Goal: Task Accomplishment & Management: Manage account settings

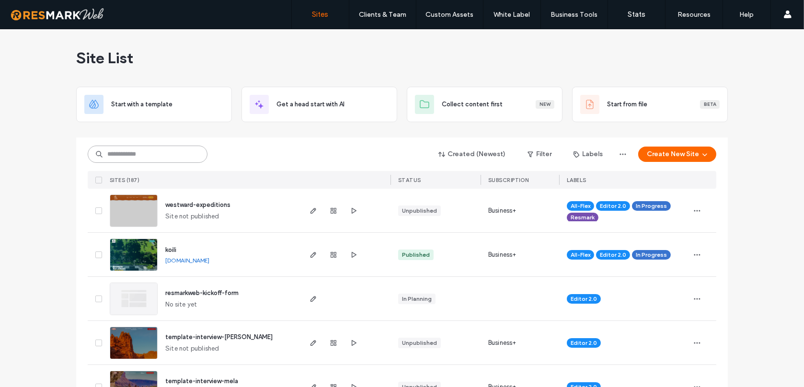
click at [179, 159] on input at bounding box center [148, 154] width 120 height 17
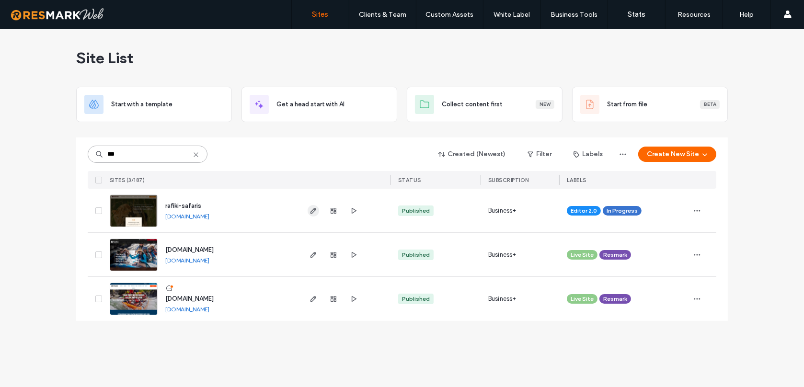
type input "***"
click at [316, 208] on icon "button" at bounding box center [314, 211] width 8 height 8
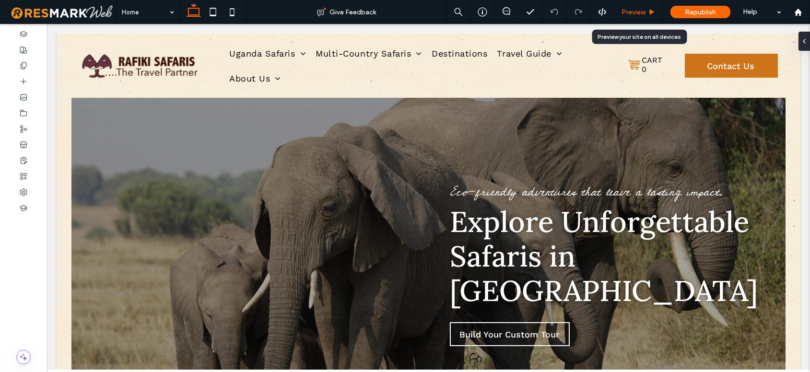
click at [632, 14] on span "Preview" at bounding box center [633, 12] width 24 height 8
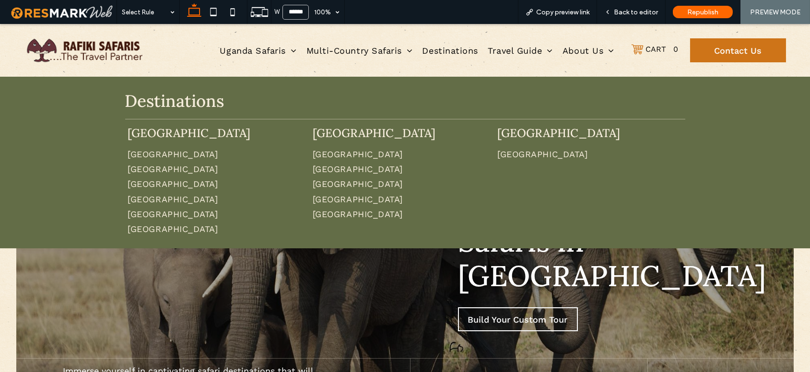
click at [420, 112] on p "Destinations" at bounding box center [405, 101] width 560 height 25
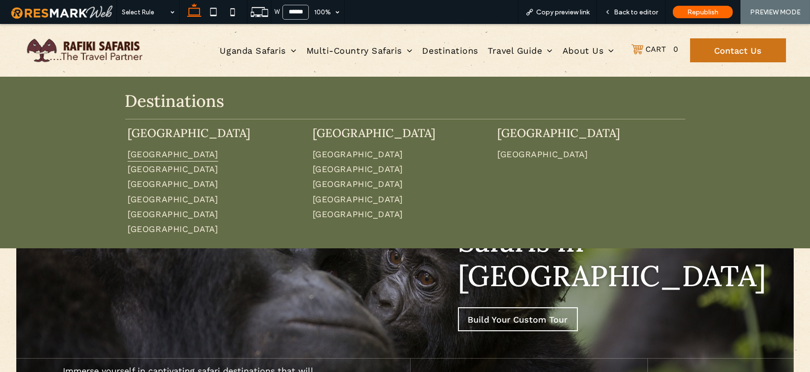
click at [138, 154] on span "Uganda" at bounding box center [172, 154] width 90 height 15
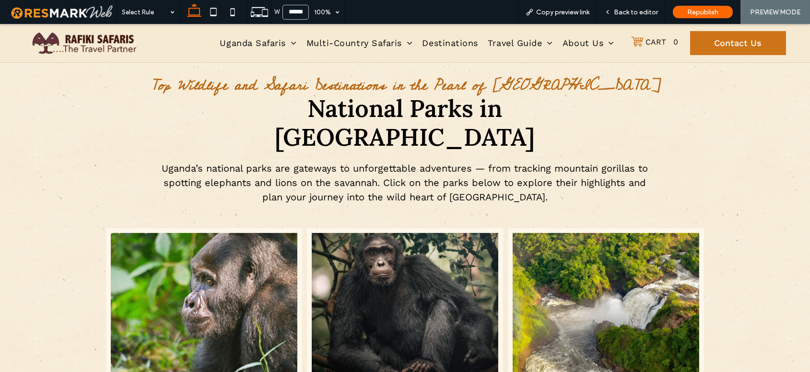
scroll to position [1041, 0]
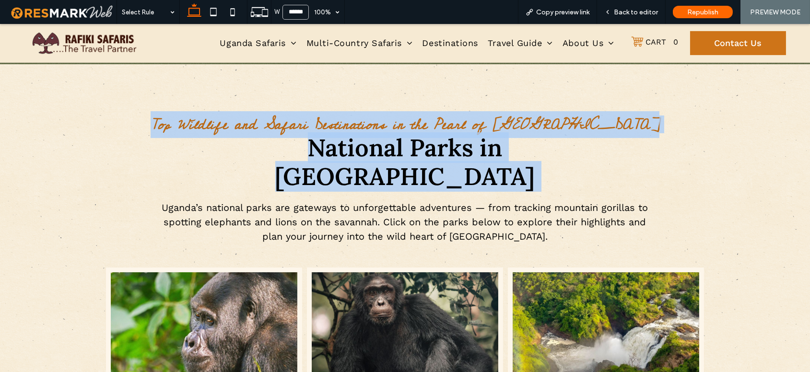
drag, startPoint x: 184, startPoint y: 119, endPoint x: 570, endPoint y: 168, distance: 389.3
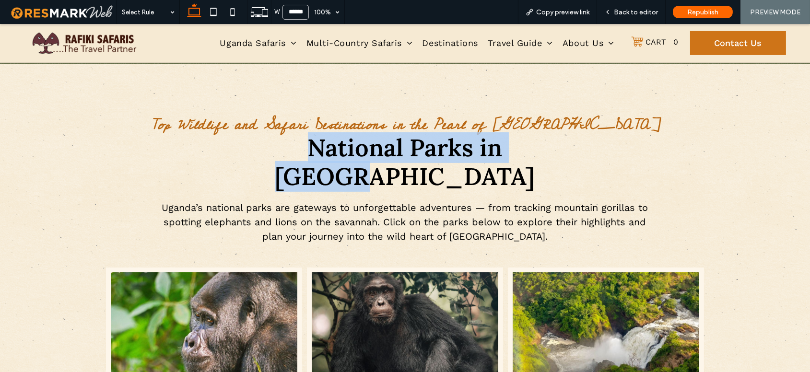
drag, startPoint x: 342, startPoint y: 148, endPoint x: 583, endPoint y: 147, distance: 241.6
click at [583, 147] on h2 "National Parks in Uganda" at bounding box center [404, 162] width 457 height 58
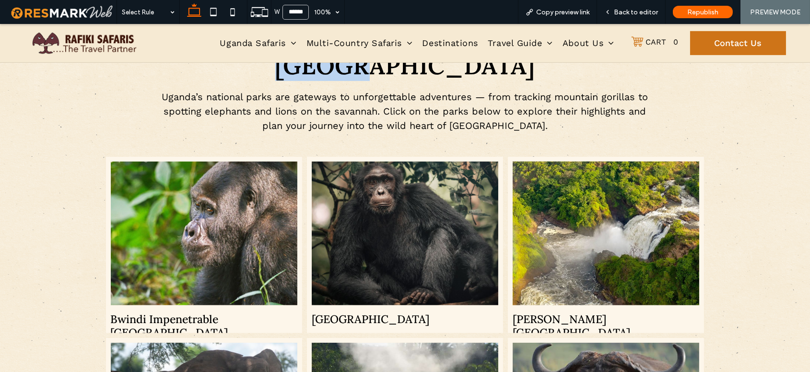
scroll to position [1157, 0]
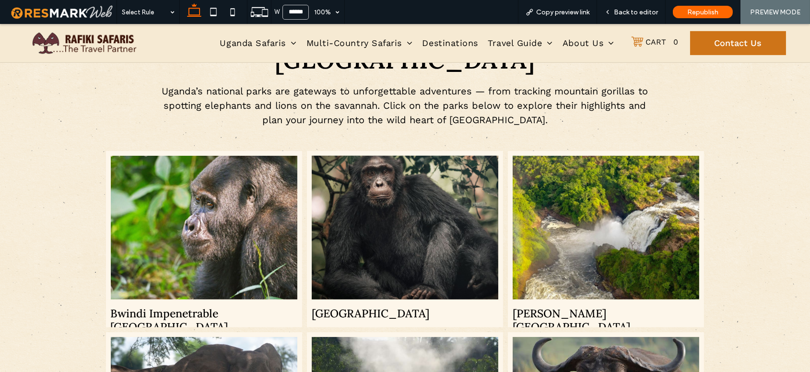
click at [386, 307] on h3 "Kibale National Park" at bounding box center [370, 313] width 117 height 13
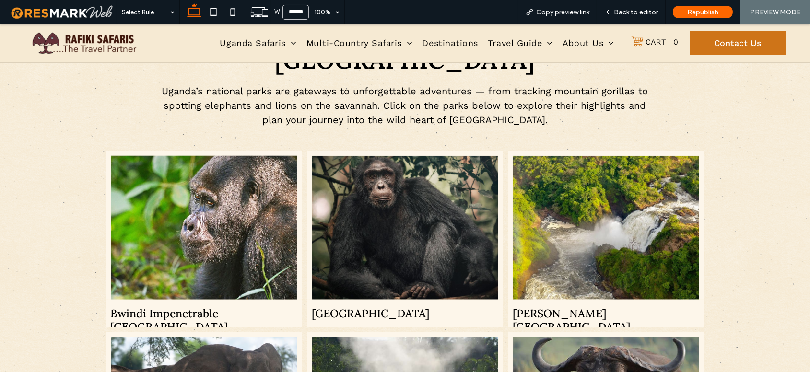
click at [152, 307] on h3 "Bwindi Impenetrable [GEOGRAPHIC_DATA]" at bounding box center [204, 320] width 186 height 26
click at [169, 255] on link at bounding box center [204, 227] width 198 height 152
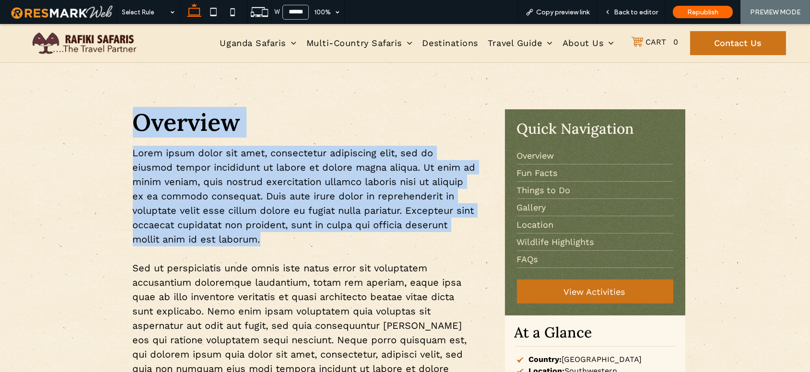
drag, startPoint x: 126, startPoint y: 120, endPoint x: 258, endPoint y: 250, distance: 185.4
click at [258, 250] on div "Overview Lorem ipsum dolor sit amet, consectetur adipiscing elit, sed do eiusmo…" at bounding box center [304, 250] width 359 height 295
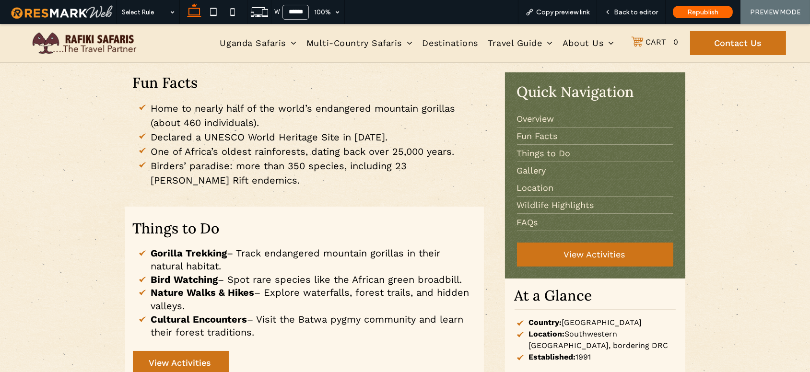
scroll to position [593, 0]
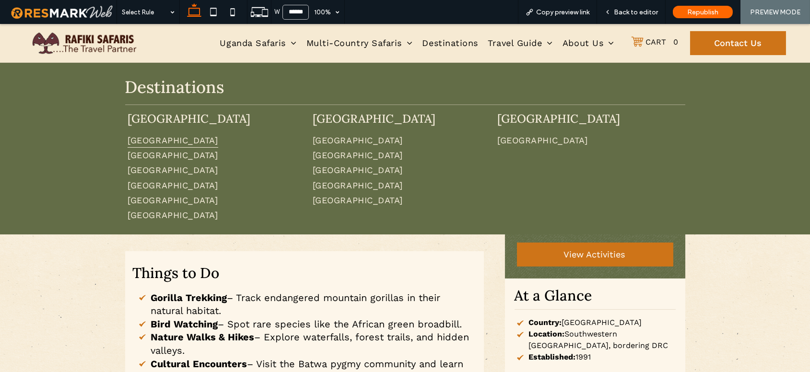
click at [137, 143] on span "Uganda" at bounding box center [172, 139] width 90 height 15
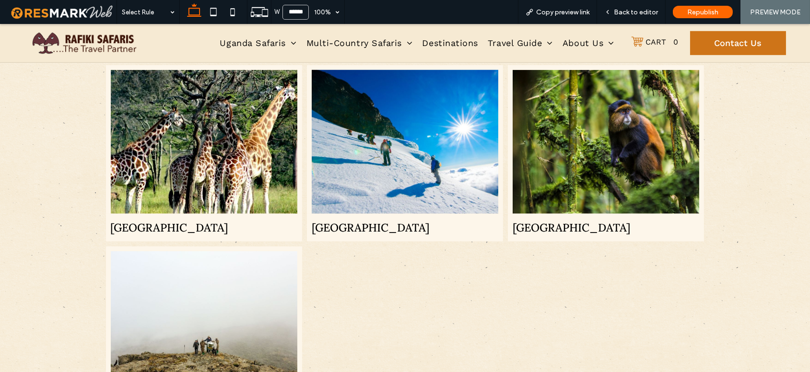
scroll to position [1650, 0]
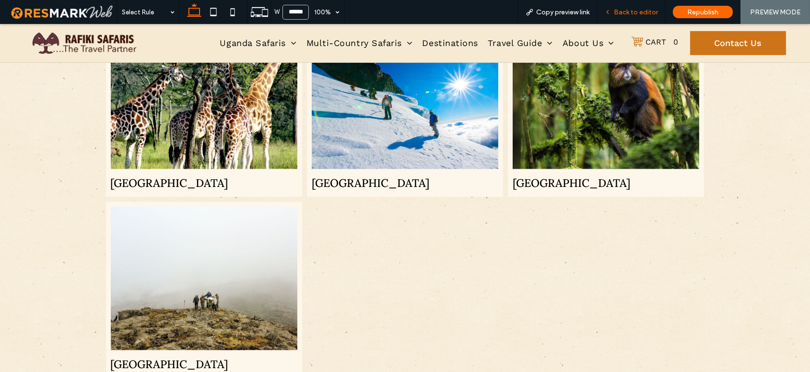
click at [652, 6] on div "Back to editor" at bounding box center [631, 12] width 69 height 24
click at [629, 8] on span "Back to editor" at bounding box center [635, 12] width 44 height 8
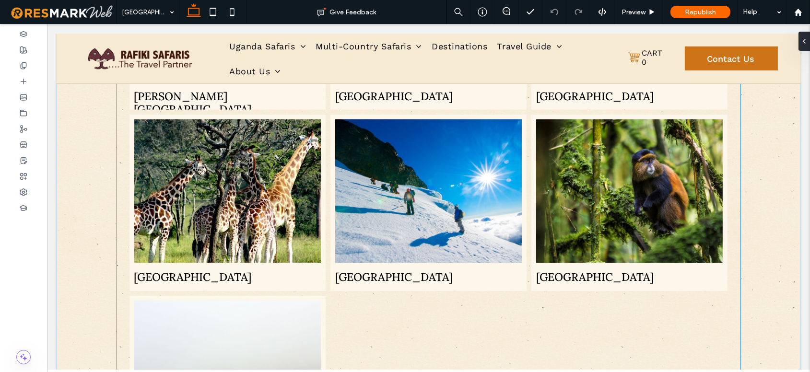
scroll to position [1530, 0]
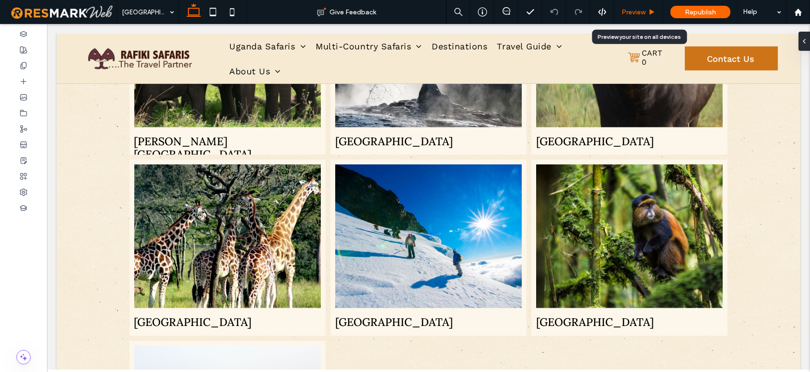
click at [633, 12] on span "Preview" at bounding box center [633, 12] width 24 height 8
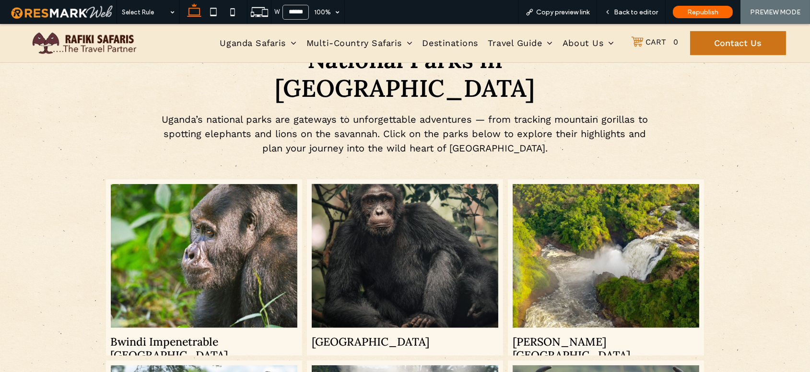
scroll to position [1185, 0]
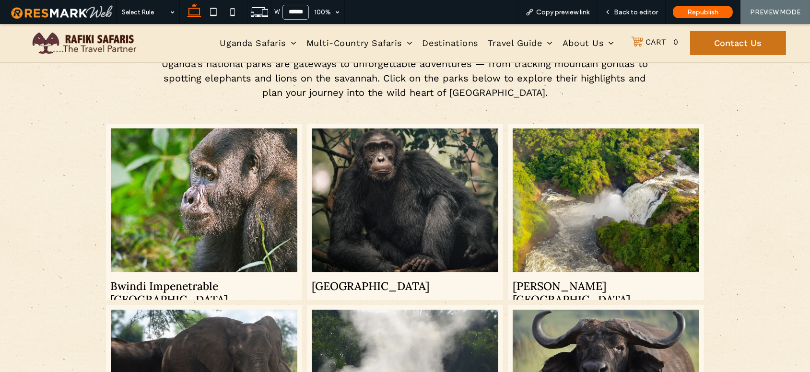
click at [247, 213] on link at bounding box center [204, 200] width 198 height 152
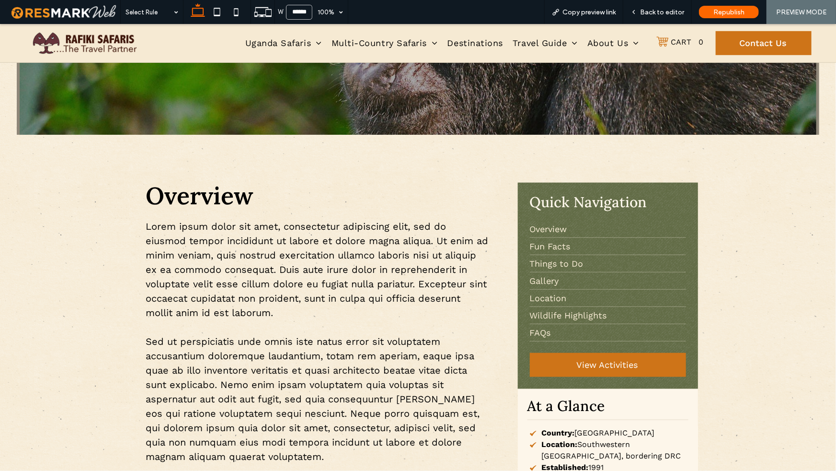
scroll to position [347, 0]
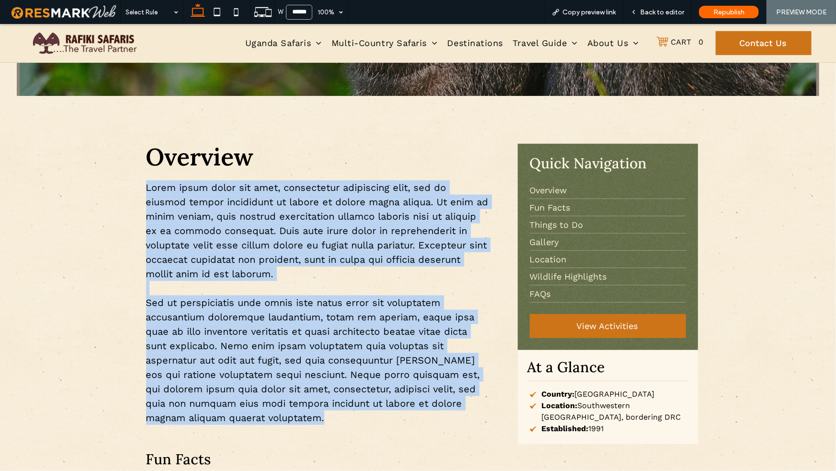
drag, startPoint x: 136, startPoint y: 186, endPoint x: 353, endPoint y: 417, distance: 316.7
click at [353, 371] on div "Overview Lorem ipsum dolor sit amet, consectetur adipiscing elit, sed do eiusmo…" at bounding box center [318, 284] width 359 height 295
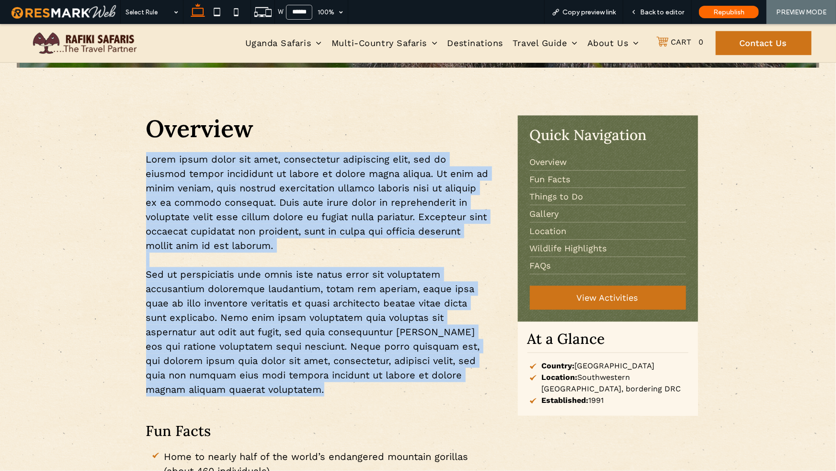
scroll to position [381, 0]
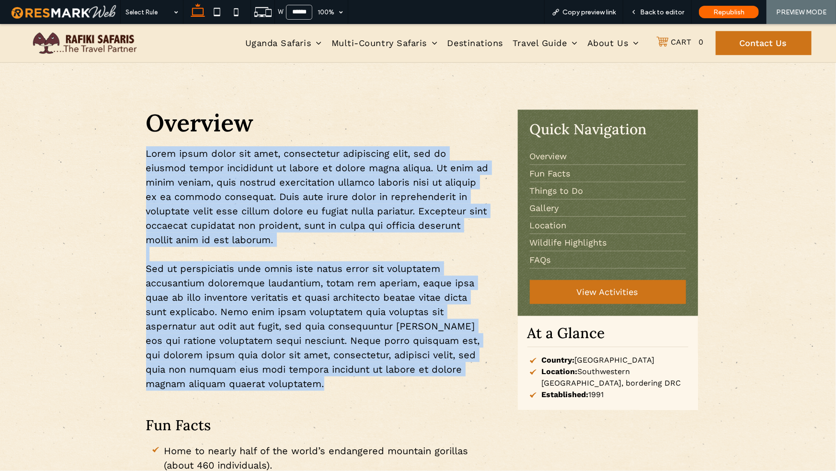
drag, startPoint x: 523, startPoint y: 329, endPoint x: 648, endPoint y: 405, distance: 145.9
click at [648, 371] on div "At a Glance Country: Uganda Location: Southwestern Uganda, bordering DRC Establ…" at bounding box center [608, 362] width 180 height 94
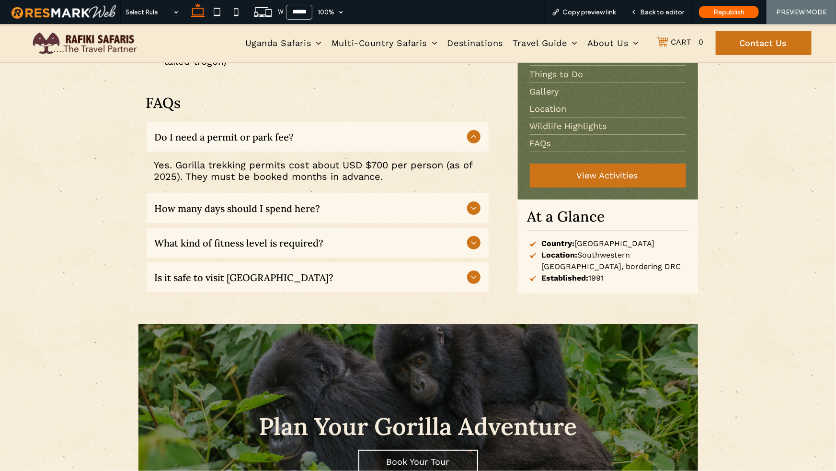
scroll to position [1812, 0]
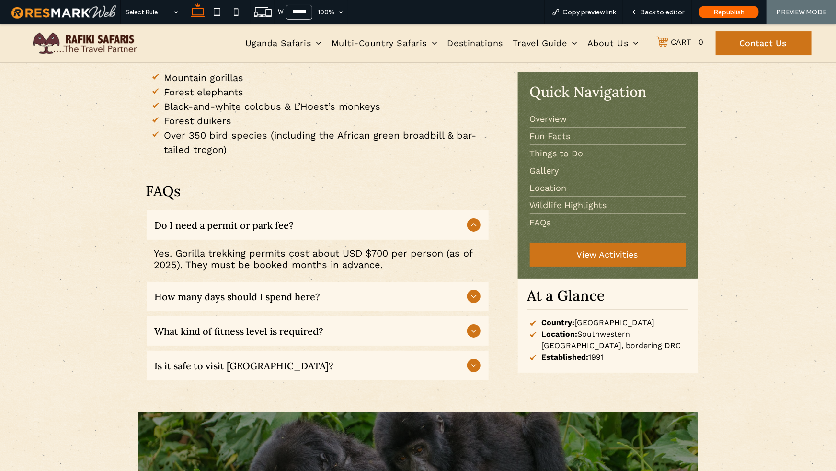
scroll to position [1730, 0]
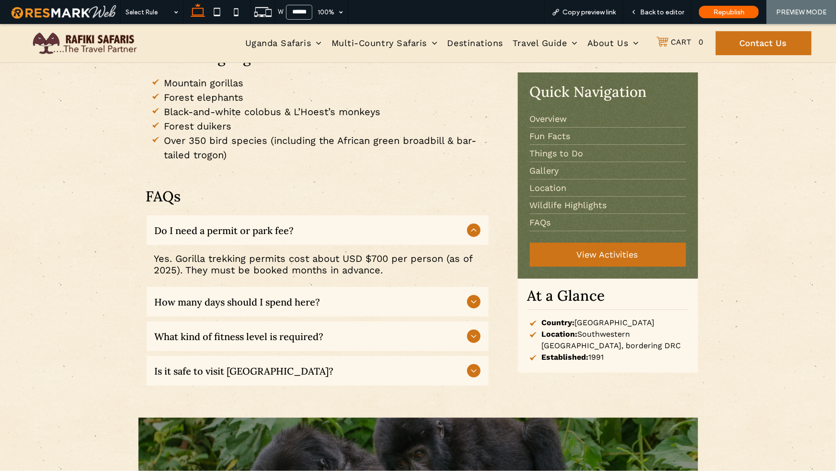
click at [478, 218] on div "Do I need a permit or park fee?" at bounding box center [318, 230] width 342 height 30
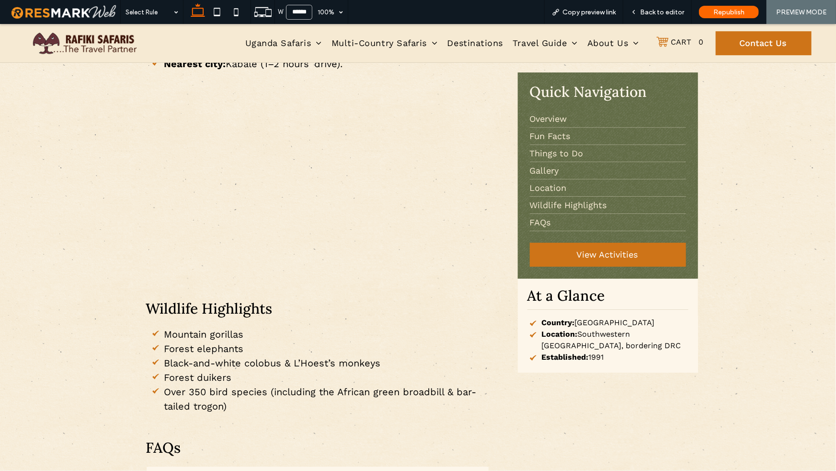
scroll to position [1452, 0]
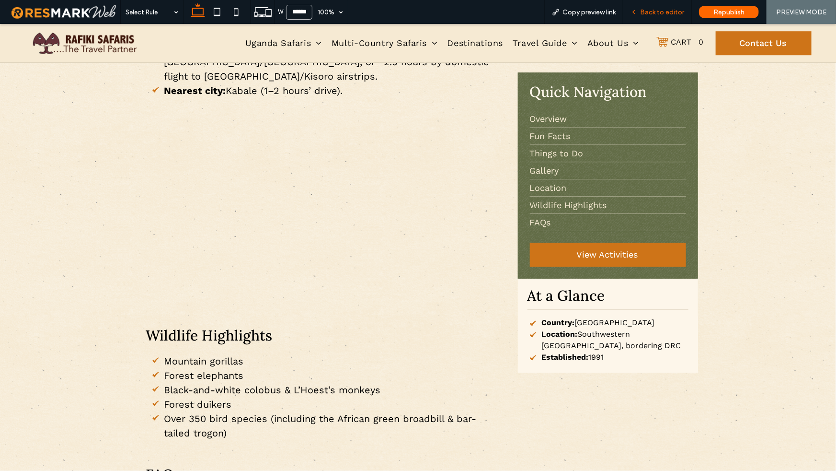
click at [660, 9] on span "Back to editor" at bounding box center [662, 12] width 44 height 8
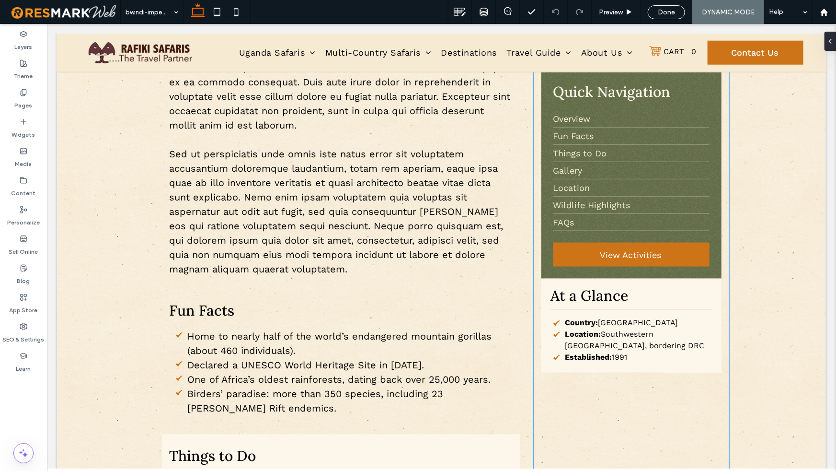
scroll to position [312, 0]
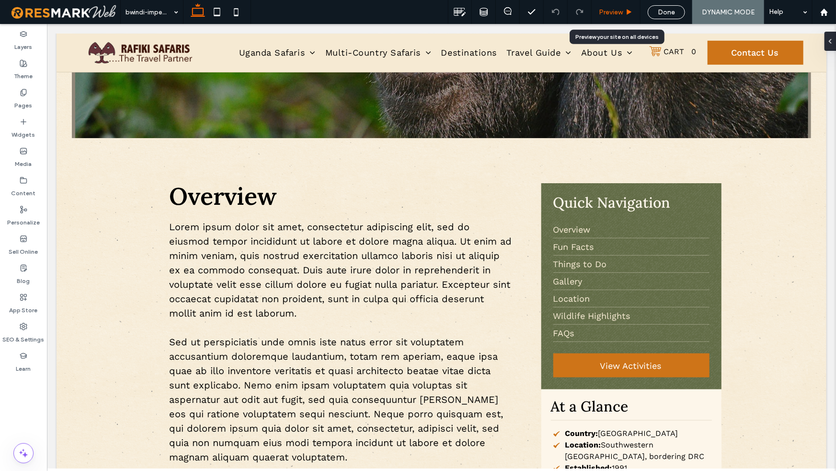
click at [625, 9] on div "Preview" at bounding box center [616, 12] width 48 height 8
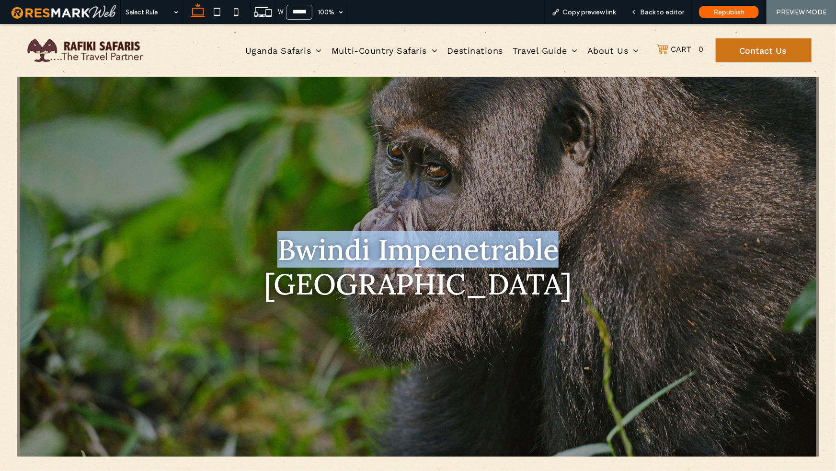
drag, startPoint x: 278, startPoint y: 236, endPoint x: 561, endPoint y: 242, distance: 283.3
click at [561, 242] on div "Bwindi Impenetrable National Park" at bounding box center [418, 265] width 348 height 69
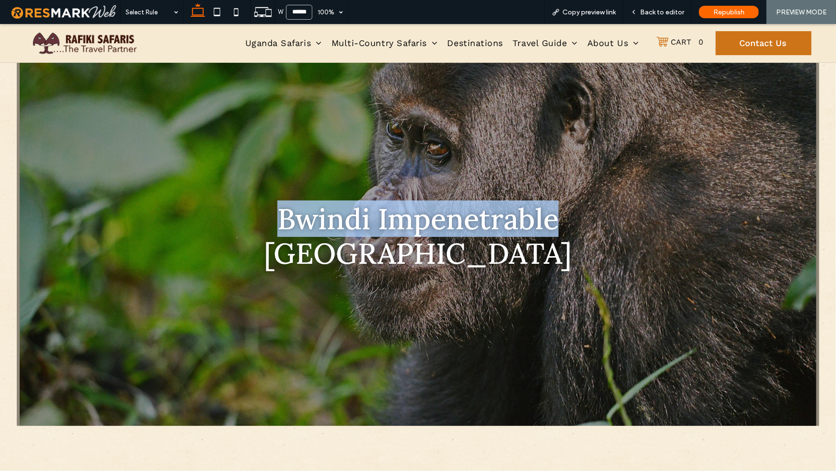
scroll to position [23, 0]
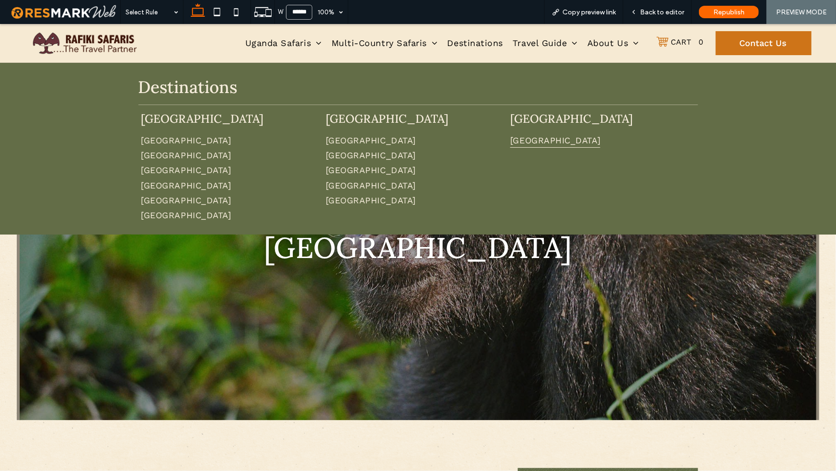
click at [522, 143] on span "Brazil" at bounding box center [555, 139] width 90 height 15
click at [546, 118] on link "South America" at bounding box center [571, 118] width 123 height 15
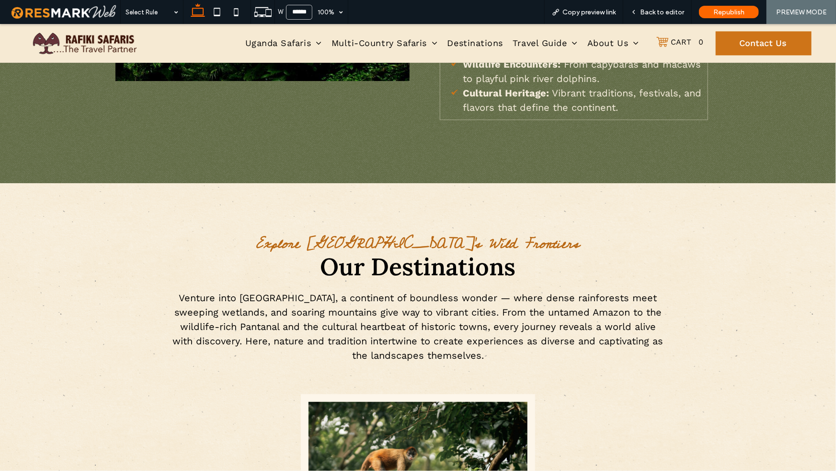
scroll to position [1289, 0]
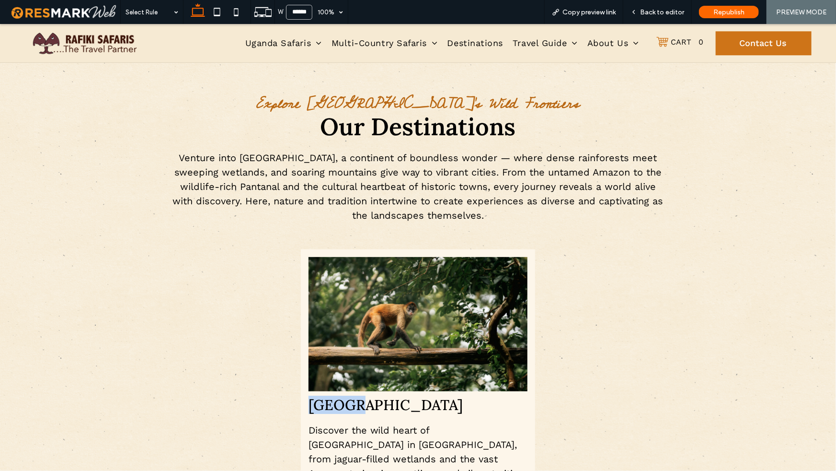
drag, startPoint x: 358, startPoint y: 381, endPoint x: 307, endPoint y: 385, distance: 51.0
click at [309, 371] on h3 "Brazil" at bounding box center [419, 403] width 220 height 17
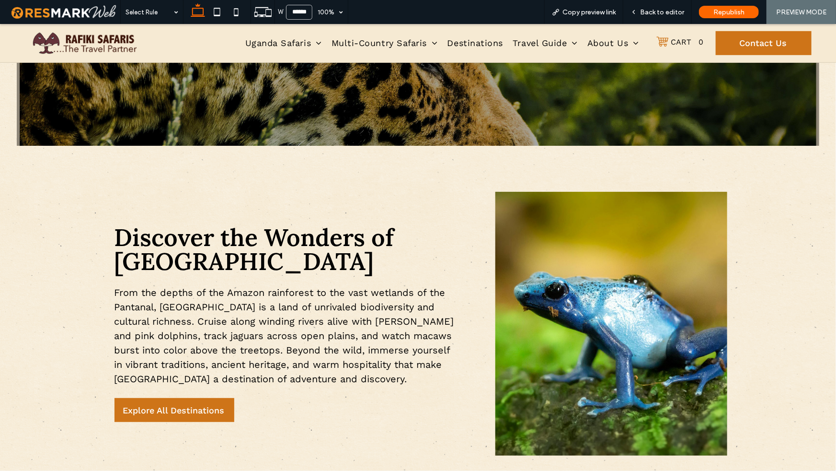
scroll to position [0, 0]
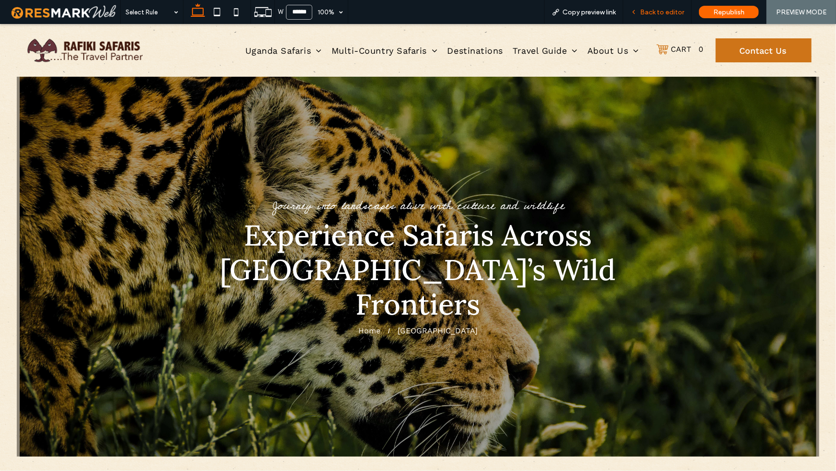
click at [662, 17] on div "Back to editor" at bounding box center [658, 12] width 69 height 24
click at [660, 15] on span "Back to editor" at bounding box center [662, 12] width 44 height 8
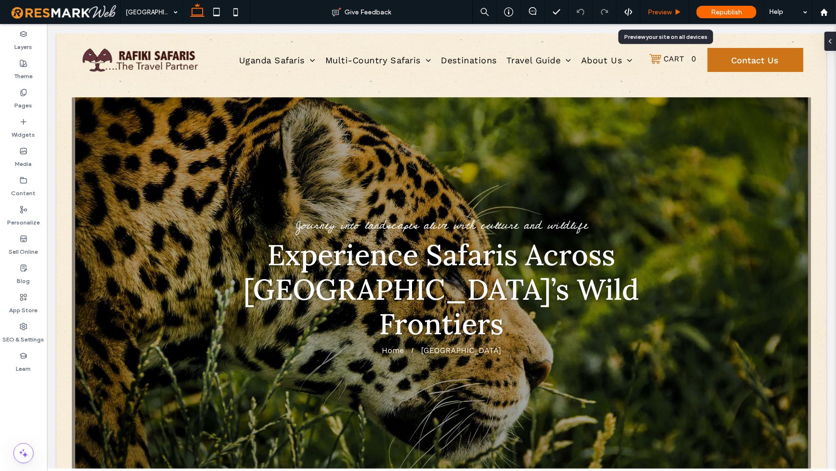
click at [671, 13] on span "Preview" at bounding box center [660, 12] width 24 height 8
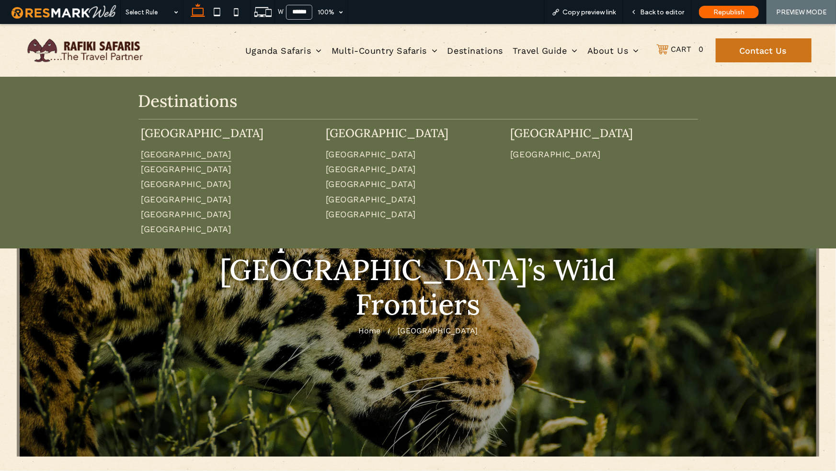
click at [156, 156] on span "Uganda" at bounding box center [186, 153] width 90 height 15
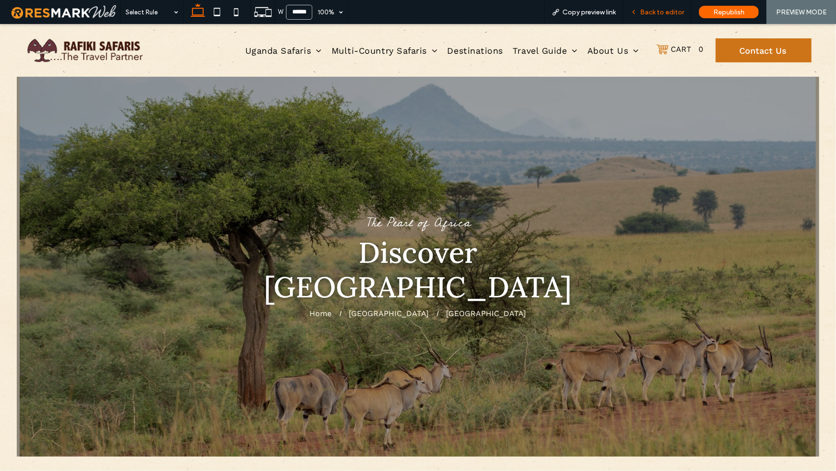
click at [653, 17] on div "Back to editor" at bounding box center [658, 12] width 69 height 24
click at [648, 15] on span "Back to editor" at bounding box center [662, 12] width 44 height 8
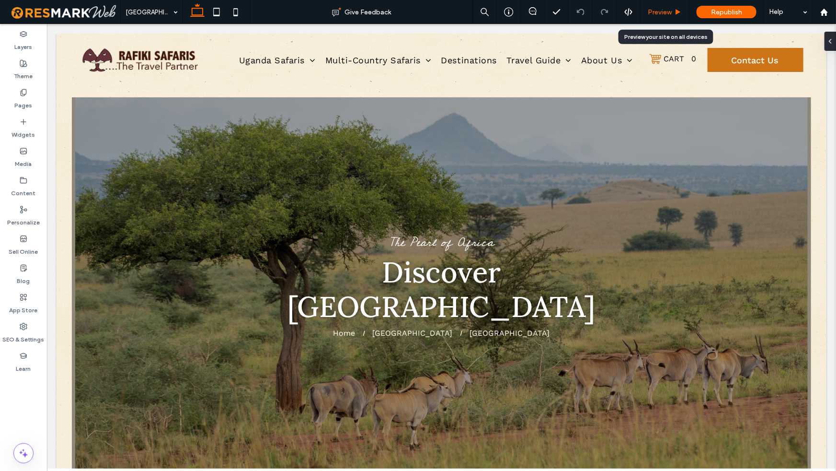
click at [660, 17] on div "Preview" at bounding box center [665, 12] width 49 height 24
click at [662, 14] on span "Preview" at bounding box center [660, 12] width 24 height 8
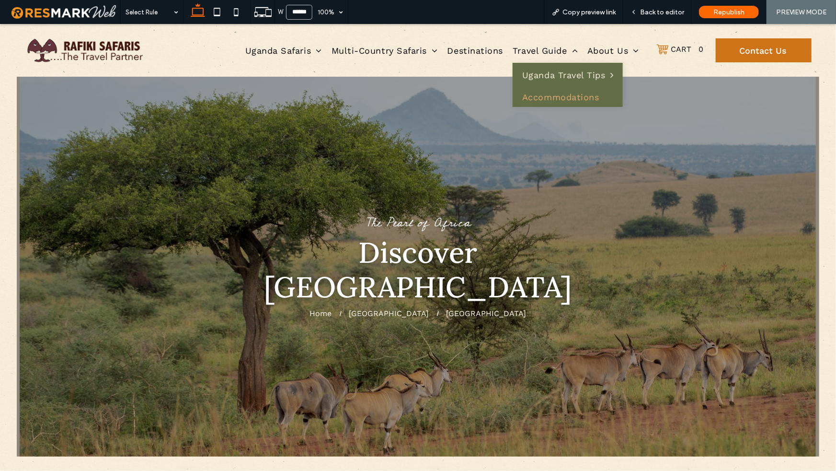
click at [544, 96] on span "Accommodations" at bounding box center [560, 97] width 77 height 10
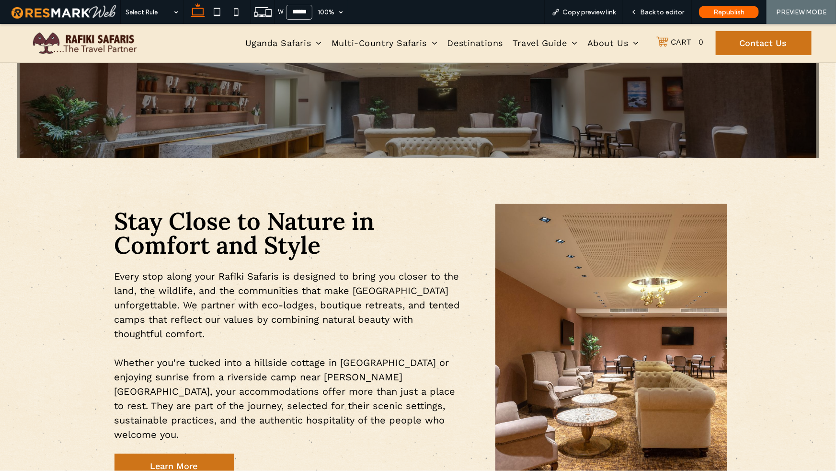
scroll to position [330, 0]
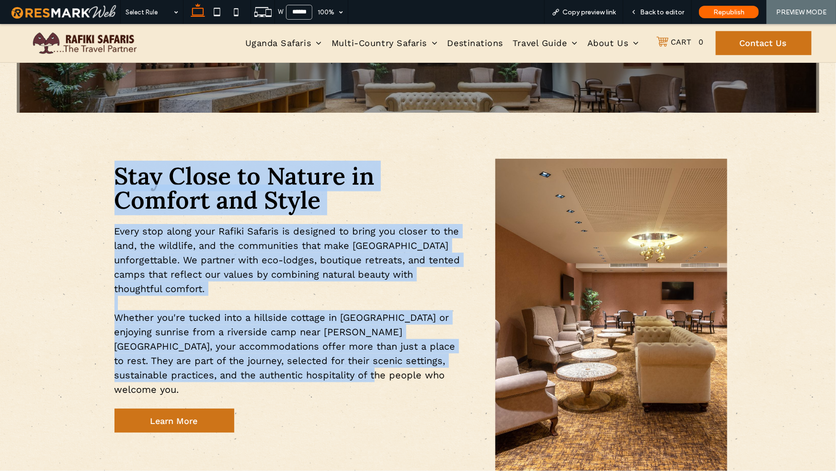
drag, startPoint x: 114, startPoint y: 165, endPoint x: 399, endPoint y: 379, distance: 356.0
click at [396, 371] on div "Stay Close to Nature in Comfort and Style Every stop along your Rafiki Safaris …" at bounding box center [287, 298] width 361 height 284
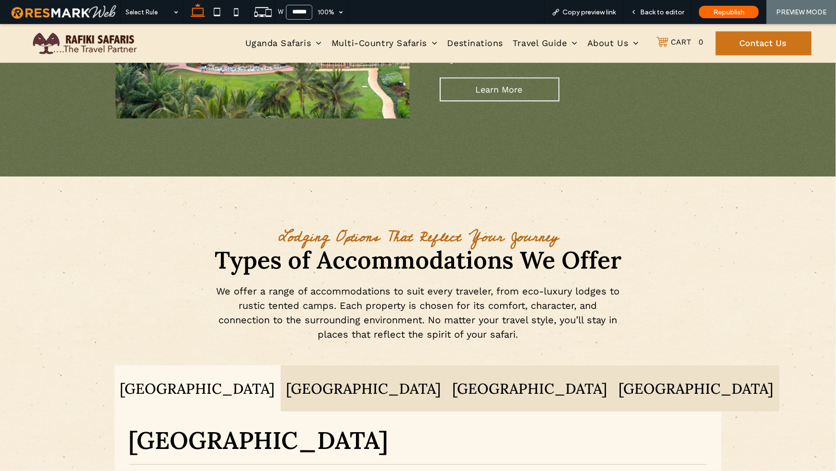
scroll to position [1281, 0]
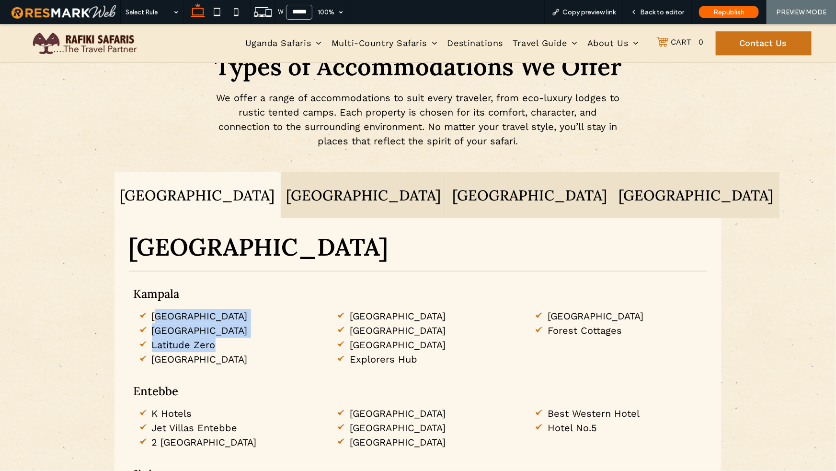
drag, startPoint x: 152, startPoint y: 315, endPoint x: 264, endPoint y: 344, distance: 115.4
click at [264, 344] on ul "Yellow Haven Lodge Cassia Lodge Latitude Zero Sheraton Hotel Le Petit Village B…" at bounding box center [410, 337] width 585 height 58
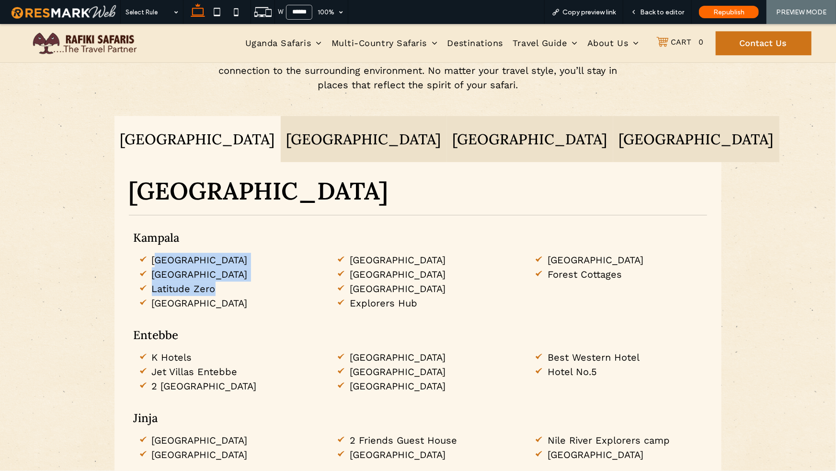
scroll to position [1373, 0]
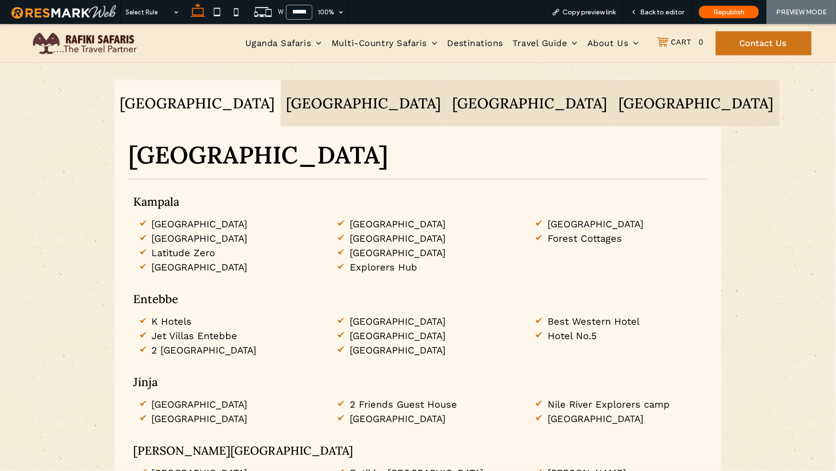
click at [758, 351] on div "Lodging Options That Reflect Your Journey Types of Accommodations We Offer We o…" at bounding box center [418, 456] width 808 height 1059
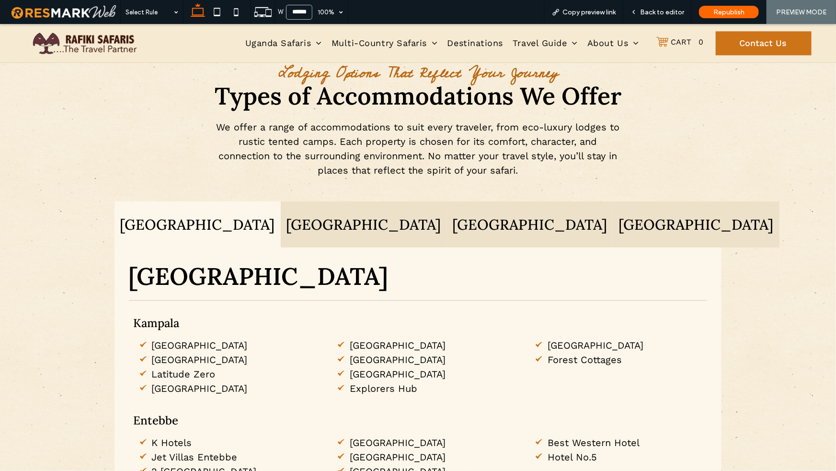
scroll to position [1201, 0]
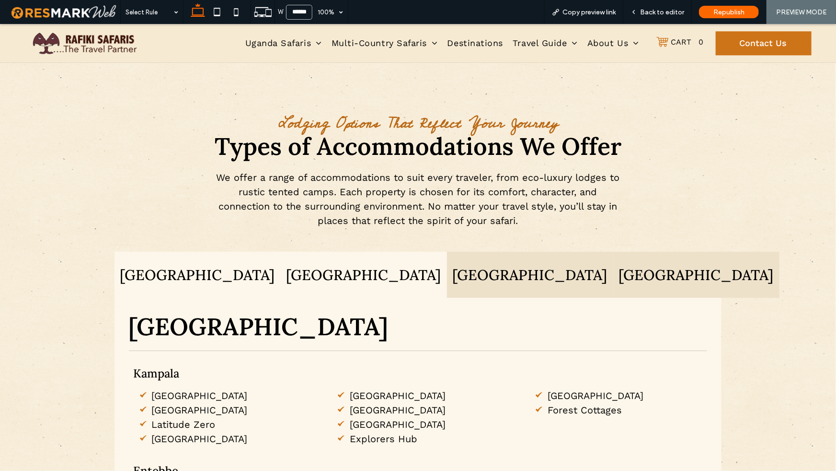
click at [337, 273] on h3 "Kenya" at bounding box center [364, 274] width 155 height 17
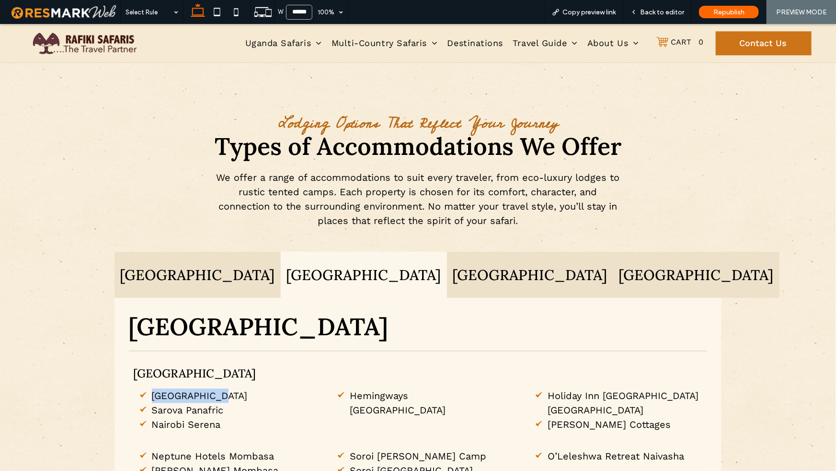
drag, startPoint x: 149, startPoint y: 393, endPoint x: 256, endPoint y: 391, distance: 106.9
click at [256, 371] on li "Giraffe Manor" at bounding box center [222, 395] width 169 height 14
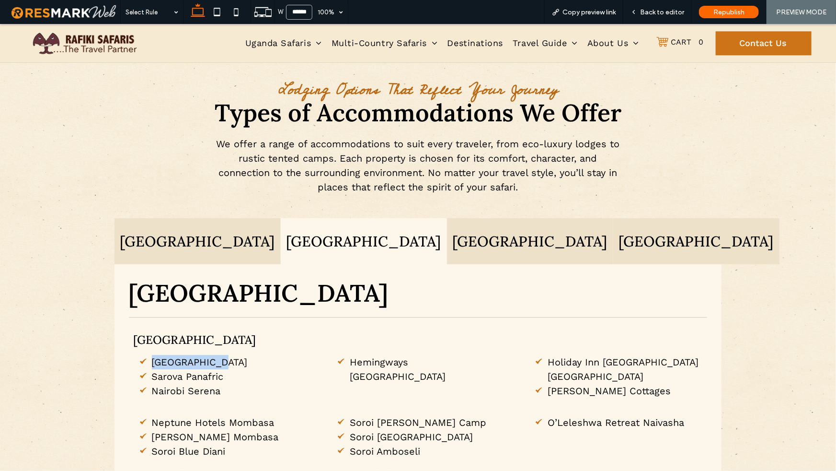
scroll to position [1263, 0]
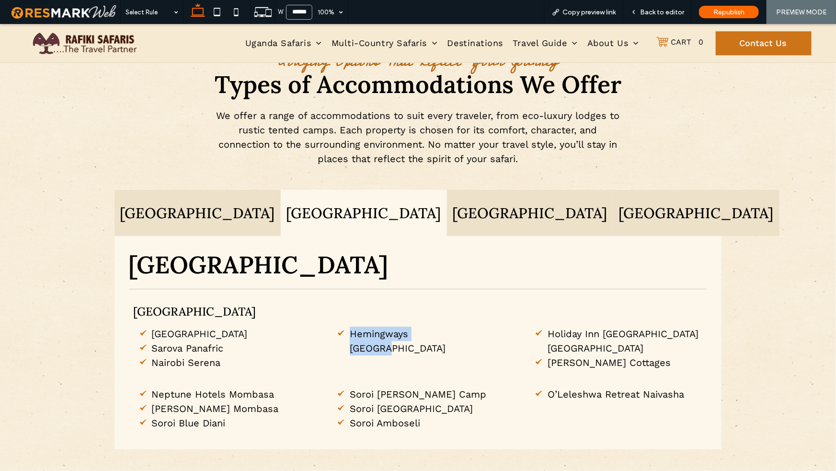
drag, startPoint x: 355, startPoint y: 335, endPoint x: 463, endPoint y: 335, distance: 107.4
click at [463, 335] on li "Hemingways Nairobi" at bounding box center [419, 340] width 169 height 29
drag, startPoint x: 148, startPoint y: 335, endPoint x: 237, endPoint y: 337, distance: 89.2
click at [237, 337] on li "Giraffe Manor" at bounding box center [222, 333] width 169 height 14
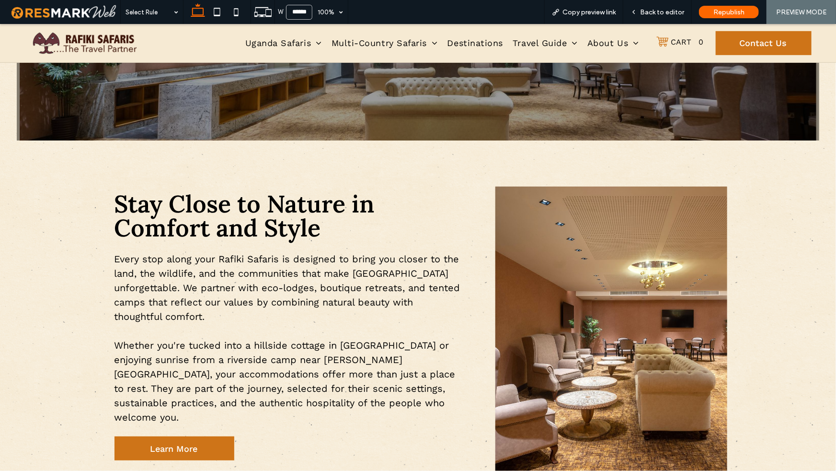
scroll to position [347, 0]
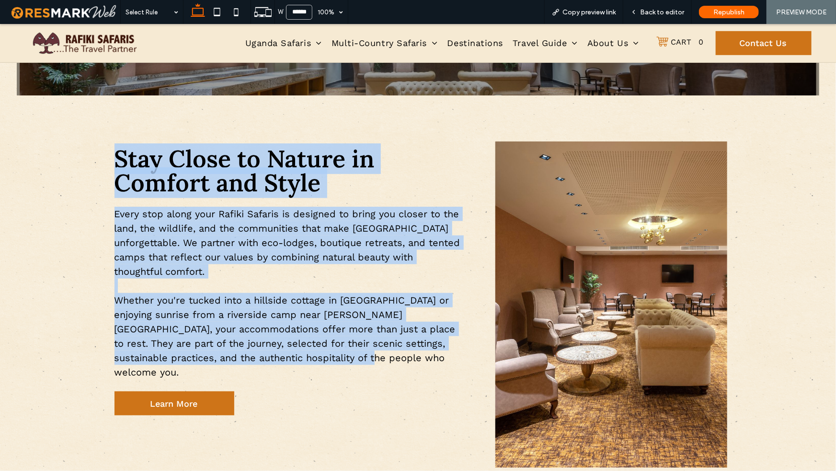
drag, startPoint x: 110, startPoint y: 150, endPoint x: 431, endPoint y: 367, distance: 387.6
click at [431, 367] on div "Stay Close to Nature in Comfort and Style Every stop along your Rafiki Safaris …" at bounding box center [287, 281] width 361 height 284
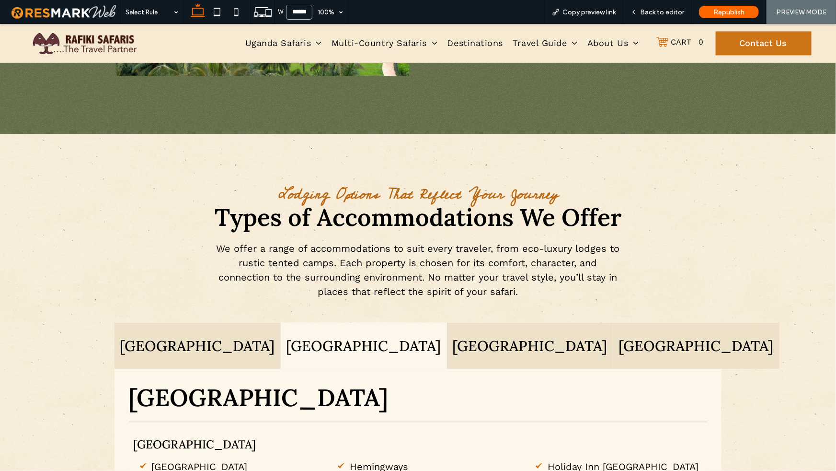
scroll to position [1315, 0]
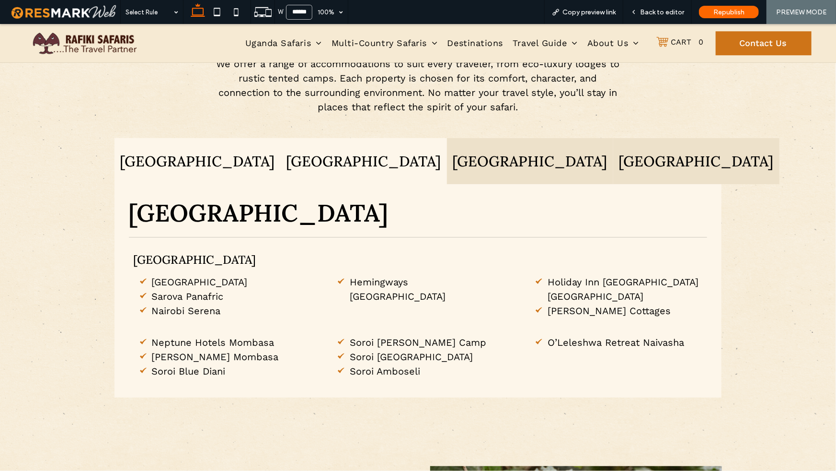
click at [167, 159] on h3 "Uganda" at bounding box center [197, 160] width 155 height 17
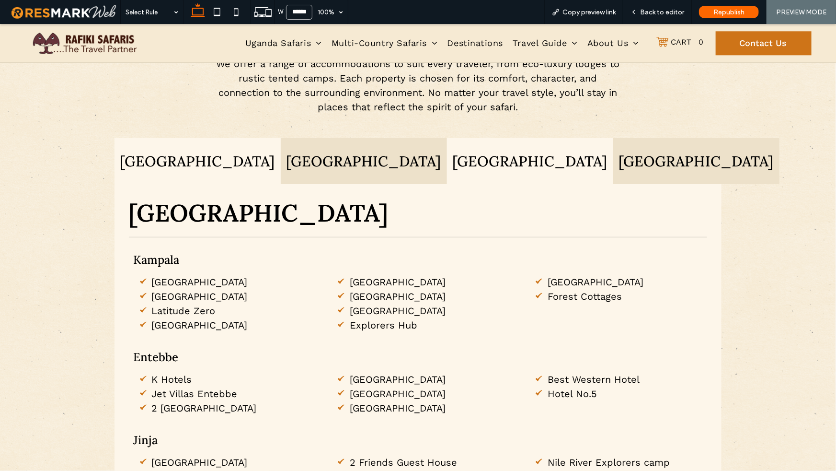
click at [453, 157] on h3 "Rwanda" at bounding box center [530, 160] width 155 height 17
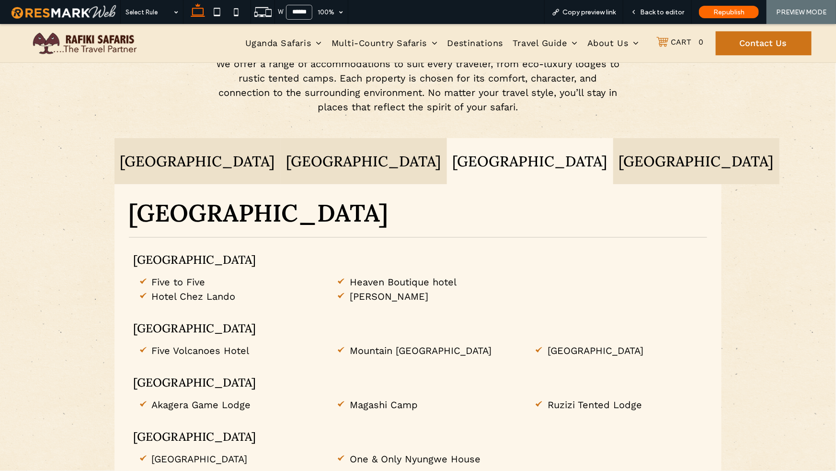
scroll to position [1326, 0]
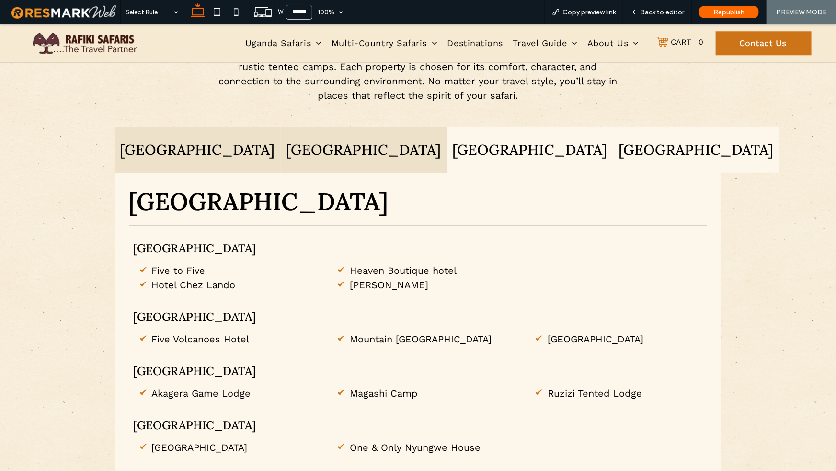
click at [640, 169] on div "Tanzania" at bounding box center [696, 149] width 166 height 46
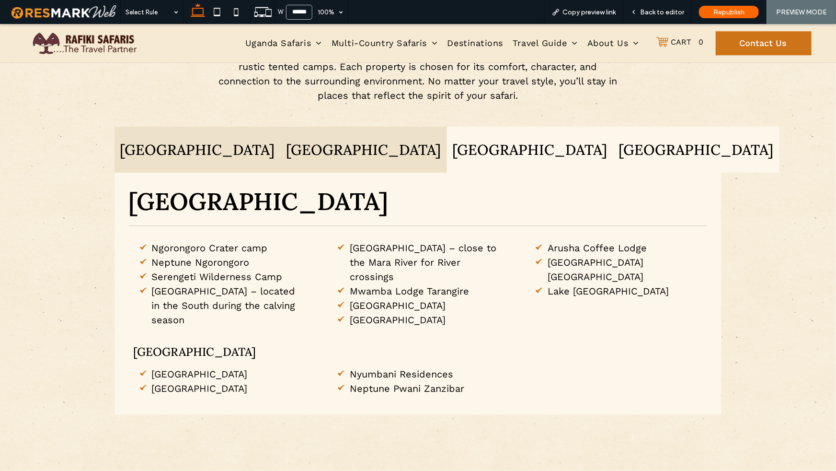
click at [494, 156] on h3 "Rwanda" at bounding box center [530, 148] width 155 height 17
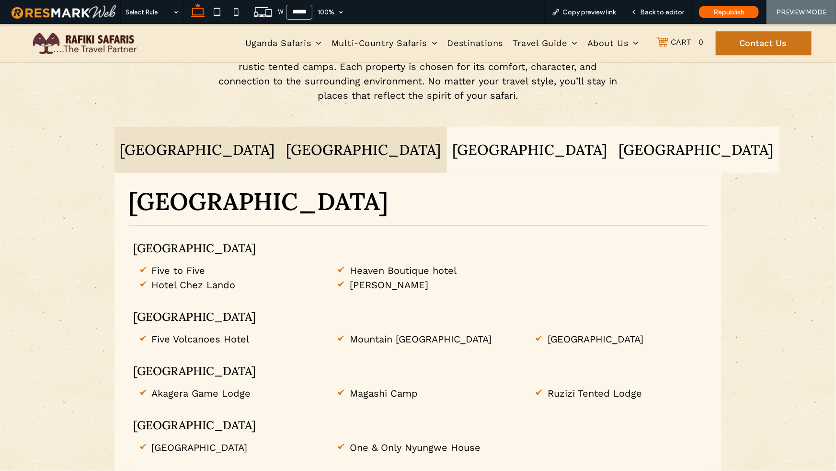
click at [634, 163] on div "Tanzania" at bounding box center [696, 149] width 166 height 46
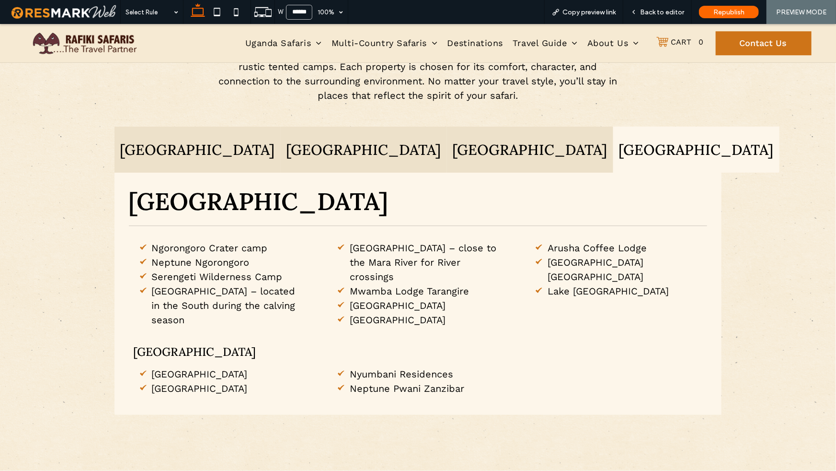
drag, startPoint x: 595, startPoint y: 291, endPoint x: 543, endPoint y: 281, distance: 52.6
click at [543, 283] on li "Lake Manyara Serena Safari Lodge" at bounding box center [617, 290] width 169 height 14
click at [573, 298] on ul "Ngorongoro Crater camp Neptune Ngorongoro Serengeti Wilderness Camp Ndutu Wilde…" at bounding box center [410, 283] width 585 height 86
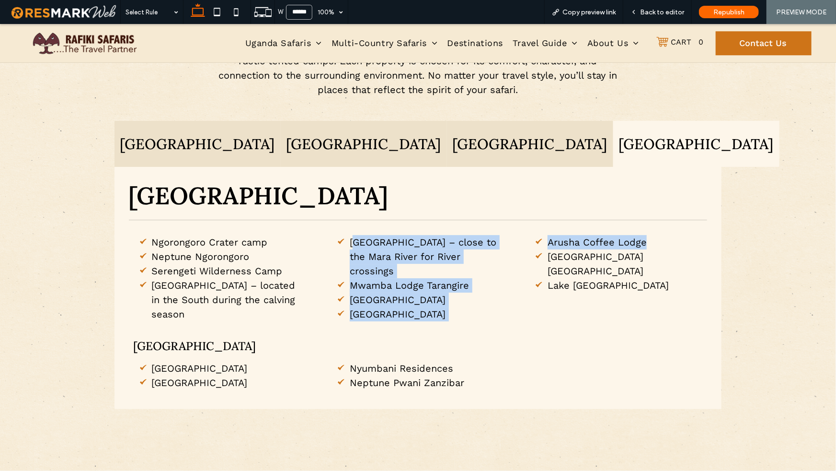
drag, startPoint x: 515, startPoint y: 260, endPoint x: 351, endPoint y: 249, distance: 163.8
click at [351, 249] on ul "Ngorongoro Crater camp Neptune Ngorongoro Serengeti Wilderness Camp Ndutu Wilde…" at bounding box center [410, 277] width 585 height 86
click at [383, 255] on span "Serengeti North Wilderness Camp – close to the Mara River for River crossings" at bounding box center [423, 256] width 147 height 40
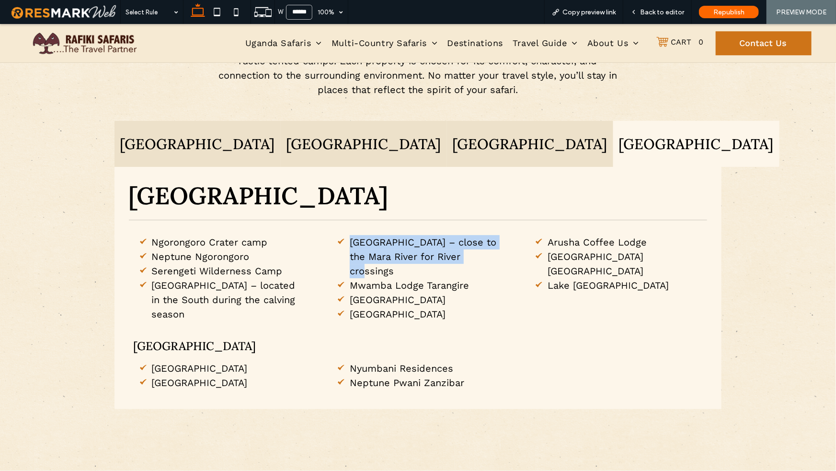
drag, startPoint x: 503, startPoint y: 258, endPoint x: 335, endPoint y: 243, distance: 168.8
click at [335, 243] on ul "Ngorongoro Crater camp Neptune Ngorongoro Serengeti Wilderness Camp Ndutu Wilde…" at bounding box center [410, 277] width 585 height 86
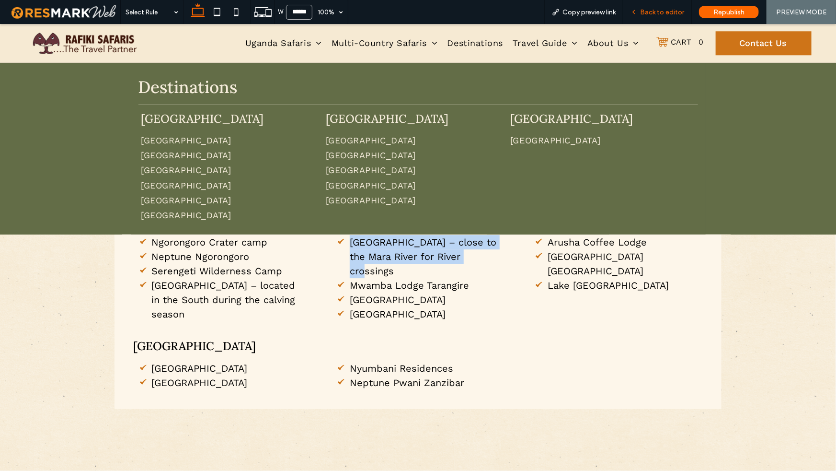
copy span "Serengeti North Wilderness Camp – close to the Mara River"
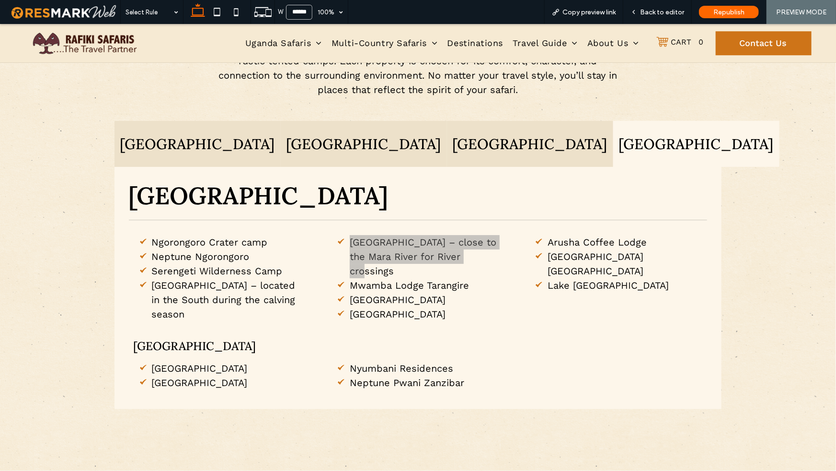
scroll to position [1315, 0]
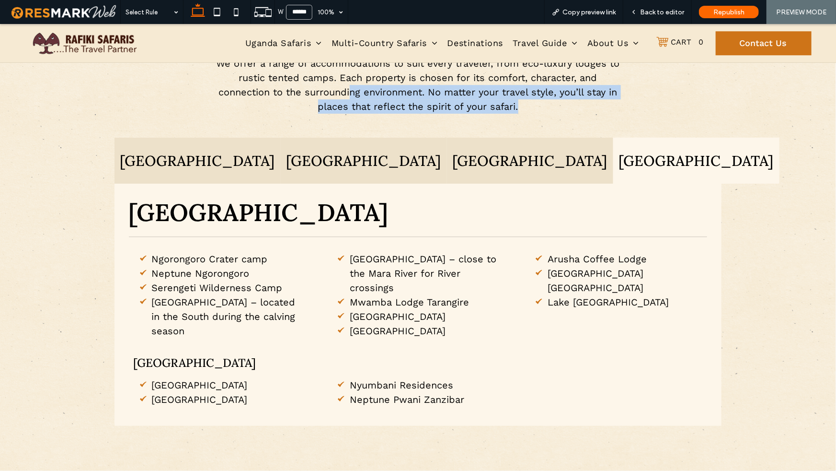
drag, startPoint x: 539, startPoint y: 112, endPoint x: 344, endPoint y: 92, distance: 196.6
click at [345, 88] on div "Lodging Options That Reflect Your Journey Types of Accommodations We Offer We o…" at bounding box center [418, 212] width 623 height 441
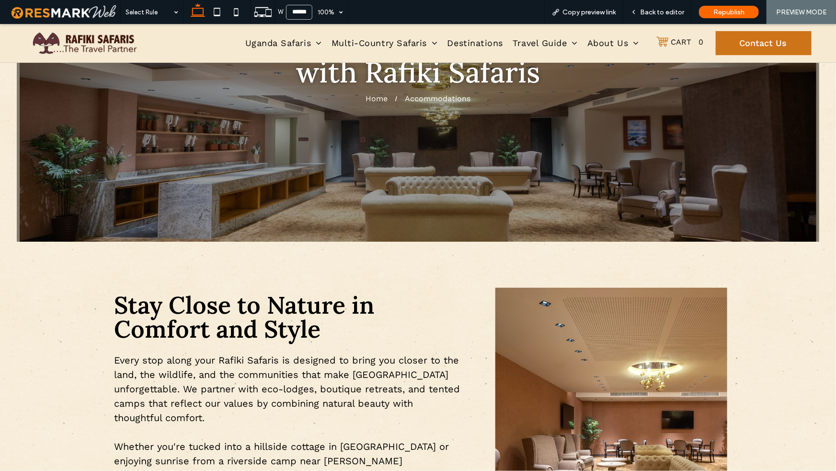
scroll to position [0, 0]
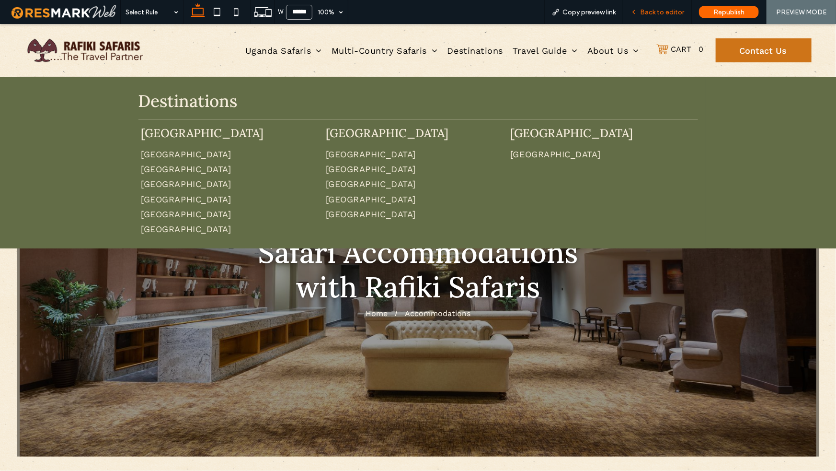
click at [644, 12] on span "Back to editor" at bounding box center [662, 12] width 44 height 8
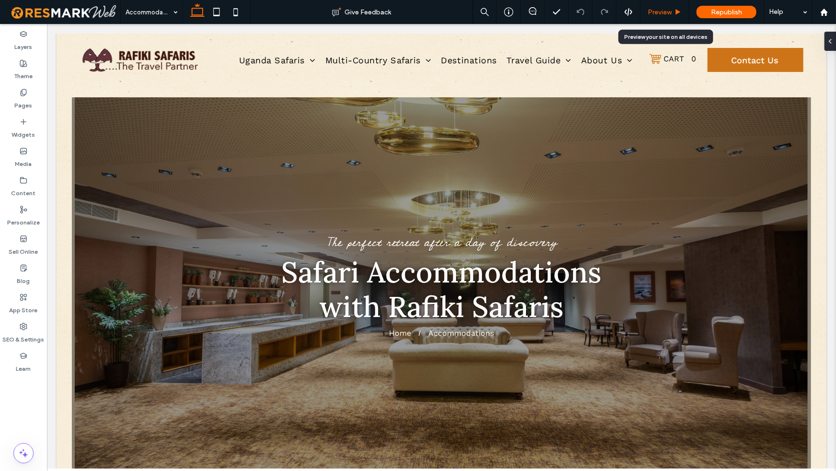
click at [659, 13] on span "Preview" at bounding box center [660, 12] width 24 height 8
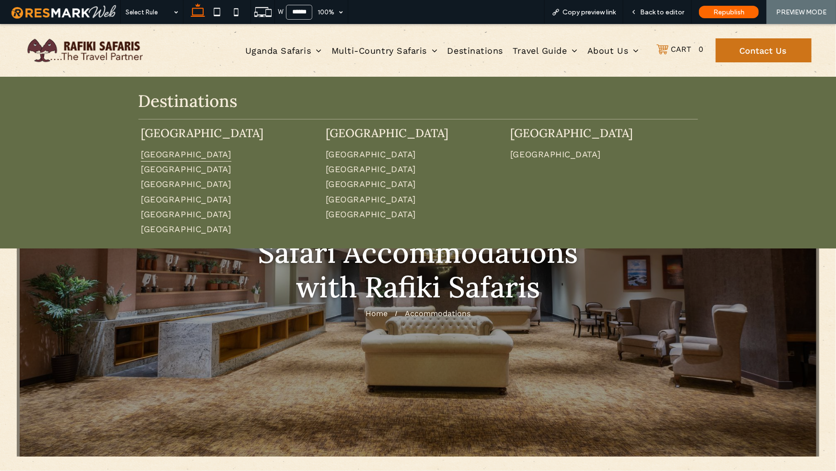
click at [151, 154] on span "Uganda" at bounding box center [186, 153] width 90 height 15
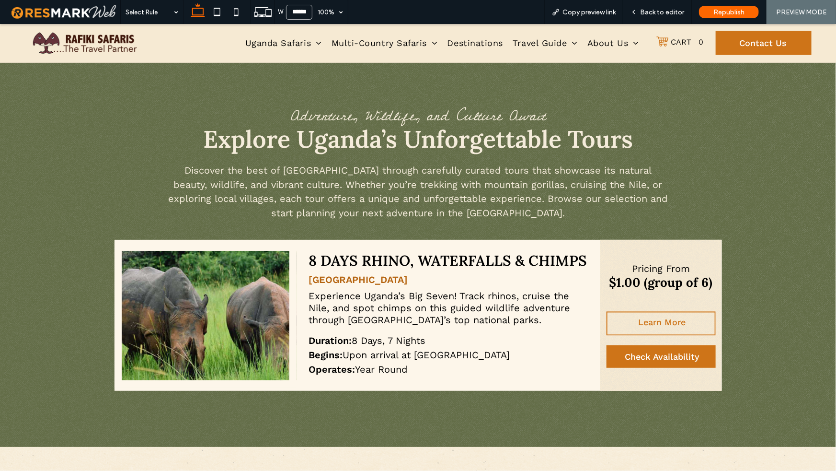
scroll to position [847, 0]
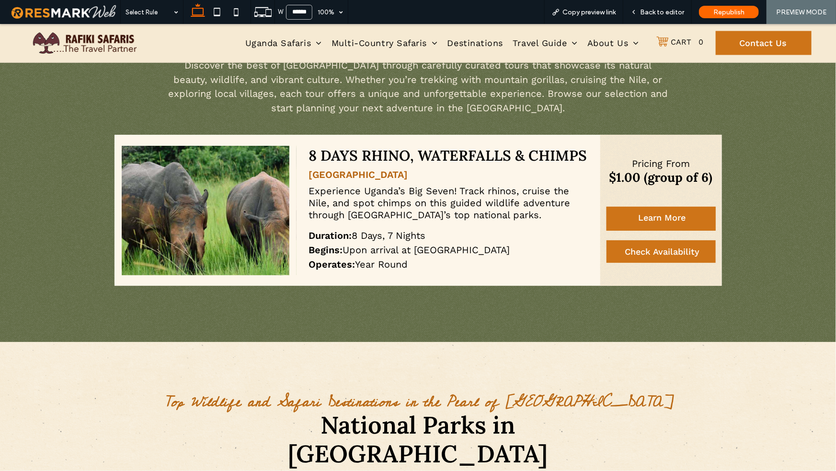
click at [658, 217] on span "Learn More" at bounding box center [662, 217] width 47 height 20
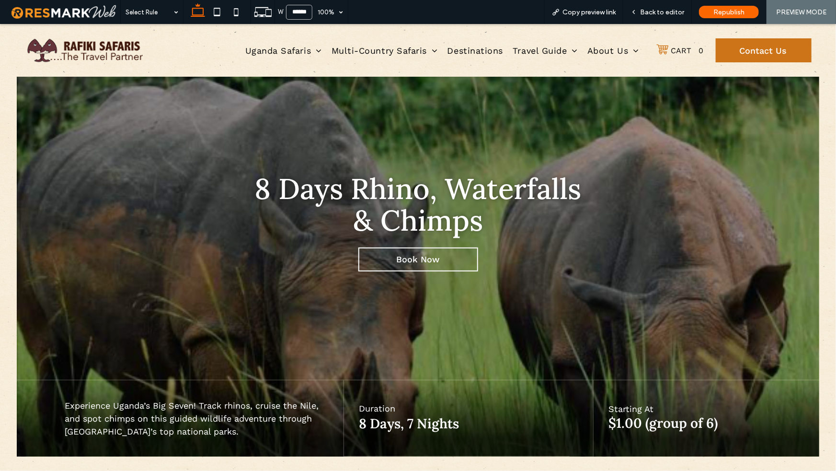
click at [326, 195] on div "8 Days Rhino, Waterfalls & Chimps" at bounding box center [418, 203] width 344 height 63
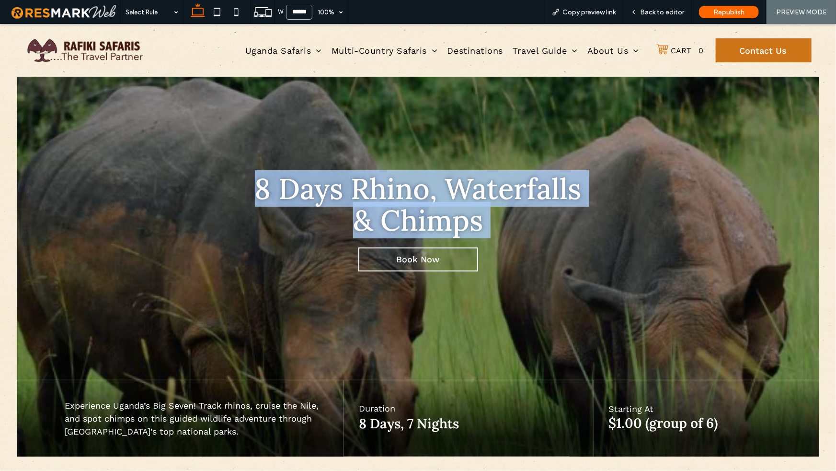
click at [326, 195] on div "8 Days Rhino, Waterfalls & Chimps" at bounding box center [418, 203] width 344 height 63
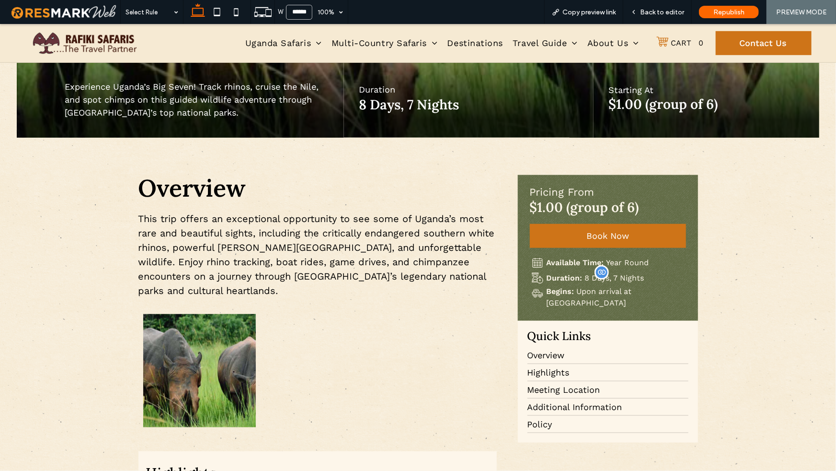
scroll to position [534, 0]
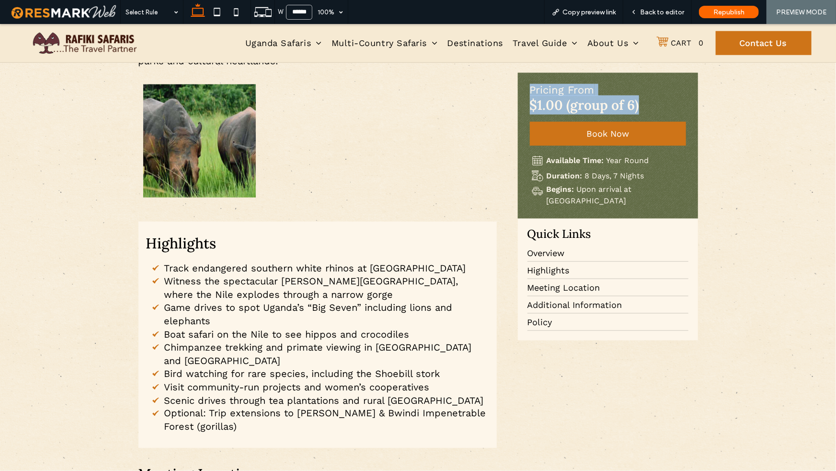
drag, startPoint x: 518, startPoint y: 93, endPoint x: 644, endPoint y: 108, distance: 127.0
click at [644, 108] on div "Pricing From $1.00 (group of 6) Book Now Book Now Available Time: Year Round Du…" at bounding box center [608, 145] width 180 height 146
click at [644, 108] on div "$1.00 (group of 6)" at bounding box center [608, 103] width 156 height 19
drag, startPoint x: 644, startPoint y: 108, endPoint x: 538, endPoint y: 87, distance: 108.4
click at [538, 87] on div "Pricing From $1.00 (group of 6) Book Now Book Now Available Time: Year Round Du…" at bounding box center [608, 145] width 180 height 146
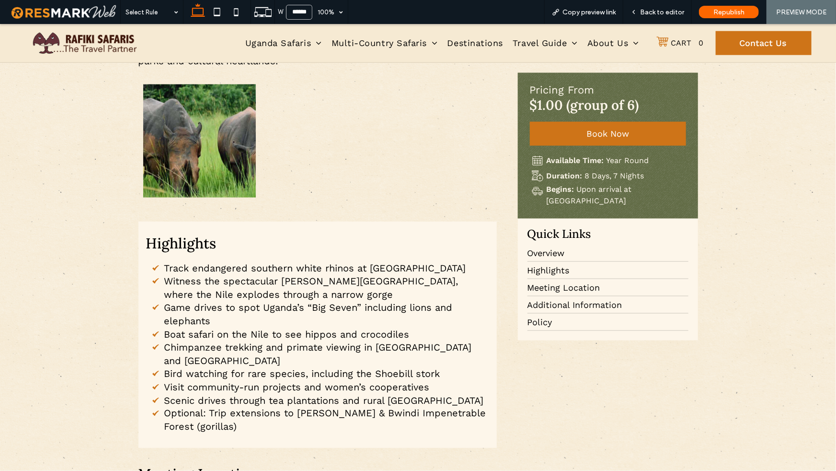
click at [402, 142] on div at bounding box center [435, 140] width 118 height 118
click at [655, 14] on span "Back to editor" at bounding box center [662, 12] width 44 height 8
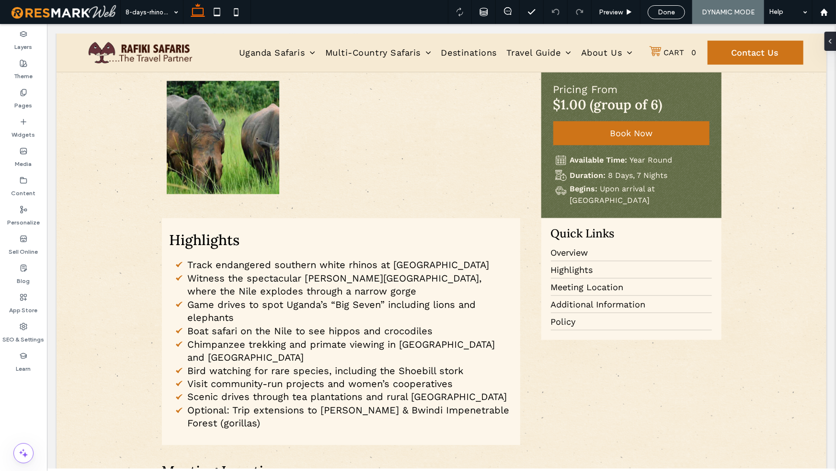
scroll to position [553, 0]
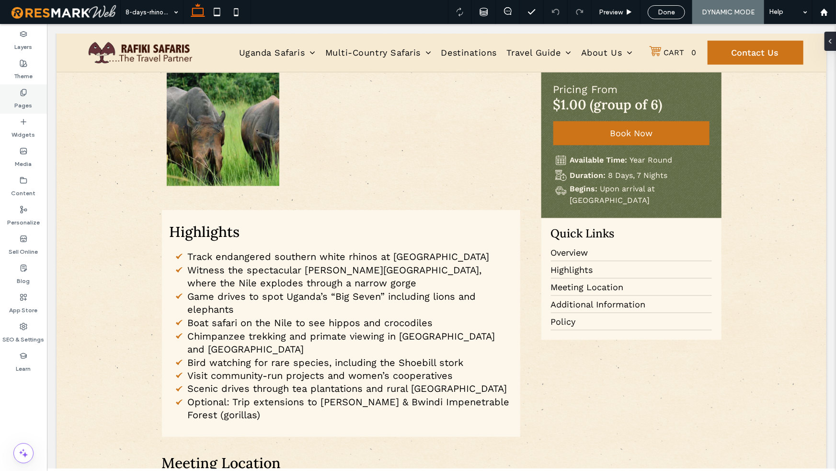
click at [32, 96] on div "Pages" at bounding box center [23, 98] width 47 height 29
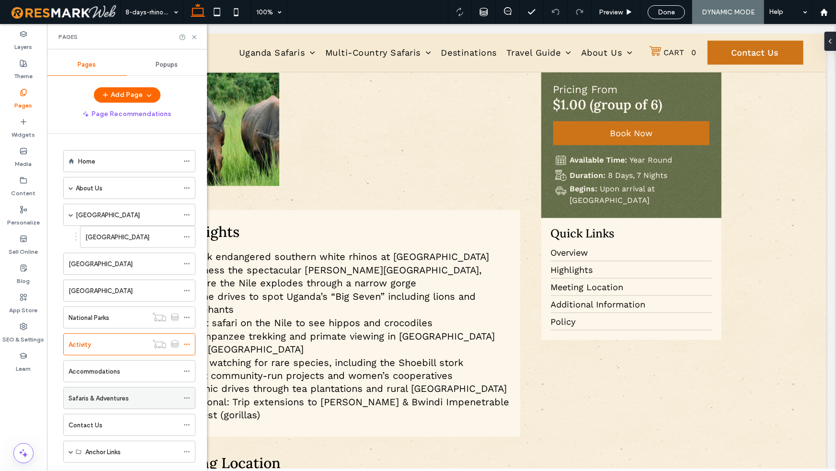
click at [105, 371] on label "Safaris & Adventures" at bounding box center [99, 398] width 60 height 17
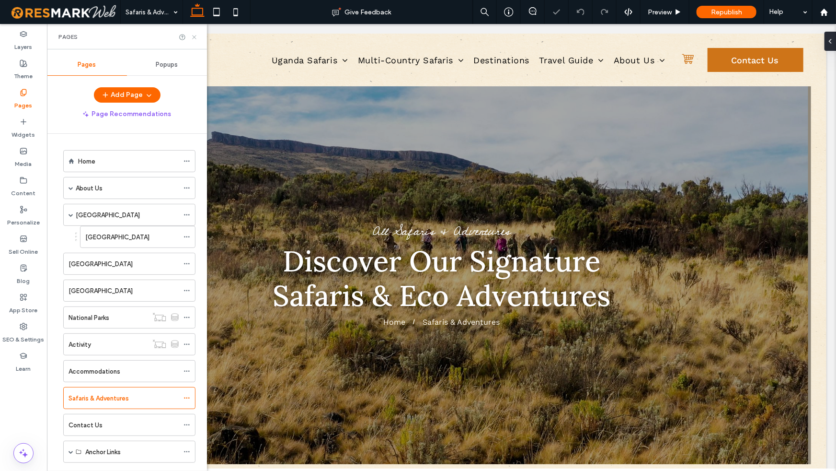
click at [194, 36] on use at bounding box center [194, 37] width 4 height 4
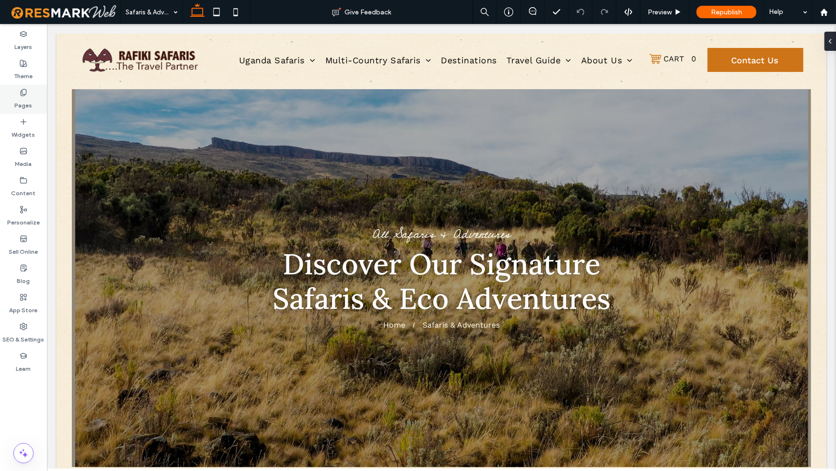
click at [27, 106] on label "Pages" at bounding box center [24, 102] width 18 height 13
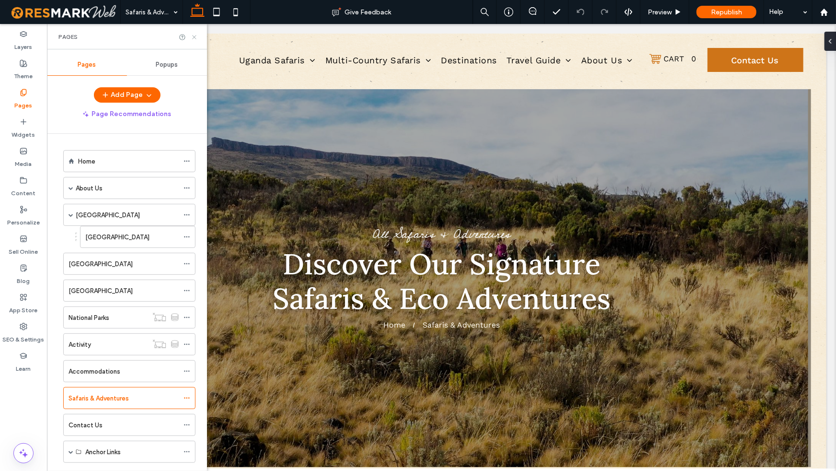
click at [195, 35] on icon at bounding box center [194, 37] width 7 height 7
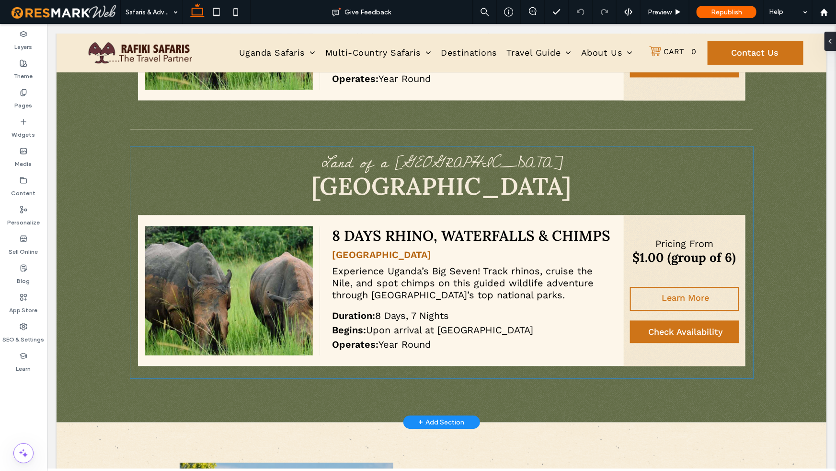
scroll to position [993, 0]
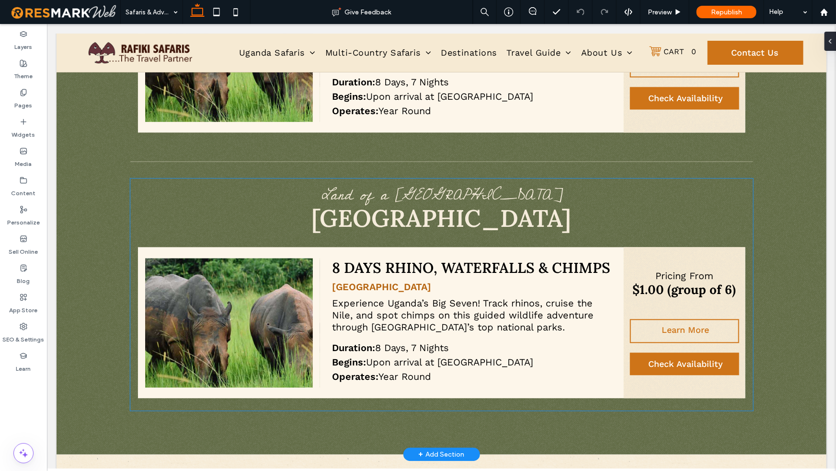
click at [538, 280] on div "Bigodi Wetland Sanctuary" at bounding box center [472, 288] width 280 height 16
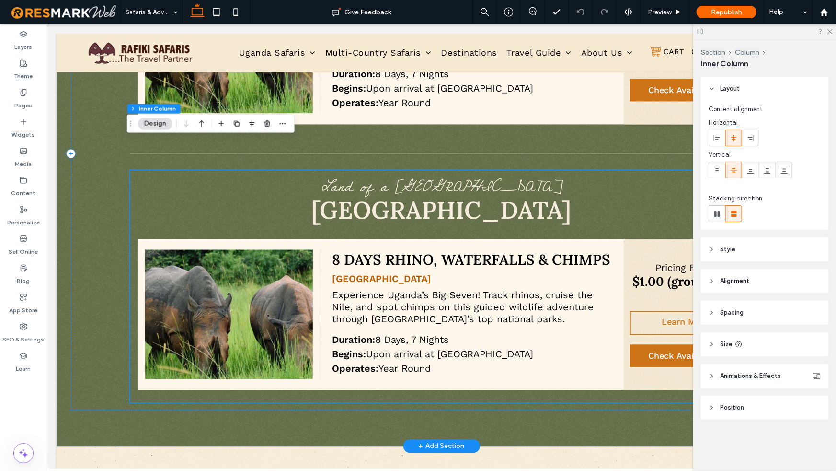
scroll to position [982, 0]
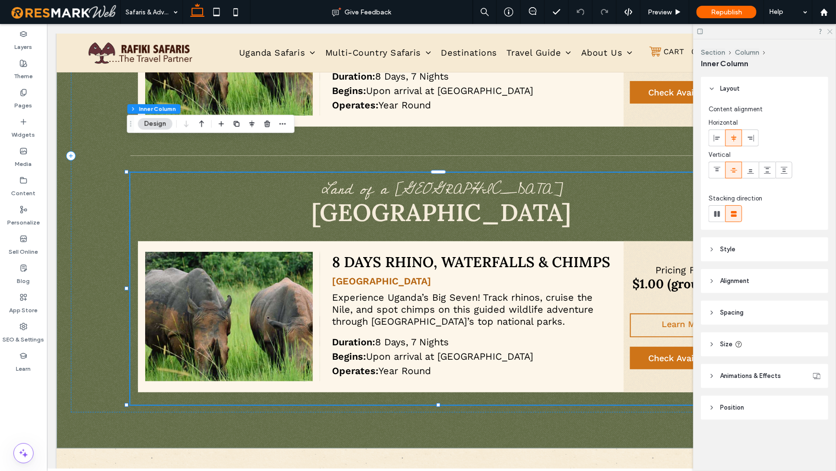
click at [809, 31] on icon at bounding box center [830, 31] width 6 height 6
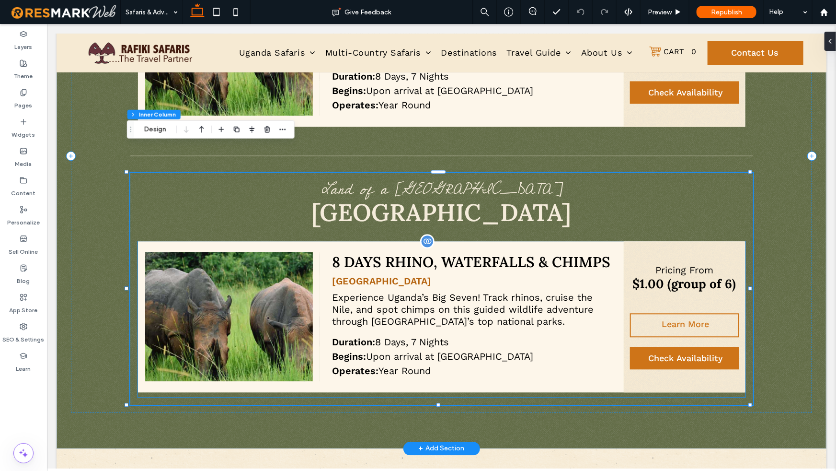
scroll to position [987, 0]
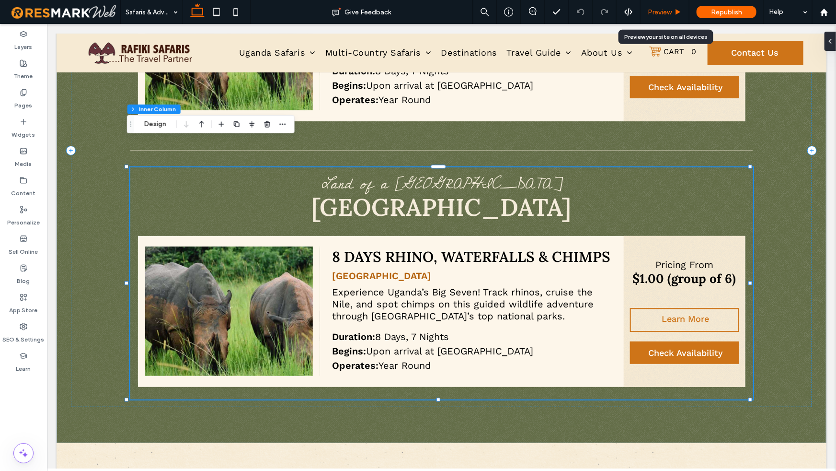
click at [680, 10] on icon at bounding box center [678, 12] width 7 height 7
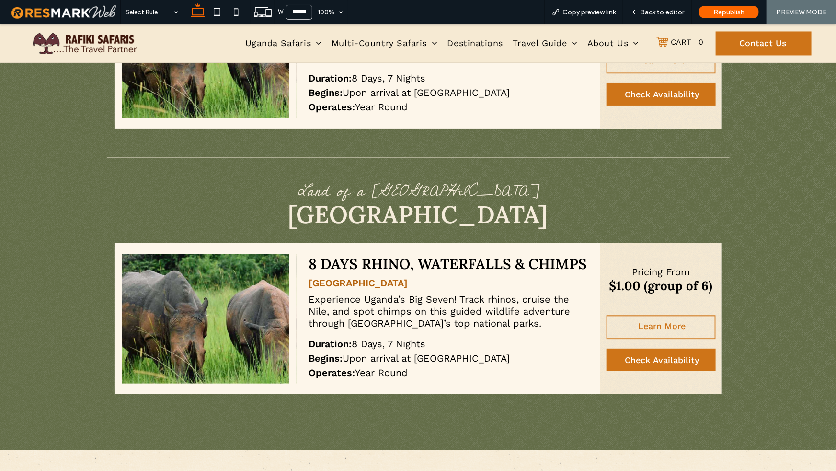
scroll to position [968, 0]
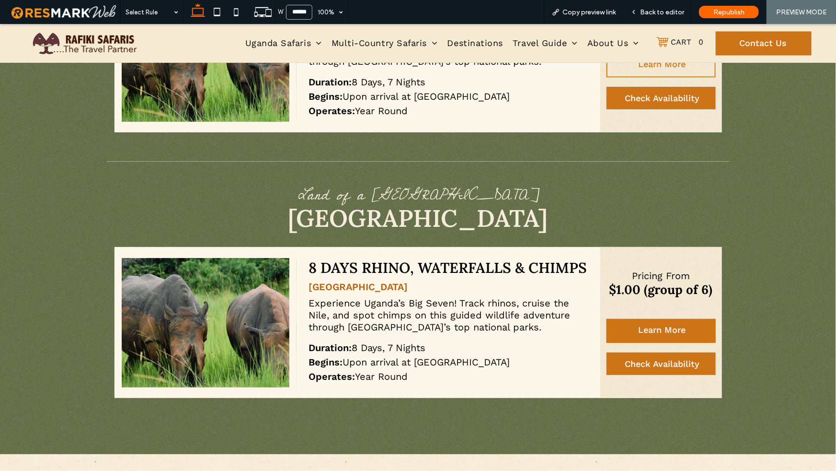
click at [666, 319] on span "Learn More" at bounding box center [662, 329] width 47 height 20
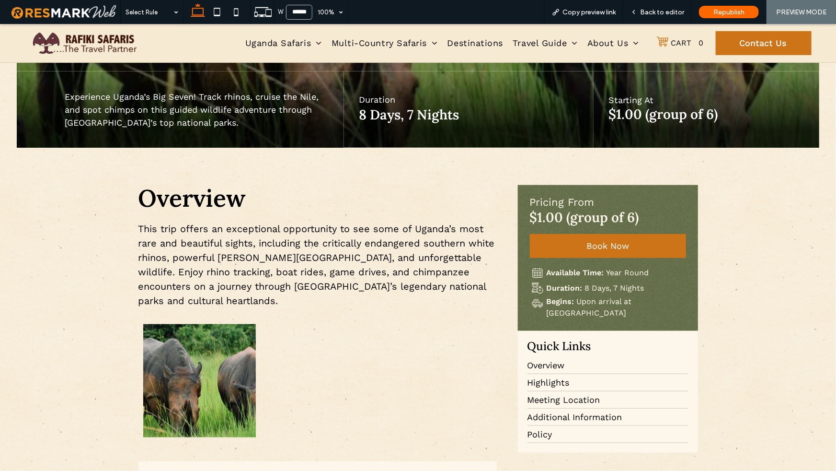
scroll to position [340, 0]
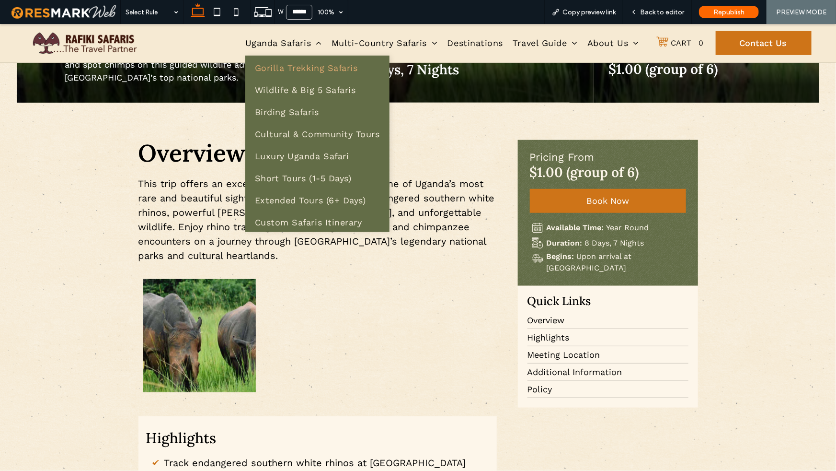
click at [305, 69] on span "Gorilla Trekking Safaris" at bounding box center [306, 67] width 103 height 10
click at [272, 68] on span "Gorilla Trekking Safaris" at bounding box center [306, 67] width 103 height 10
click at [282, 69] on span "Gorilla Trekking Safaris" at bounding box center [306, 67] width 103 height 10
click at [287, 68] on span "Gorilla Trekking Safaris" at bounding box center [306, 67] width 103 height 10
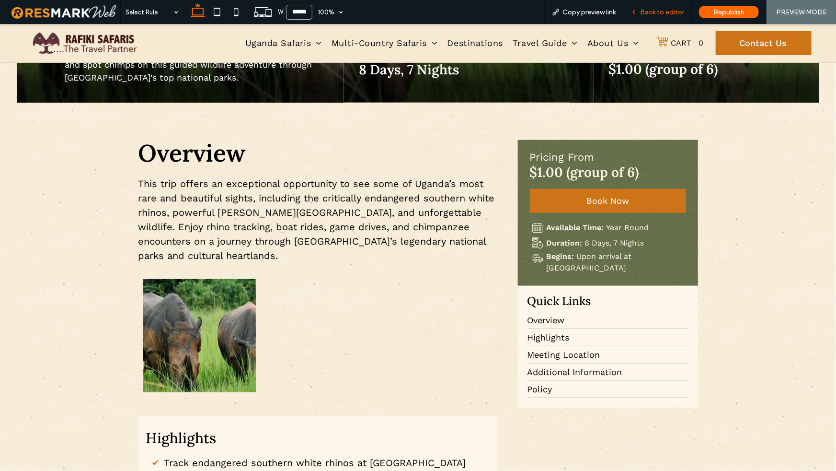
click at [665, 14] on span "Back to editor" at bounding box center [662, 12] width 44 height 8
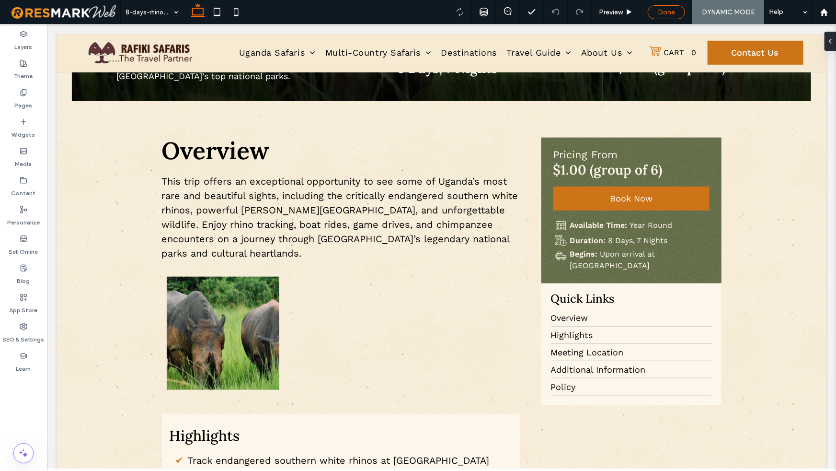
scroll to position [360, 0]
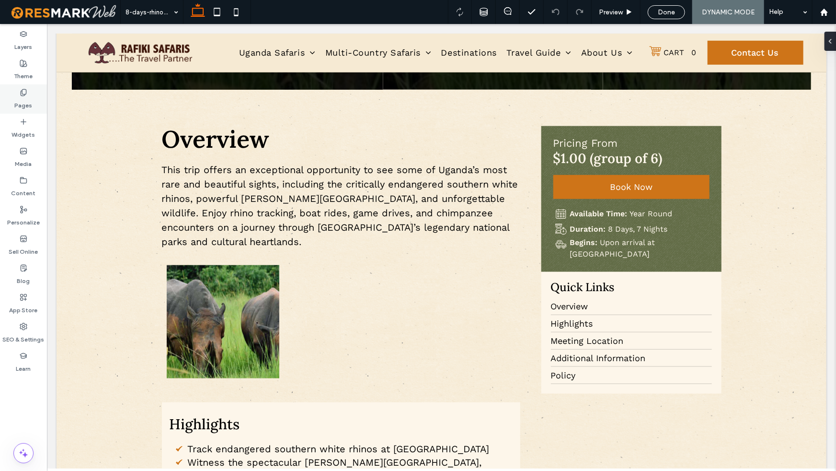
click at [3, 110] on div "Pages" at bounding box center [23, 98] width 47 height 29
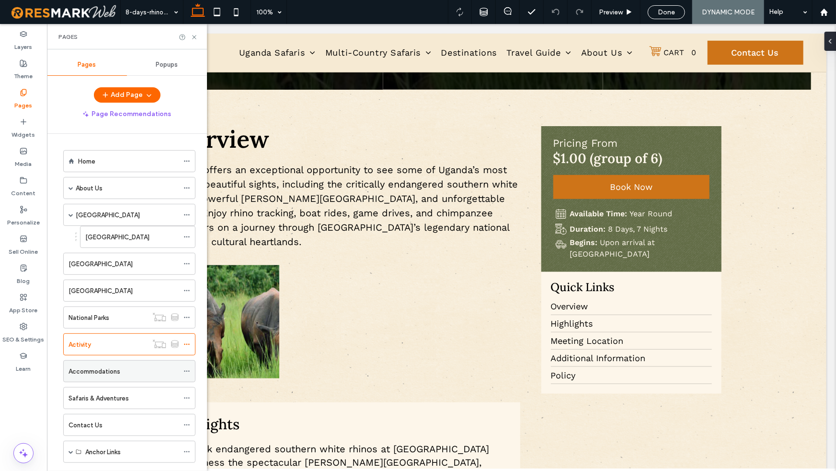
scroll to position [17, 0]
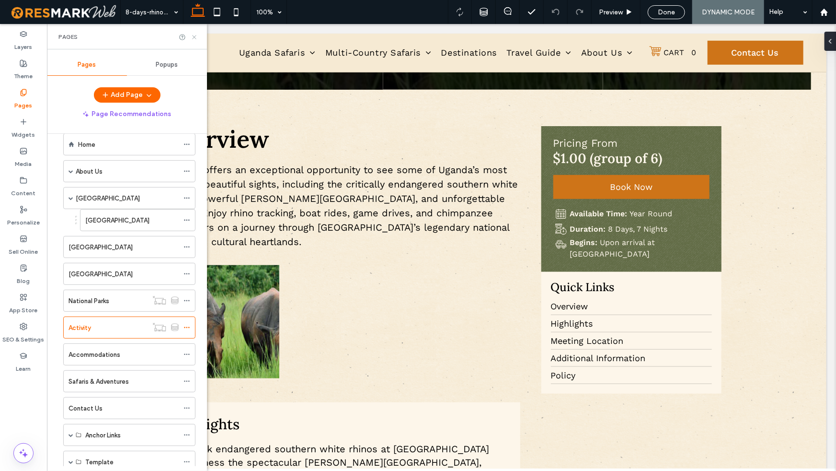
click at [194, 38] on icon at bounding box center [194, 37] width 7 height 7
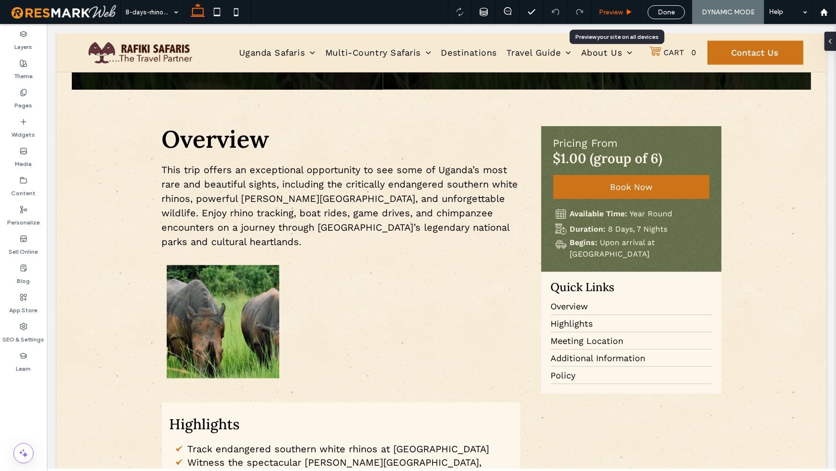
click at [631, 15] on icon at bounding box center [629, 12] width 7 height 7
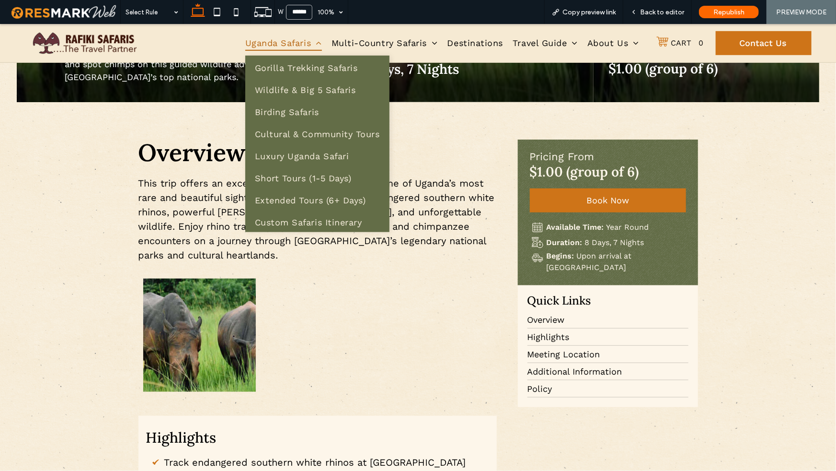
scroll to position [340, 0]
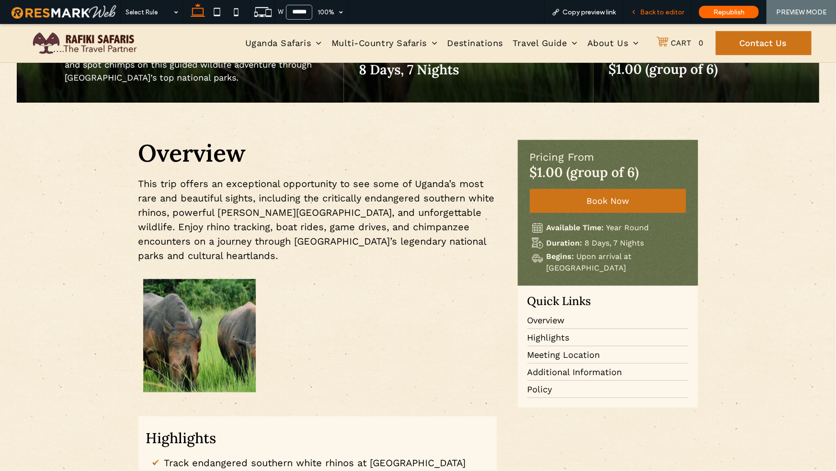
click at [674, 12] on span "Back to editor" at bounding box center [662, 12] width 44 height 8
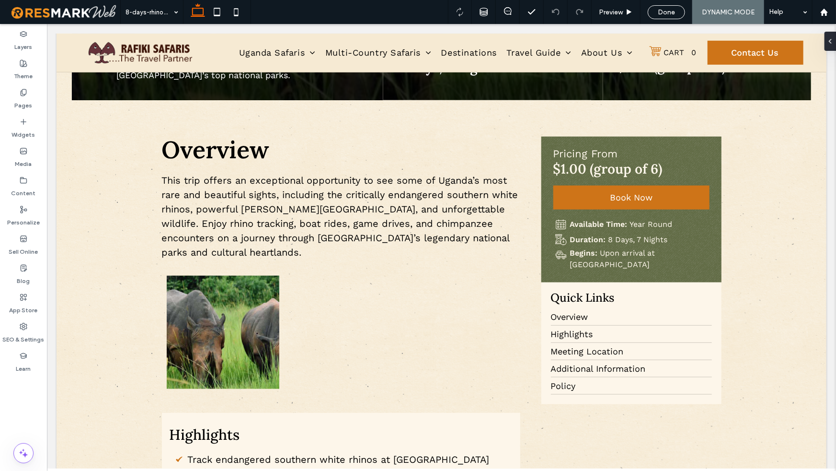
scroll to position [360, 0]
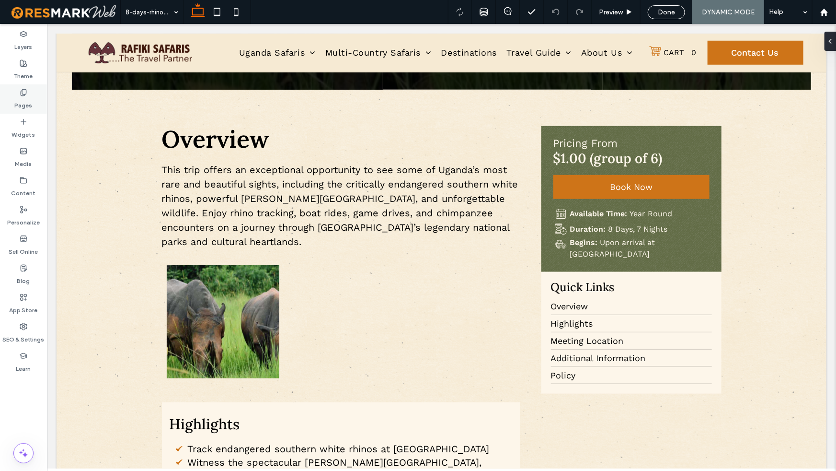
click at [28, 102] on label "Pages" at bounding box center [24, 102] width 18 height 13
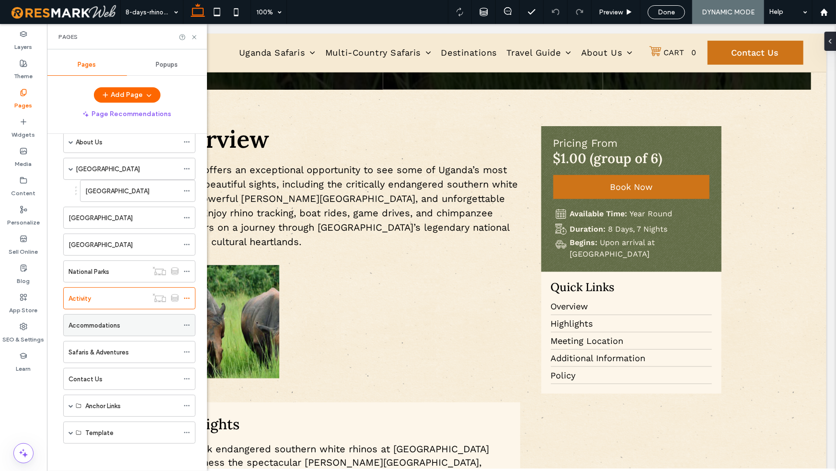
scroll to position [0, 0]
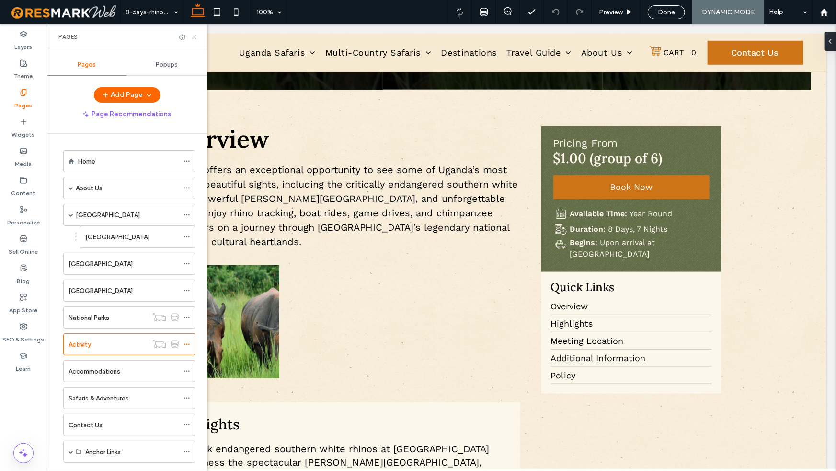
drag, startPoint x: 192, startPoint y: 38, endPoint x: 497, endPoint y: 2, distance: 307.0
click at [192, 38] on use at bounding box center [194, 37] width 4 height 4
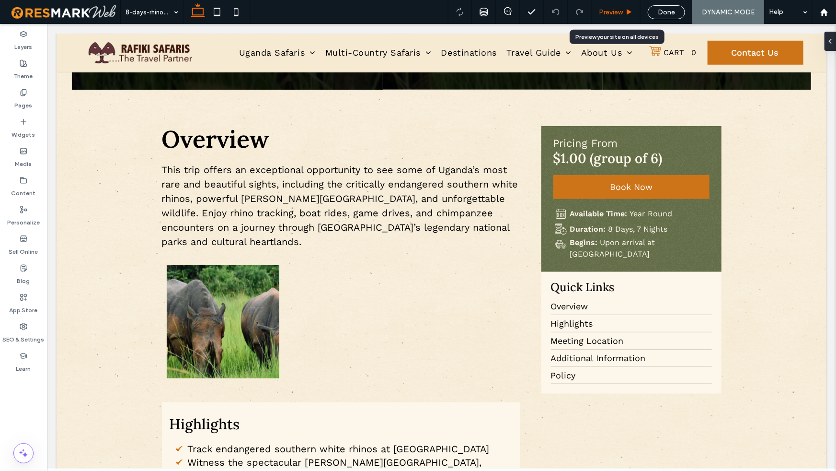
click at [626, 10] on icon at bounding box center [629, 12] width 7 height 7
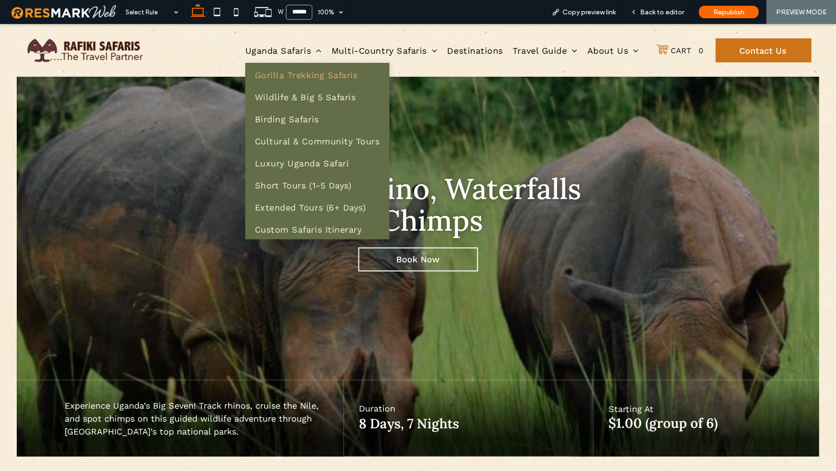
click at [278, 70] on span "Gorilla Trekking Safaris" at bounding box center [306, 74] width 103 height 10
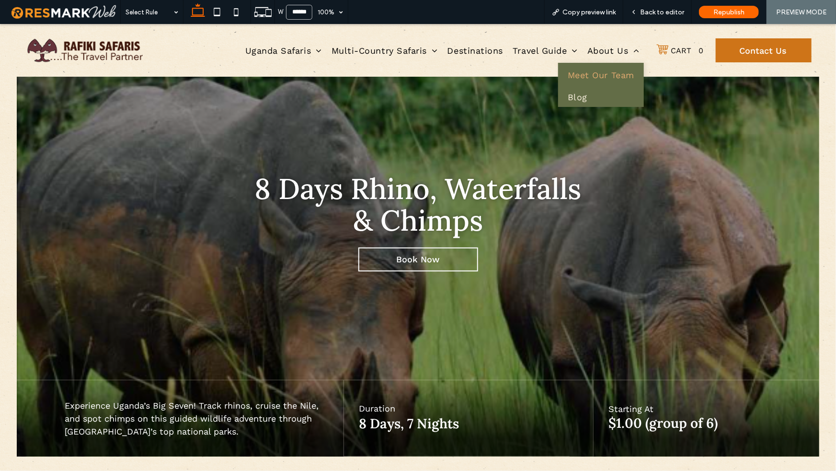
click at [600, 71] on span "Meet Our Team" at bounding box center [601, 74] width 67 height 10
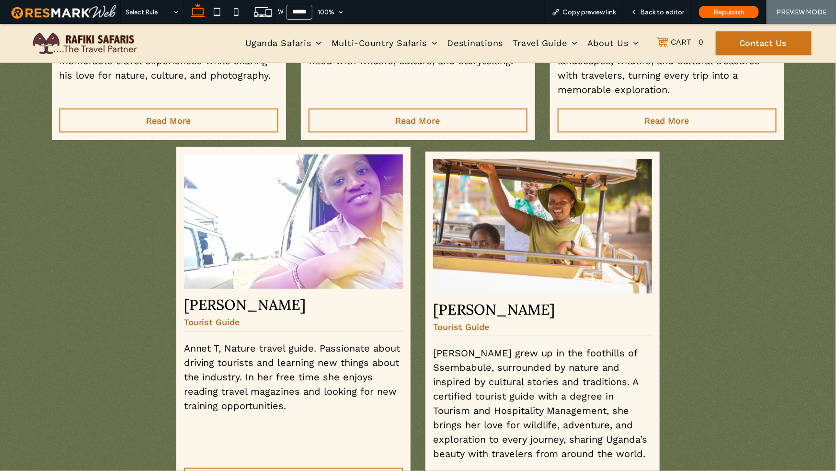
scroll to position [1385, 0]
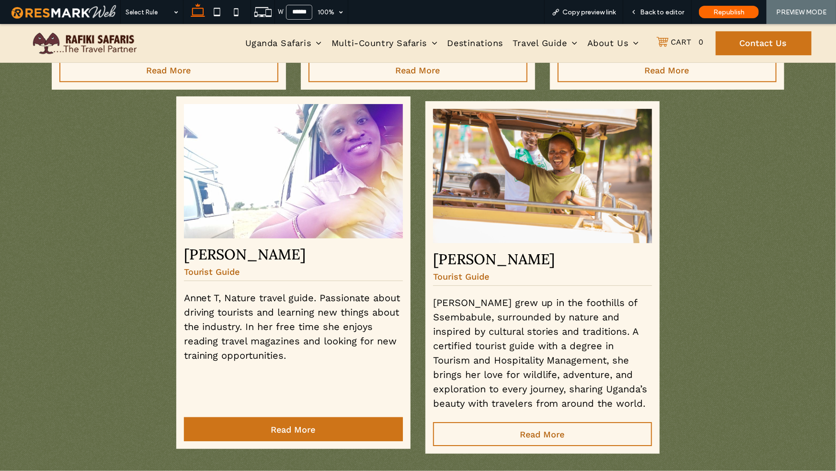
click at [304, 371] on span "Read More" at bounding box center [293, 429] width 45 height 20
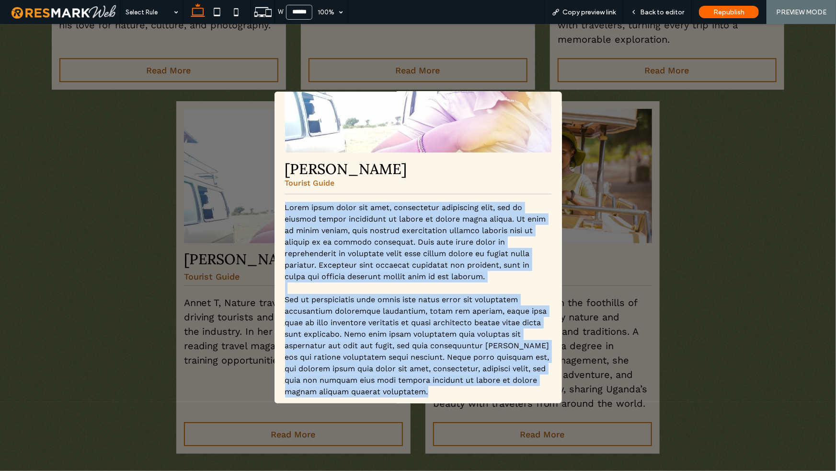
scroll to position [137, 0]
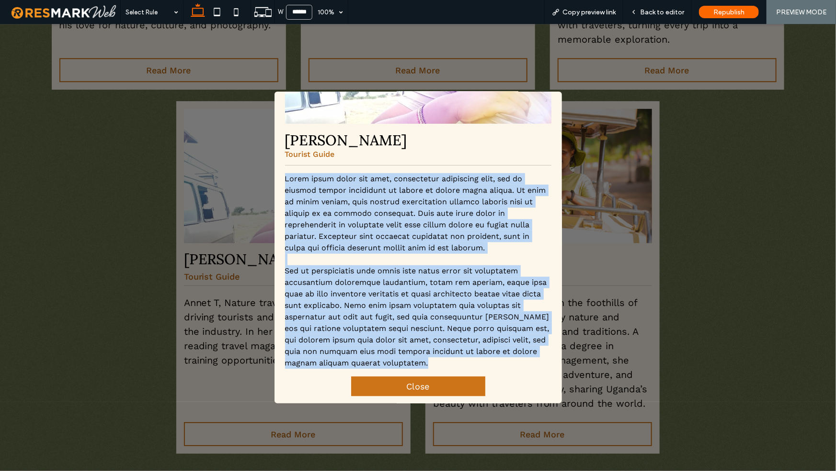
drag, startPoint x: 284, startPoint y: 315, endPoint x: 523, endPoint y: 397, distance: 253.0
click at [527, 371] on div "Annet T. Tourist Guide Lorem ipsum dolor sit amet, consectetur adipiscing elit,…" at bounding box center [419, 187] width 288 height 431
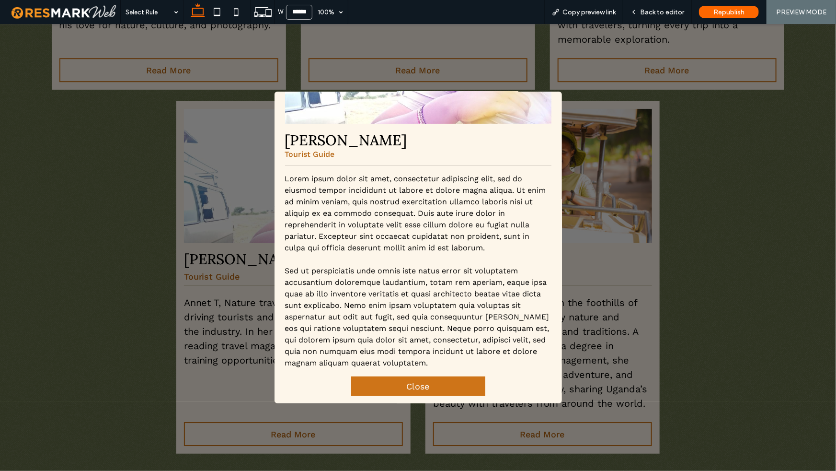
drag, startPoint x: 604, startPoint y: 134, endPoint x: 604, endPoint y: 182, distance: 47.9
click at [603, 134] on div ".st0-1091118977{fill-rule:evenodd;clip-rule:evenodd;} Annet T. Tourist Guide Lo…" at bounding box center [418, 246] width 836 height 447
click at [451, 371] on link "Close" at bounding box center [418, 386] width 134 height 20
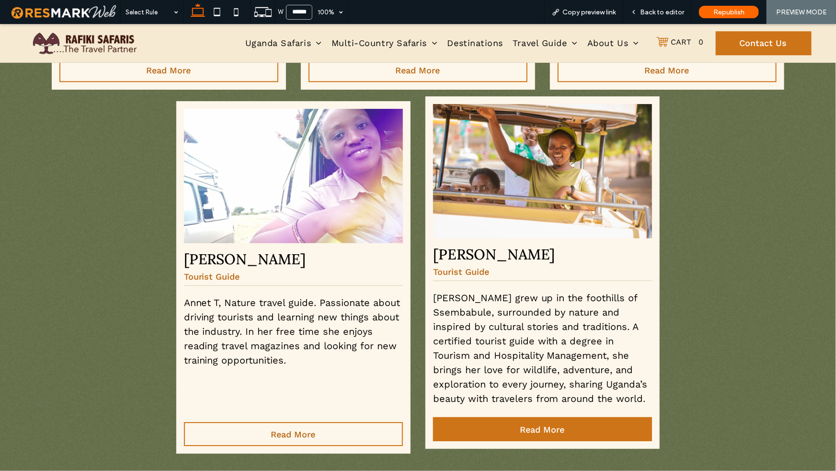
click at [523, 371] on span "Read More" at bounding box center [542, 429] width 45 height 20
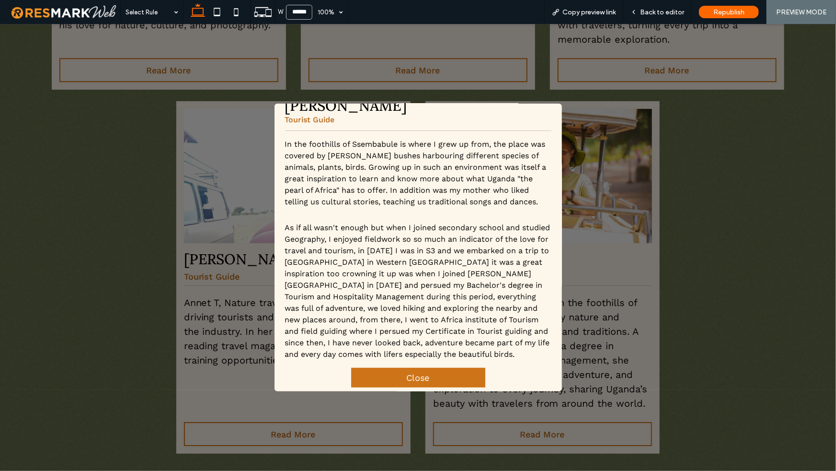
scroll to position [186, 0]
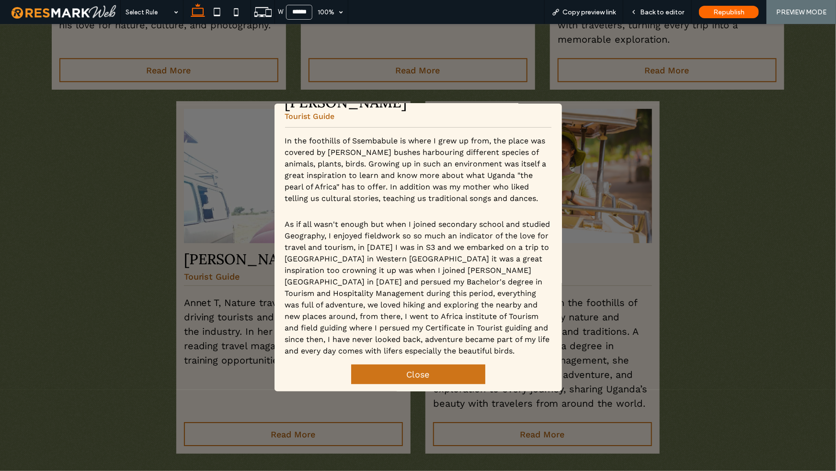
click at [630, 200] on div ".st0-1091118977{fill-rule:evenodd;clip-rule:evenodd;} Catherine Ninyera Tourist…" at bounding box center [418, 246] width 836 height 447
click at [419, 371] on span "Close" at bounding box center [418, 374] width 23 height 10
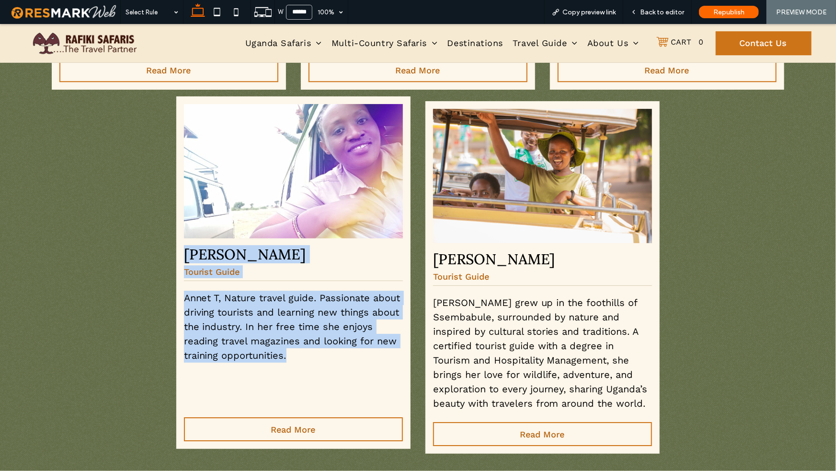
drag, startPoint x: 177, startPoint y: 227, endPoint x: 362, endPoint y: 349, distance: 221.7
click at [362, 349] on div "Annet T. Tourist Guide Annet T, Nature travel guide. Passionate about driving t…" at bounding box center [293, 272] width 235 height 352
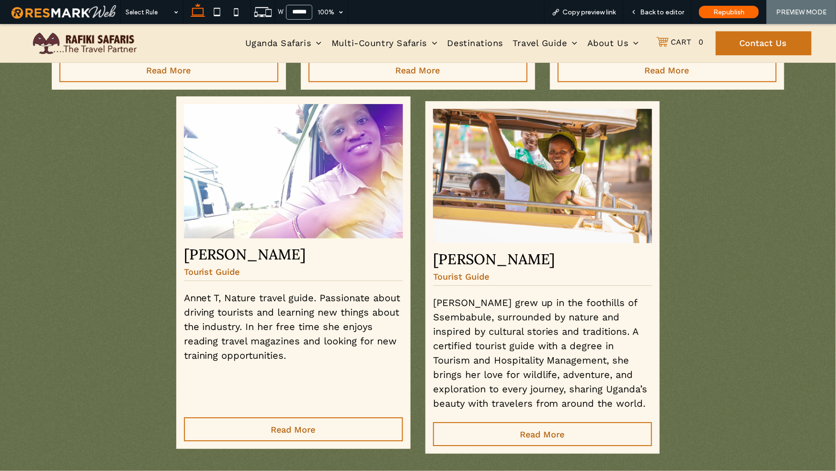
click at [303, 297] on span "Annet T, Nature travel guide. Passionate about driving tourists and learning ne…" at bounding box center [292, 325] width 217 height 69
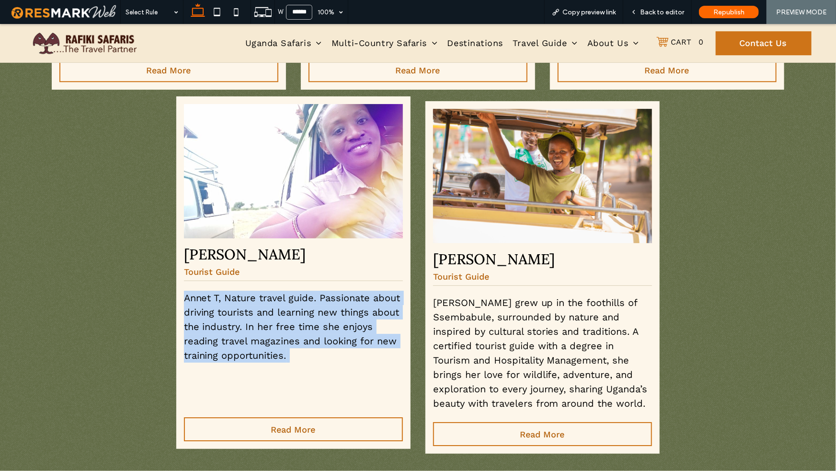
click at [303, 297] on span "Annet T, Nature travel guide. Passionate about driving tourists and learning ne…" at bounding box center [292, 325] width 217 height 69
copy div "Annet T, Nature travel guide. Passionate about driving tourists and learning ne…"
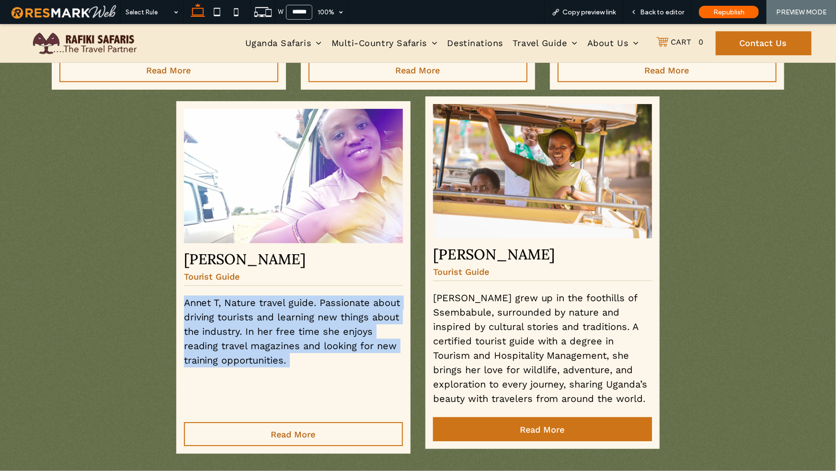
click at [524, 371] on span "Read More" at bounding box center [542, 429] width 45 height 20
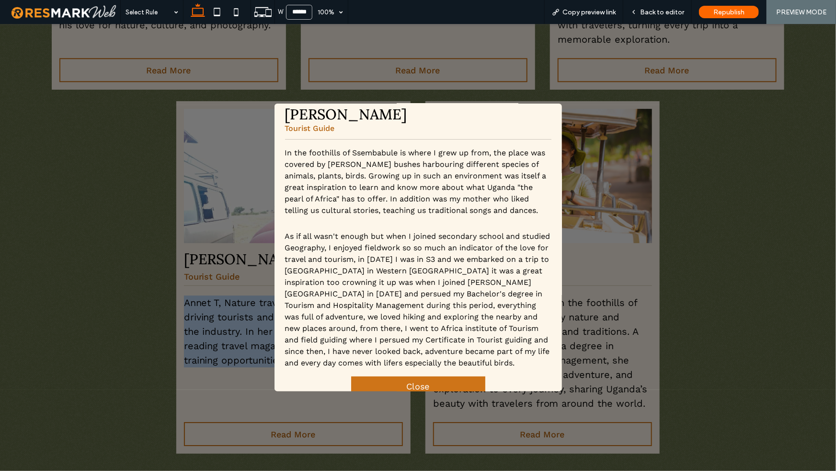
scroll to position [1475, 0]
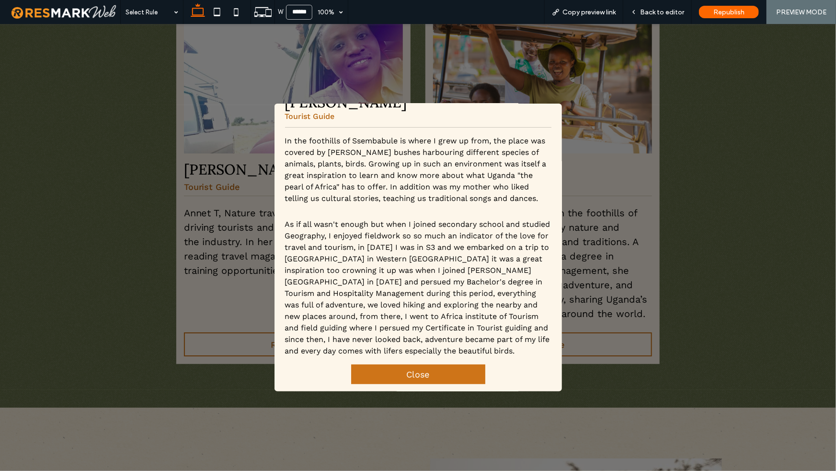
click at [641, 184] on div ".st0-1091118977{fill-rule:evenodd;clip-rule:evenodd;} Catherine Ninyera Tourist…" at bounding box center [418, 246] width 836 height 447
click at [440, 371] on link "Close" at bounding box center [418, 374] width 134 height 20
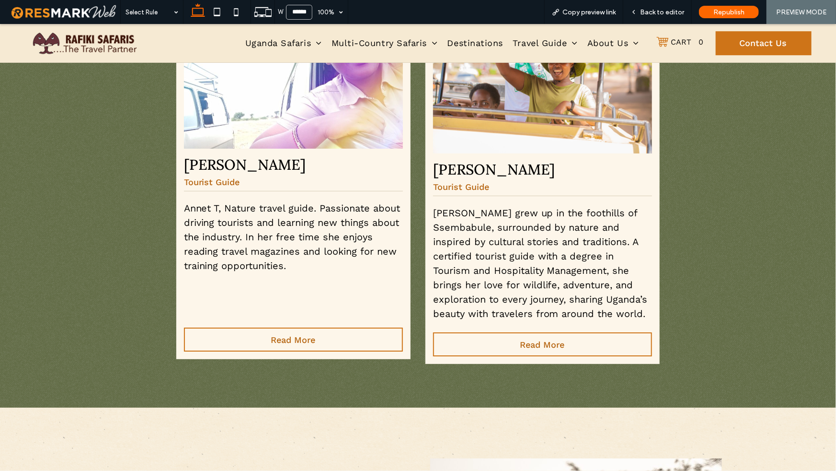
click at [275, 231] on span "Annet T, Nature travel guide. Passionate about driving tourists and learning ne…" at bounding box center [292, 236] width 217 height 69
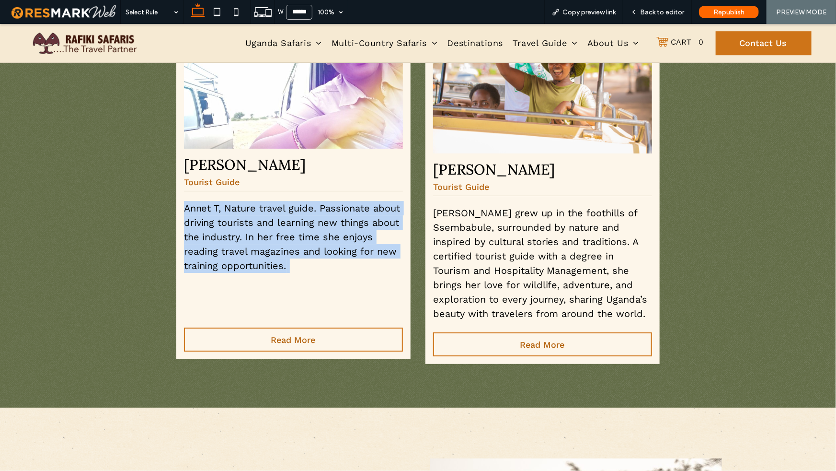
click at [275, 231] on span "Annet T, Nature travel guide. Passionate about driving tourists and learning ne…" at bounding box center [292, 236] width 217 height 69
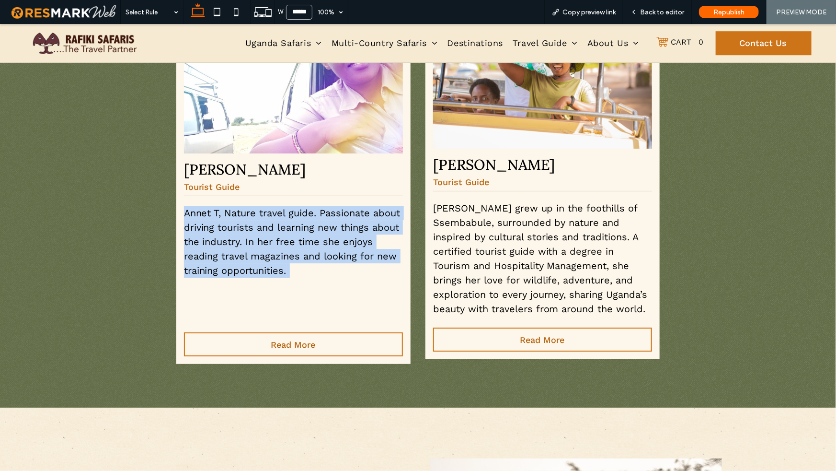
copy div "Annet T, Nature travel guide. Passionate about driving tourists and learning ne…"
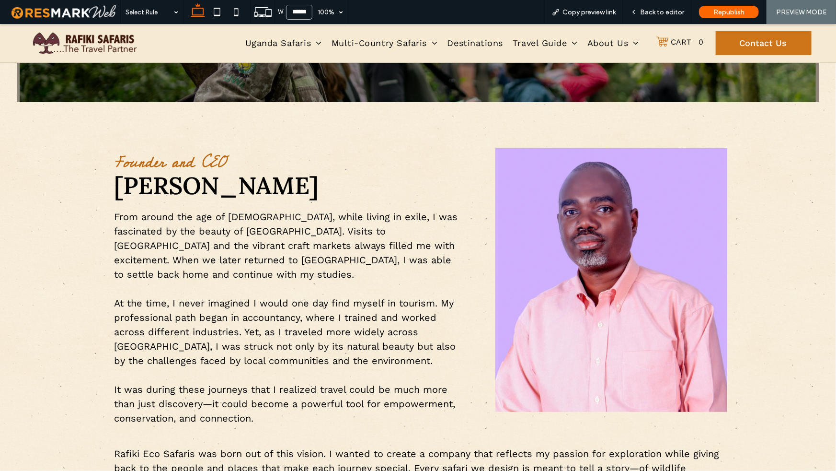
scroll to position [0, 0]
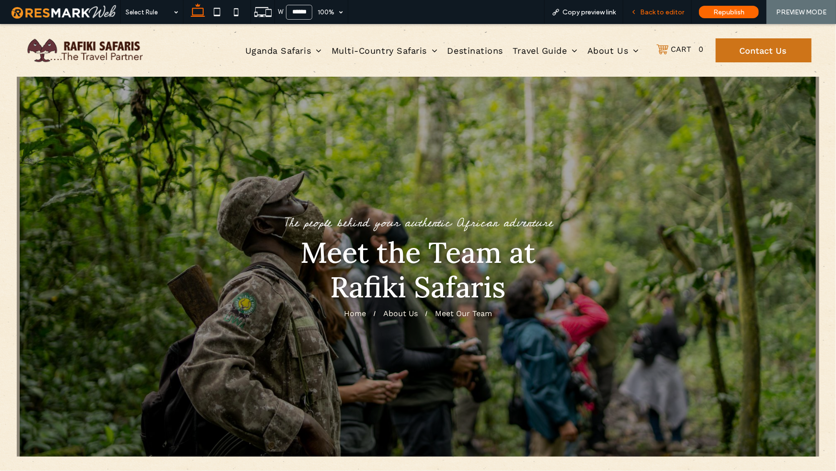
click at [659, 14] on span "Back to editor" at bounding box center [662, 12] width 44 height 8
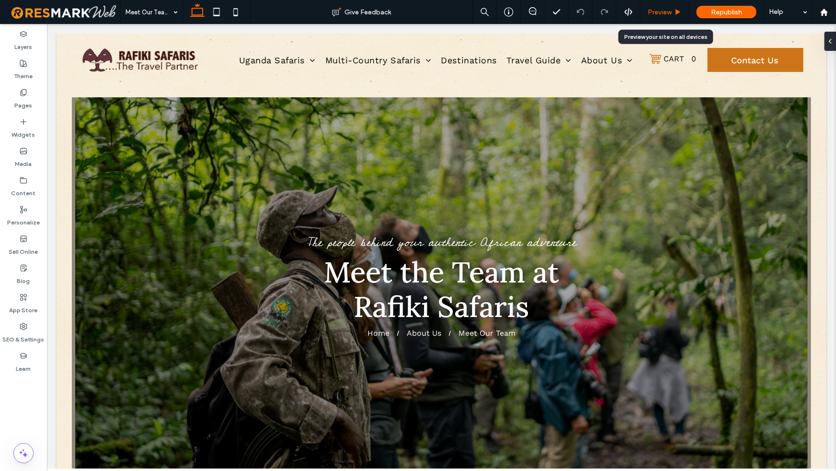
click at [675, 12] on icon at bounding box center [678, 12] width 7 height 7
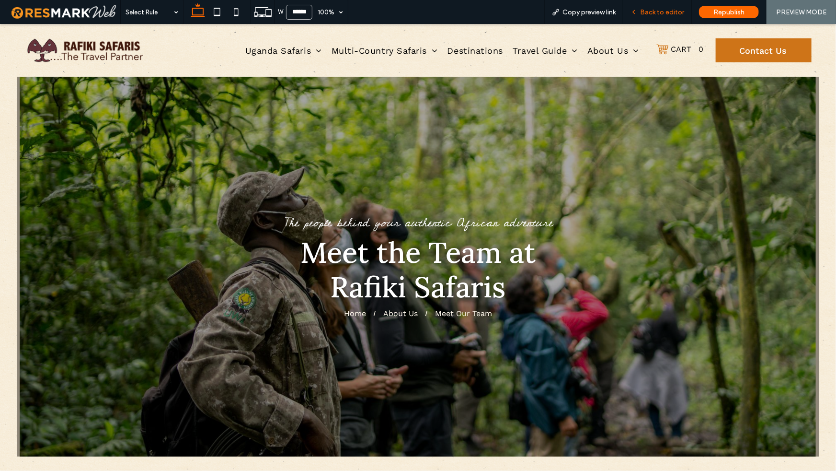
click at [654, 11] on span "Back to editor" at bounding box center [662, 12] width 44 height 8
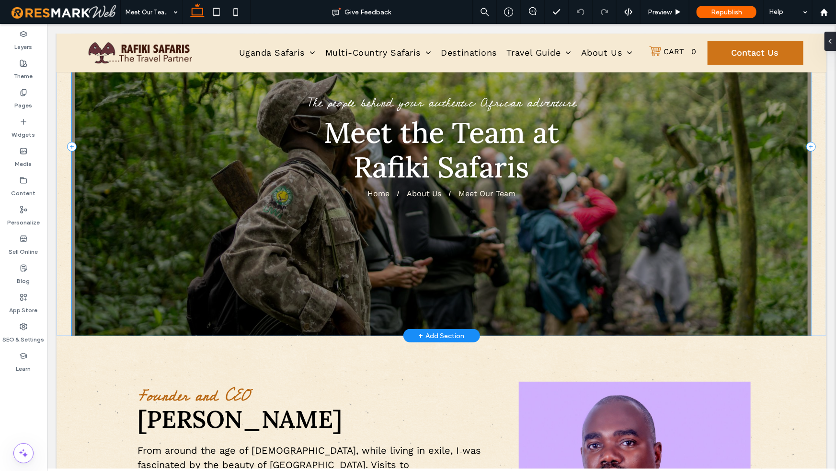
scroll to position [36, 0]
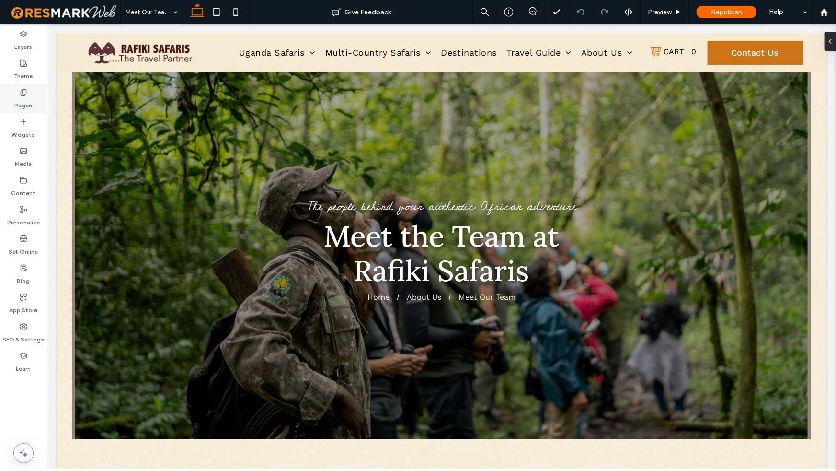
click at [18, 110] on div "Pages" at bounding box center [23, 98] width 47 height 29
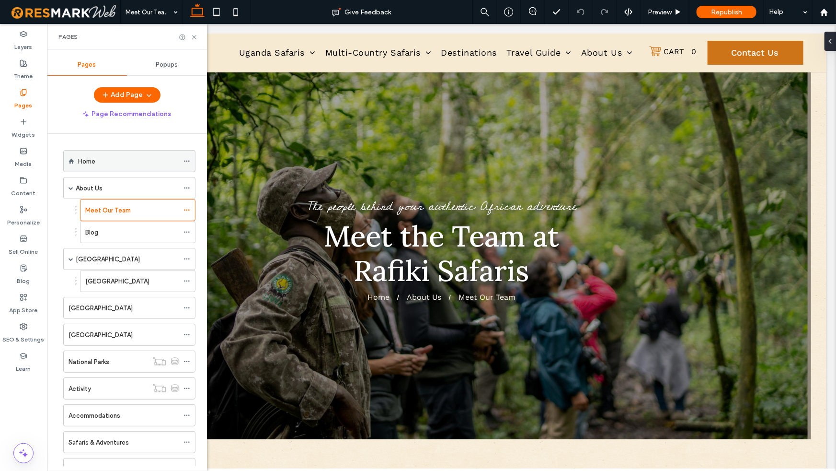
click at [98, 158] on div "Home" at bounding box center [128, 161] width 101 height 10
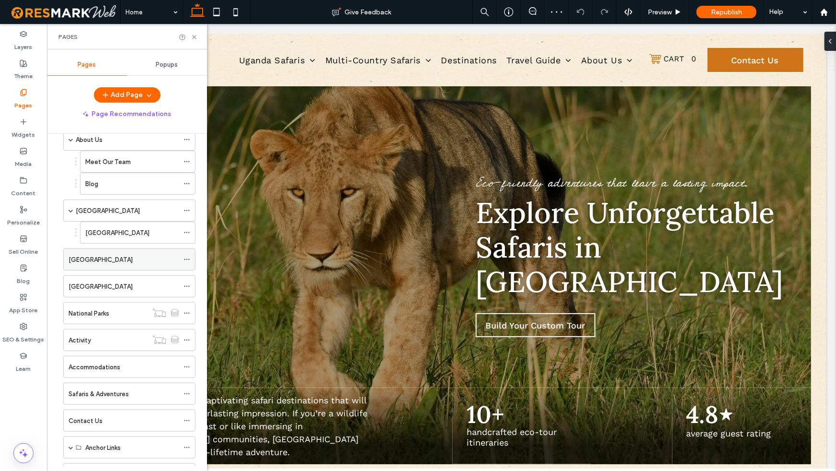
scroll to position [60, 0]
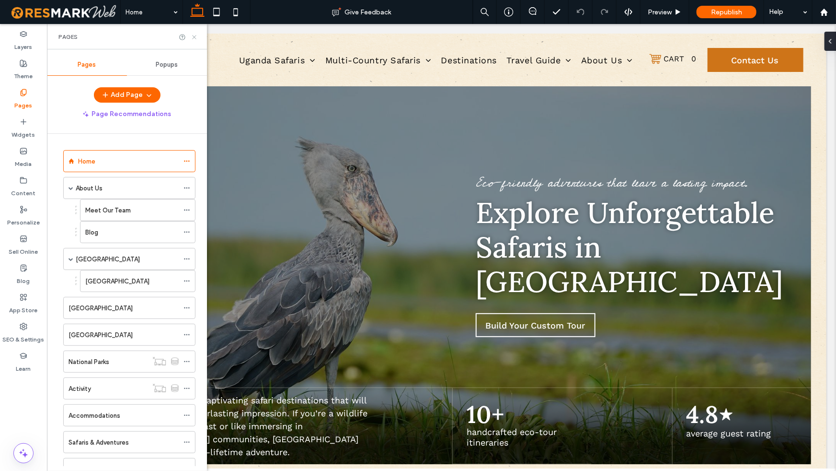
click at [194, 38] on icon at bounding box center [194, 37] width 7 height 7
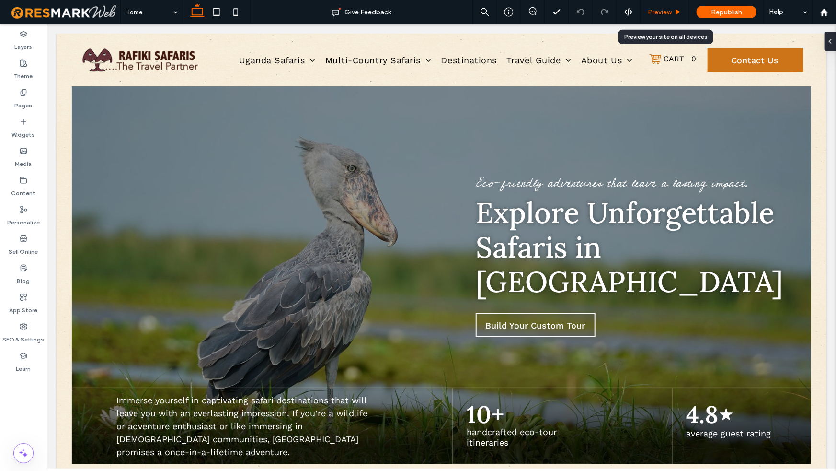
click at [664, 14] on span "Preview" at bounding box center [660, 12] width 24 height 8
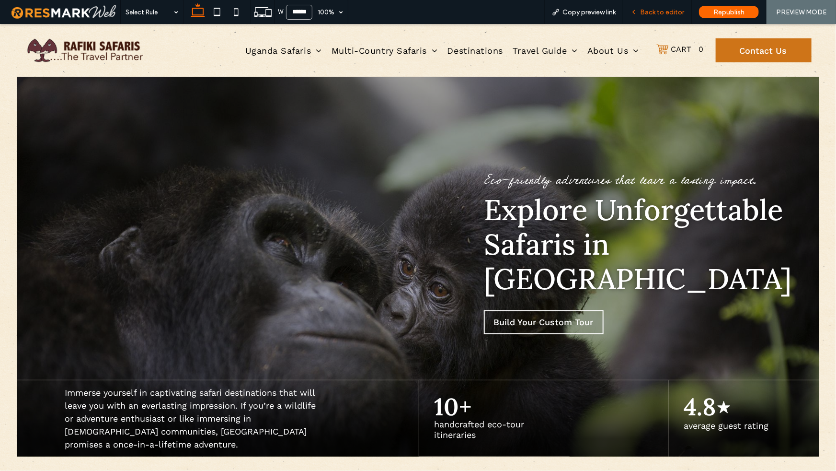
click at [662, 13] on span "Back to editor" at bounding box center [662, 12] width 44 height 8
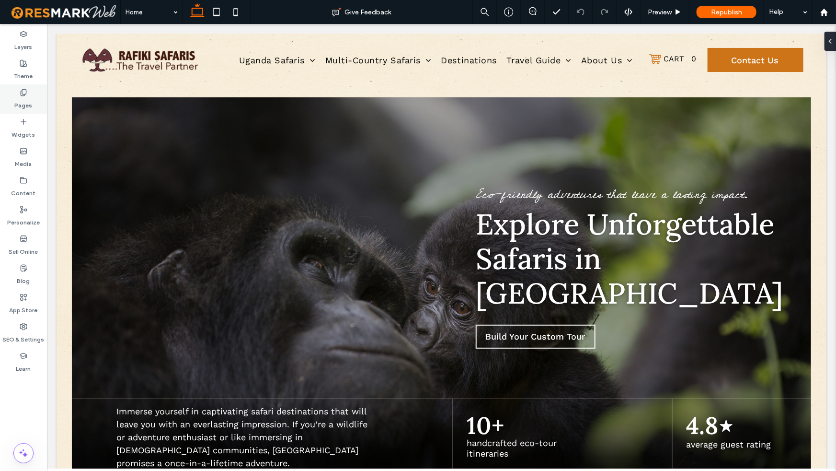
click at [14, 85] on div "Pages" at bounding box center [23, 98] width 47 height 29
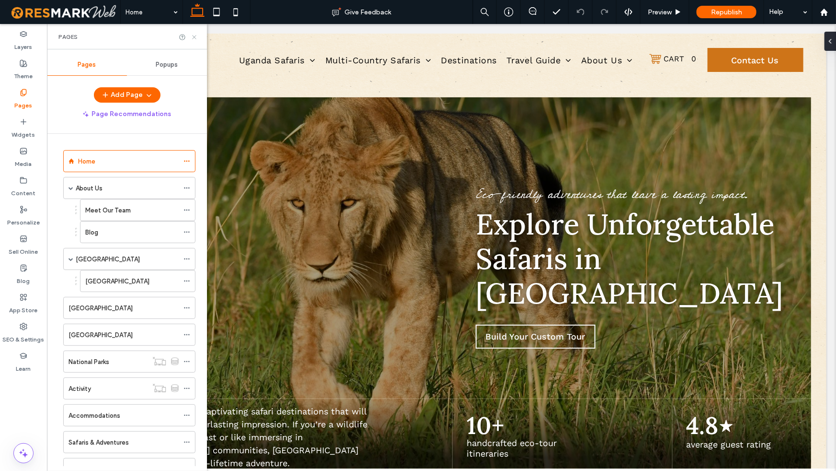
click at [194, 36] on use at bounding box center [194, 37] width 4 height 4
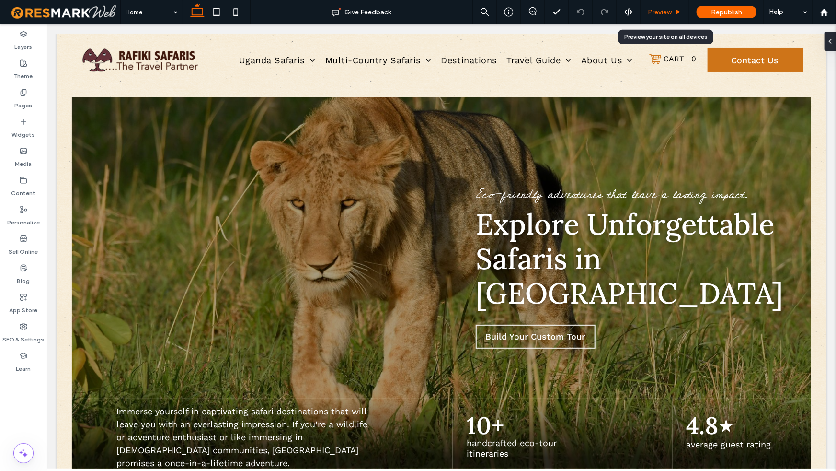
click at [675, 12] on icon at bounding box center [678, 12] width 7 height 7
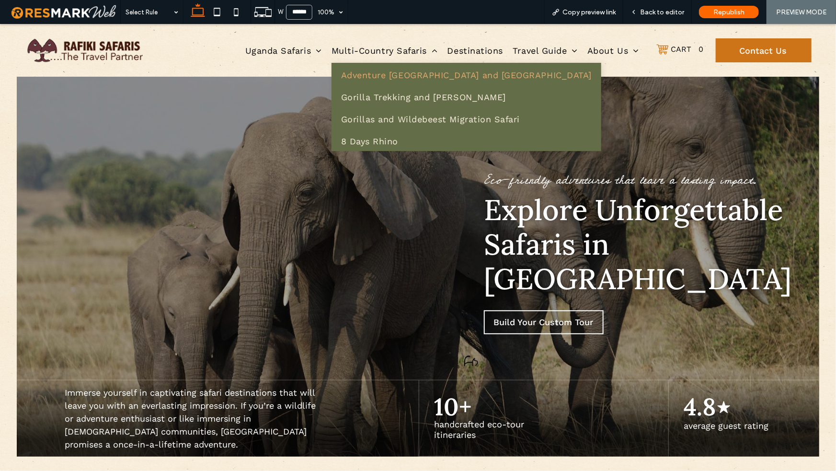
click at [377, 74] on span "Adventure Rwanda and Uganda" at bounding box center [466, 74] width 251 height 10
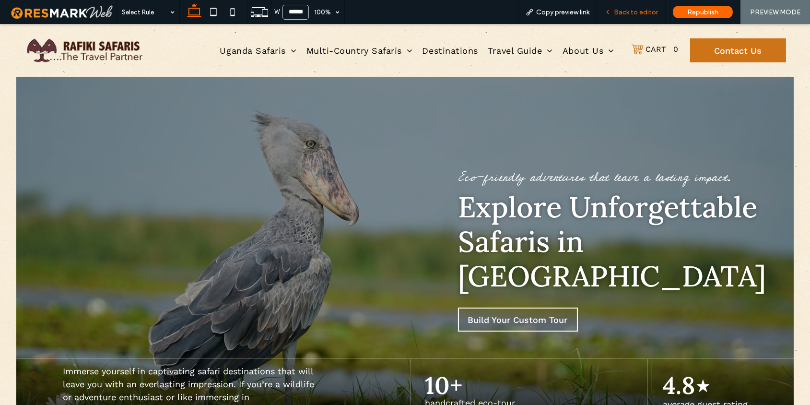
click at [654, 14] on span "Back to editor" at bounding box center [635, 12] width 44 height 8
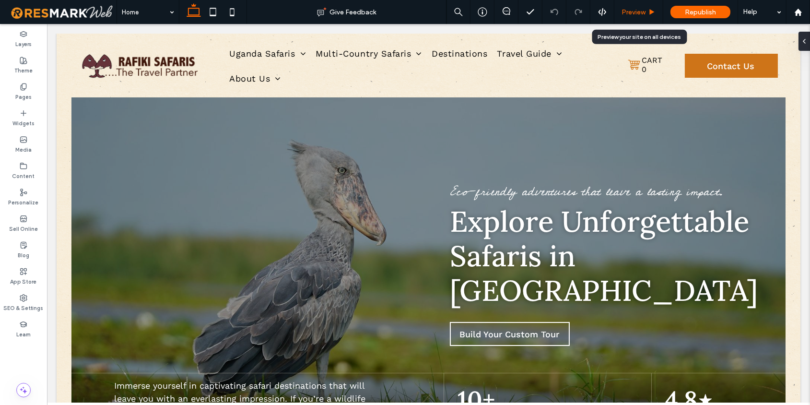
click at [637, 16] on div "Preview" at bounding box center [638, 12] width 49 height 24
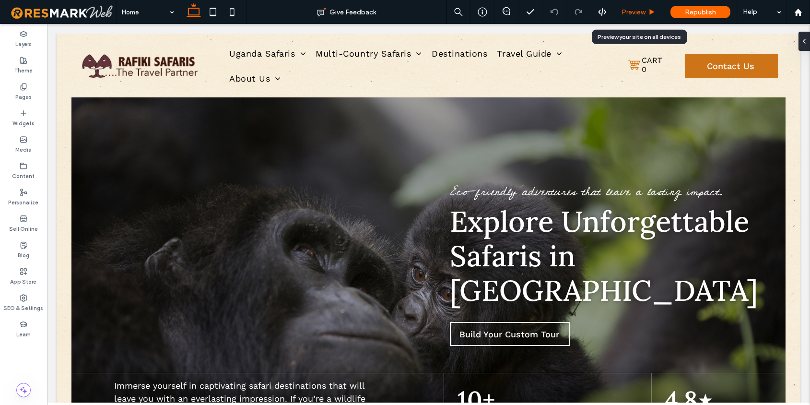
click at [638, 10] on span "Preview" at bounding box center [633, 12] width 24 height 8
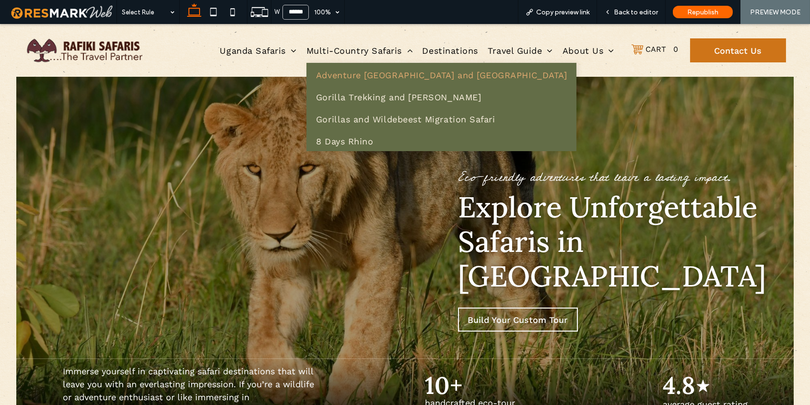
click at [358, 75] on span "Adventure Rwanda and Uganda" at bounding box center [441, 75] width 251 height 10
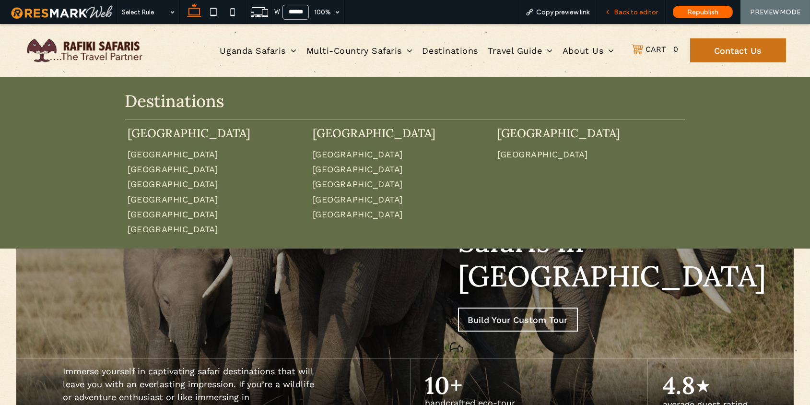
click at [625, 17] on div "Back to editor" at bounding box center [631, 12] width 69 height 24
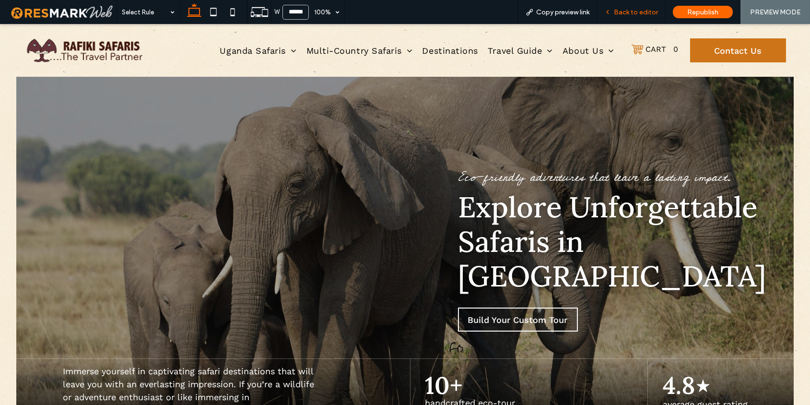
click at [624, 9] on span "Back to editor" at bounding box center [635, 12] width 44 height 8
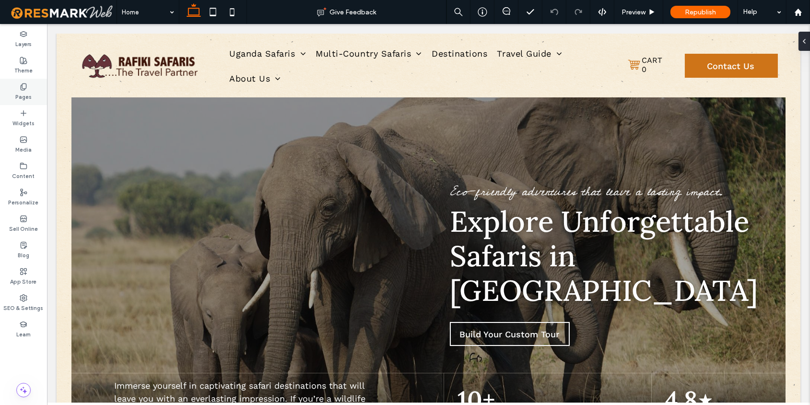
click at [30, 80] on div "Pages" at bounding box center [23, 92] width 47 height 26
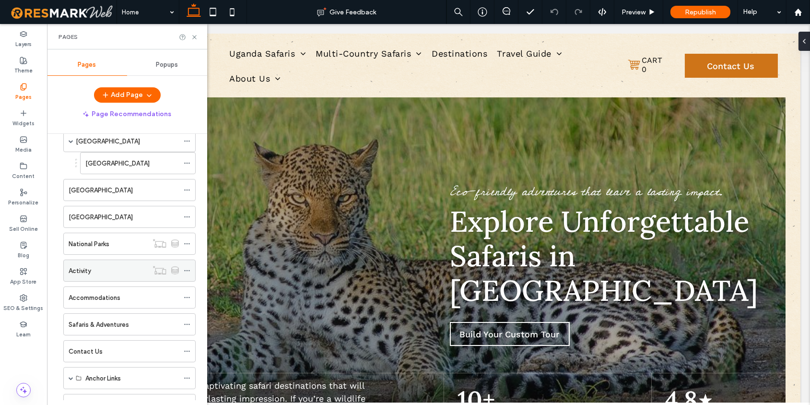
scroll to position [156, 0]
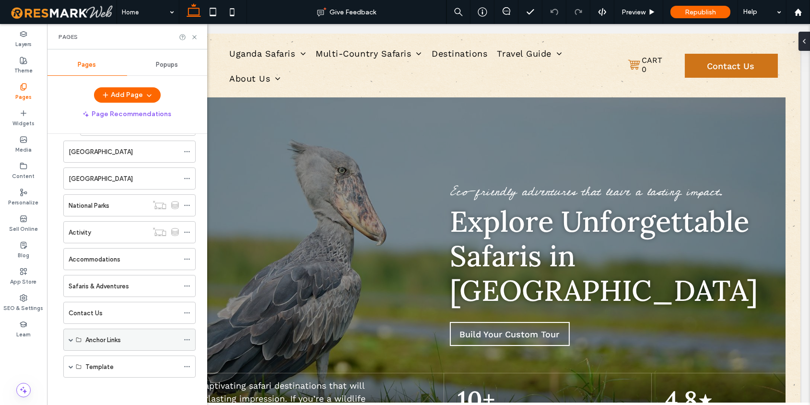
click at [70, 339] on span at bounding box center [71, 339] width 5 height 5
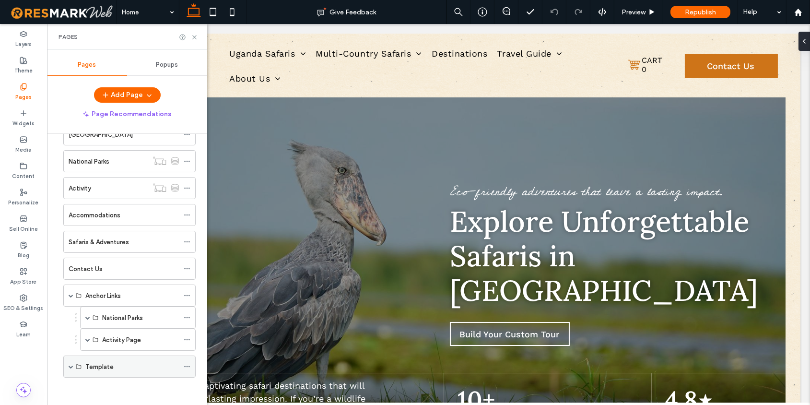
click at [69, 367] on span at bounding box center [71, 366] width 5 height 21
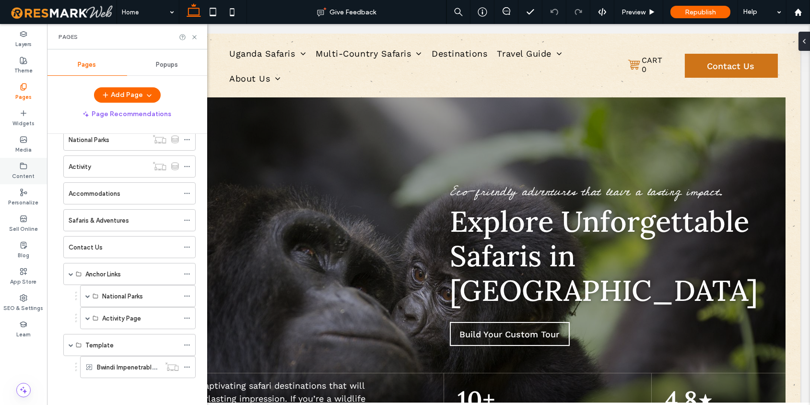
click at [22, 175] on label "Content" at bounding box center [23, 175] width 23 height 11
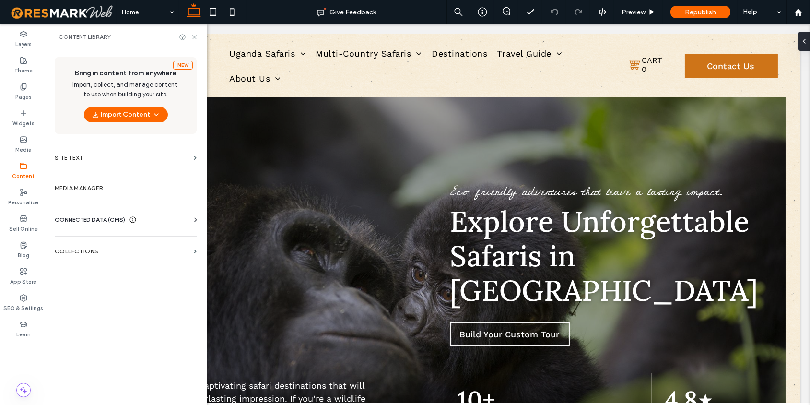
click at [117, 246] on section "Collections" at bounding box center [125, 251] width 157 height 22
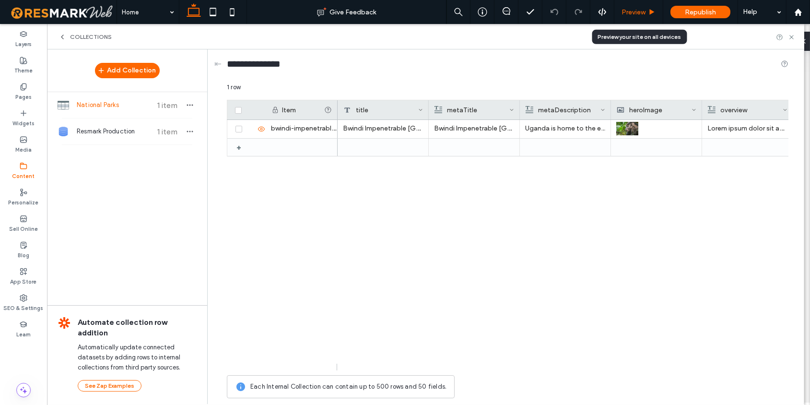
click at [646, 12] on div "Preview" at bounding box center [638, 12] width 48 height 8
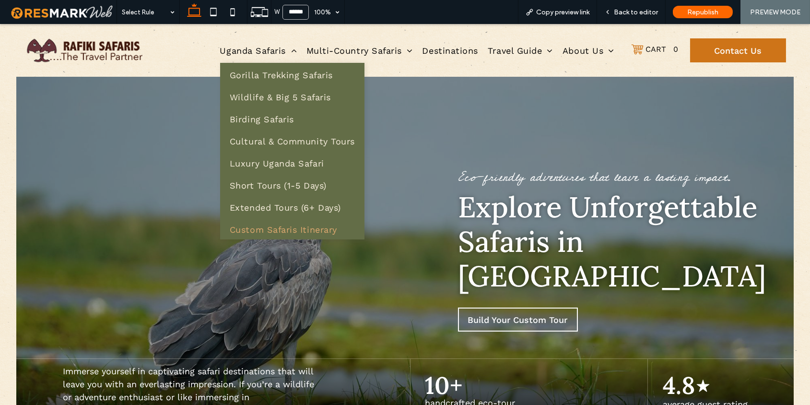
click at [262, 229] on span "Custom Safaris Itinerary" at bounding box center [283, 229] width 107 height 10
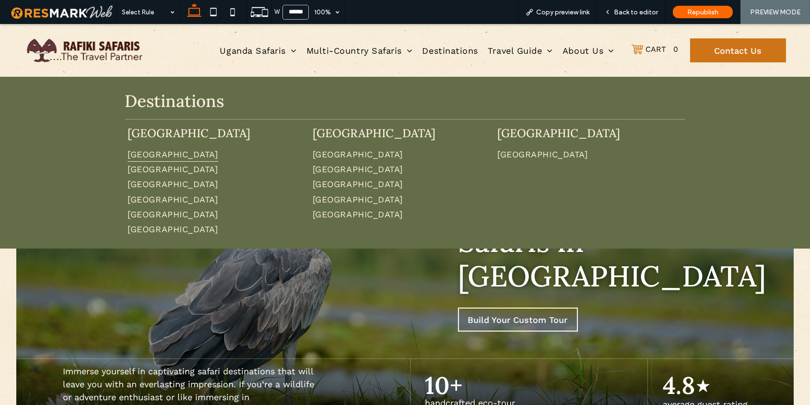
click at [150, 153] on span "Uganda" at bounding box center [172, 154] width 90 height 15
click at [639, 16] on div "Back to editor" at bounding box center [631, 12] width 69 height 24
click at [638, 12] on span "Back to editor" at bounding box center [635, 12] width 44 height 8
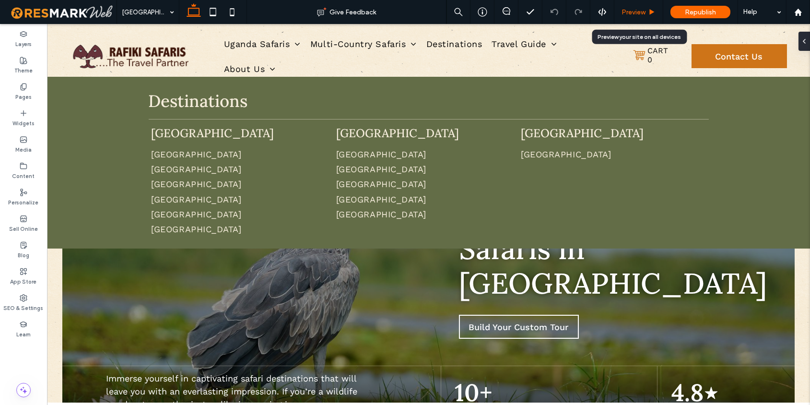
click at [648, 12] on icon at bounding box center [651, 12] width 7 height 7
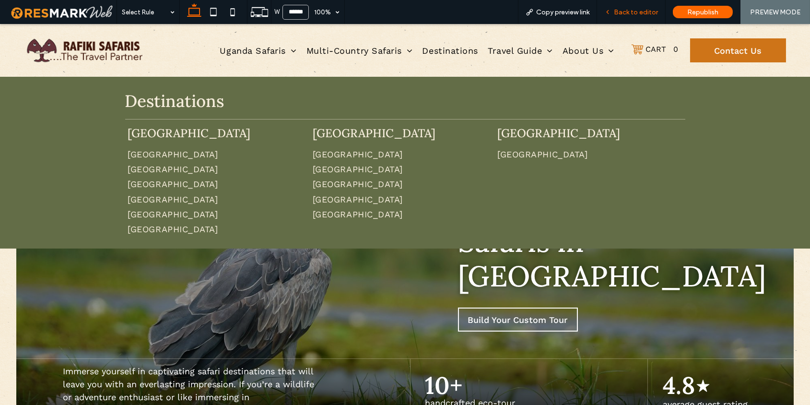
click at [626, 11] on span "Back to editor" at bounding box center [635, 12] width 44 height 8
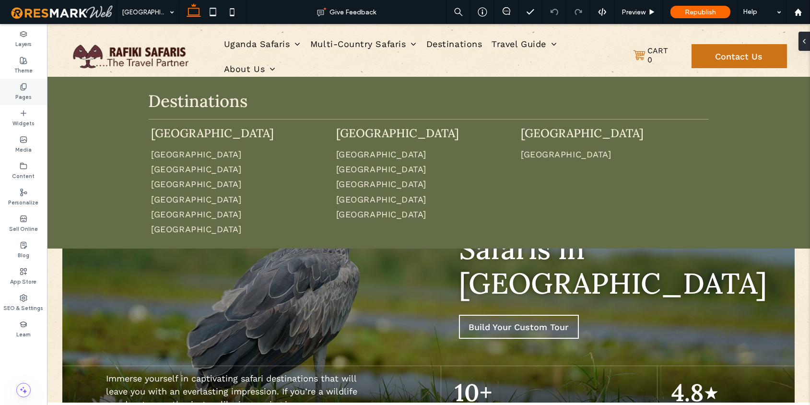
click at [29, 92] on label "Pages" at bounding box center [23, 96] width 16 height 11
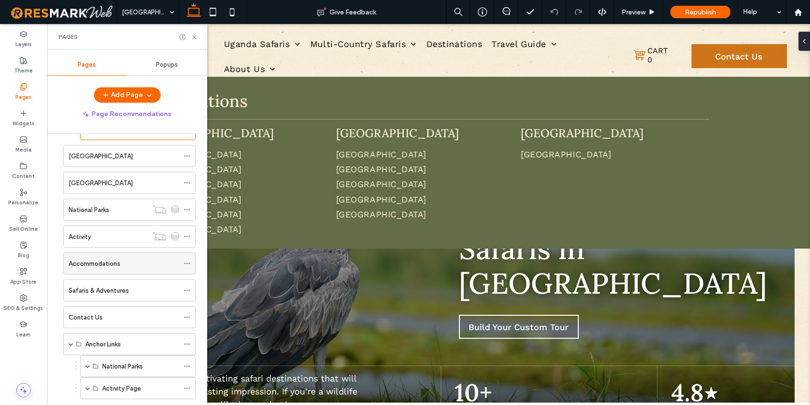
scroll to position [163, 0]
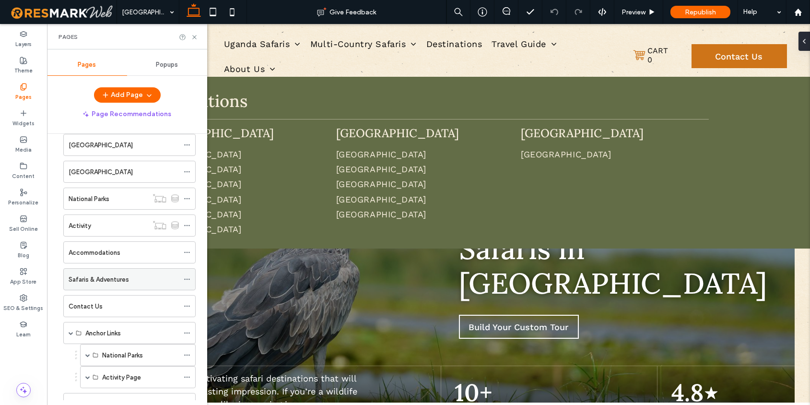
click at [117, 284] on div "Safaris & Adventures" at bounding box center [124, 278] width 110 height 21
click at [196, 36] on icon at bounding box center [194, 37] width 7 height 7
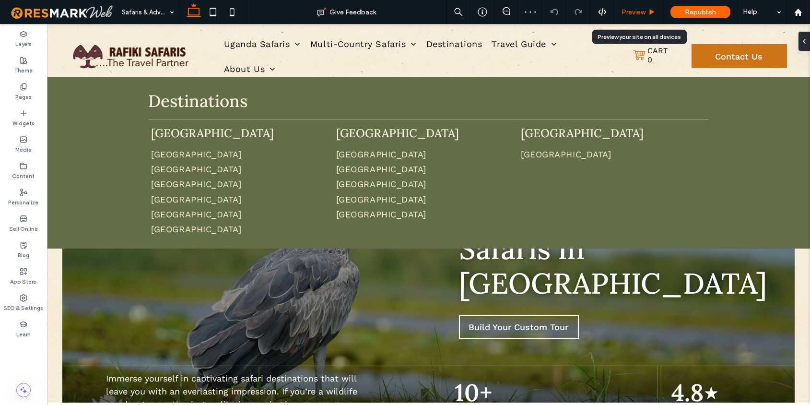
click at [640, 14] on span "Preview" at bounding box center [633, 12] width 24 height 8
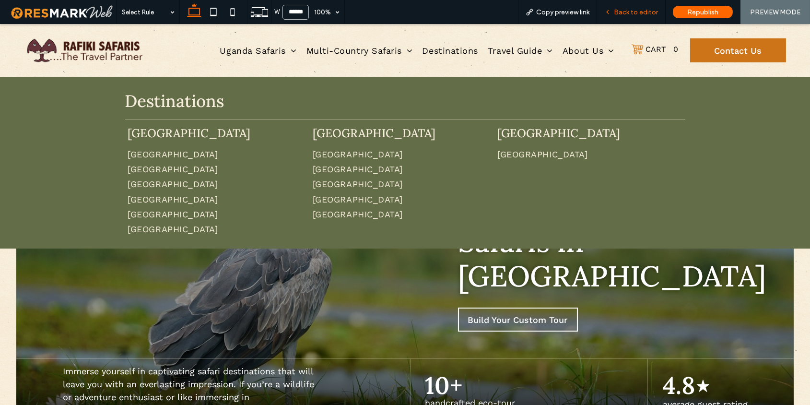
click at [641, 15] on span "Back to editor" at bounding box center [635, 12] width 44 height 8
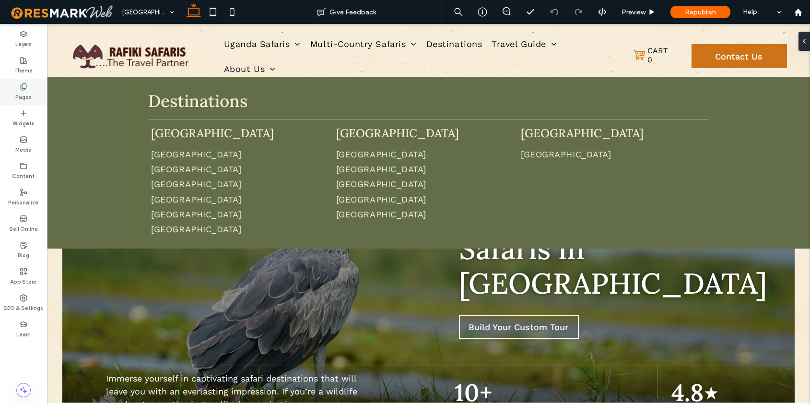
click at [23, 100] on label "Pages" at bounding box center [23, 96] width 16 height 11
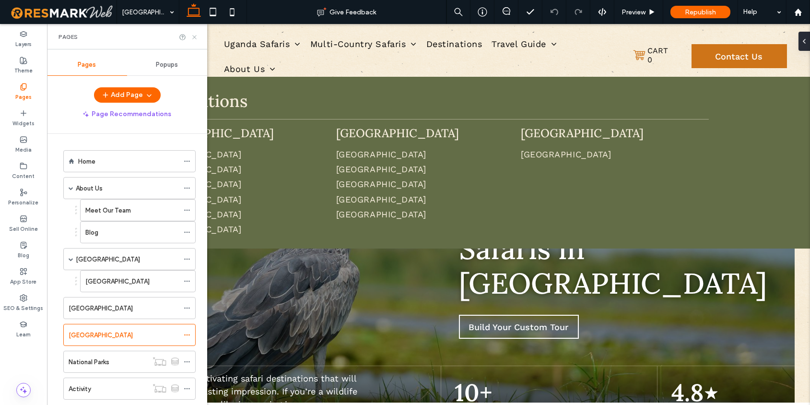
click at [194, 35] on icon at bounding box center [194, 37] width 7 height 7
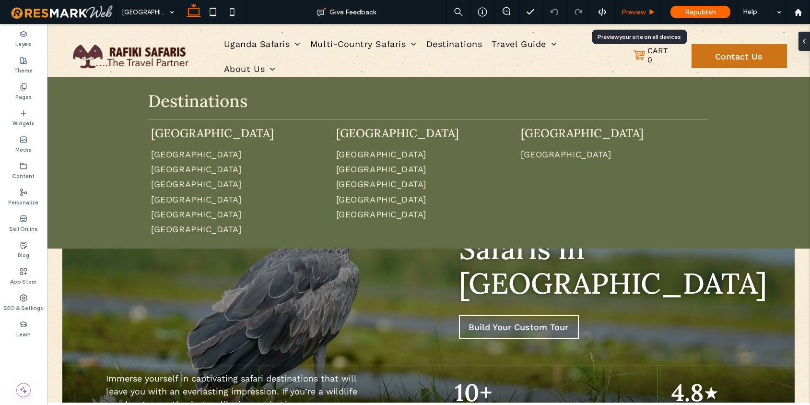
click at [655, 11] on icon at bounding box center [651, 12] width 7 height 7
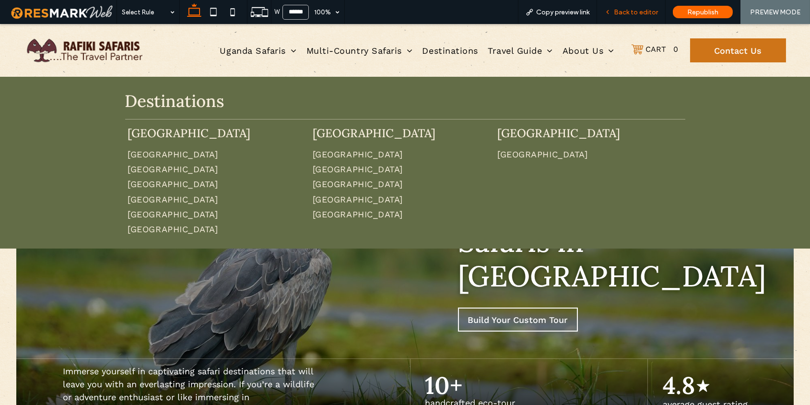
click at [639, 14] on span "Back to editor" at bounding box center [635, 12] width 44 height 8
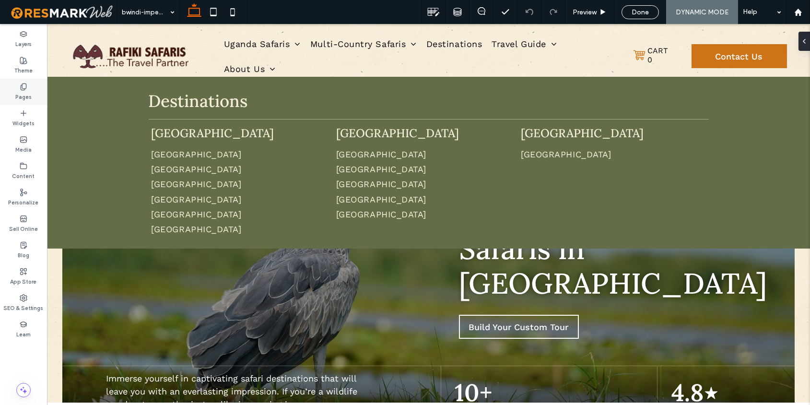
click at [23, 98] on label "Pages" at bounding box center [23, 96] width 16 height 11
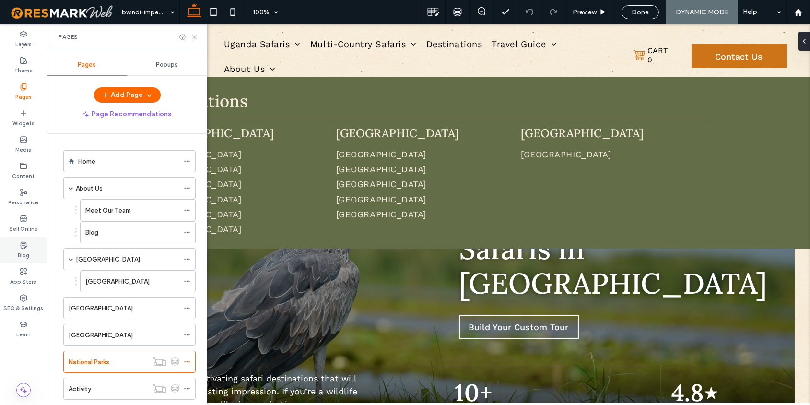
click at [17, 246] on div "Blog" at bounding box center [23, 250] width 47 height 26
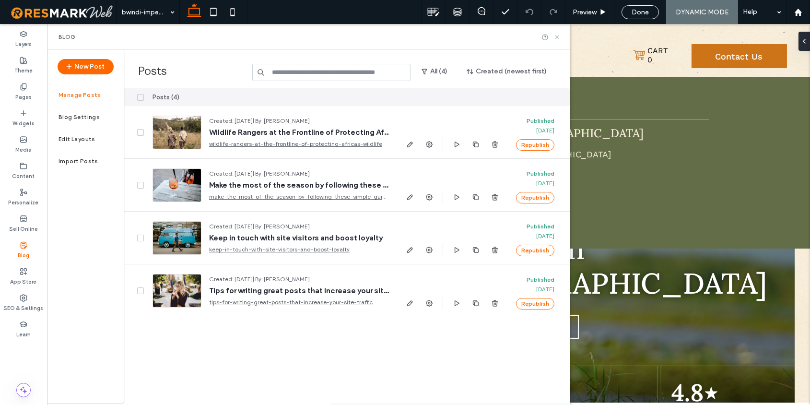
click at [558, 36] on icon at bounding box center [556, 37] width 7 height 7
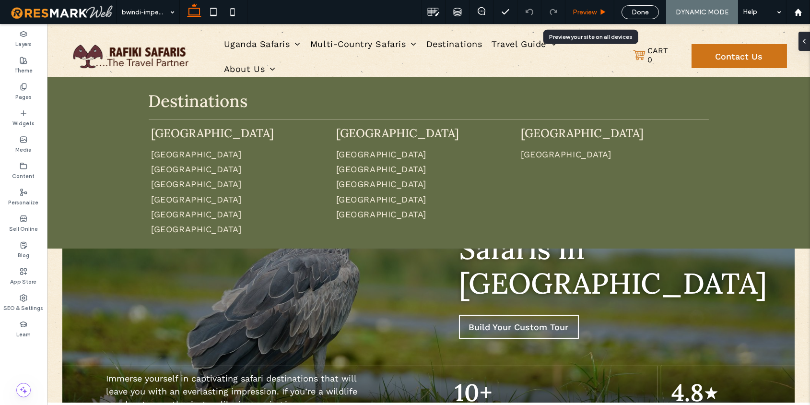
click at [592, 8] on span "Preview" at bounding box center [584, 12] width 24 height 8
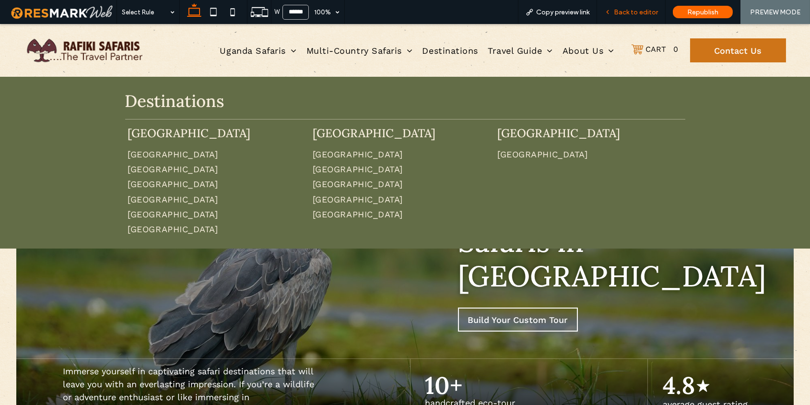
click at [630, 11] on span "Back to editor" at bounding box center [635, 12] width 44 height 8
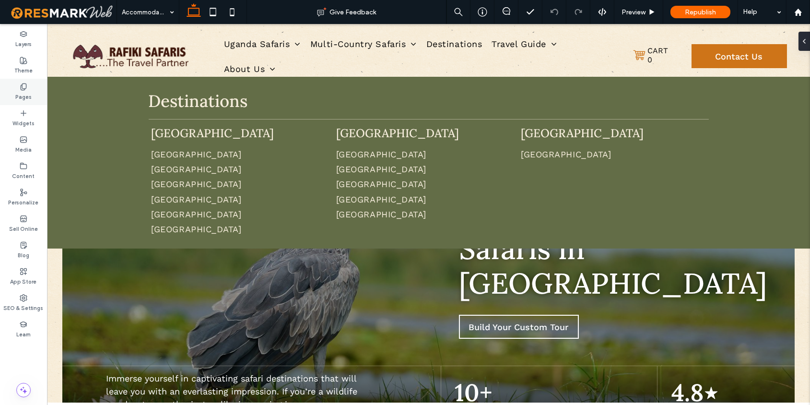
click at [27, 95] on label "Pages" at bounding box center [23, 96] width 16 height 11
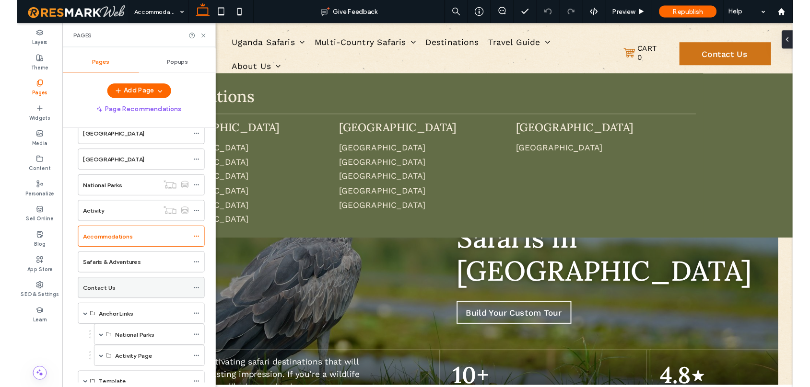
scroll to position [222, 0]
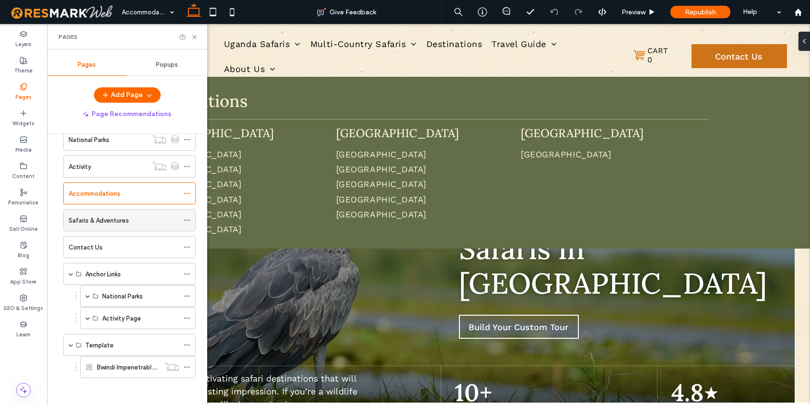
click at [124, 228] on div "Safaris & Adventures" at bounding box center [124, 219] width 110 height 21
click at [194, 38] on icon at bounding box center [194, 37] width 7 height 7
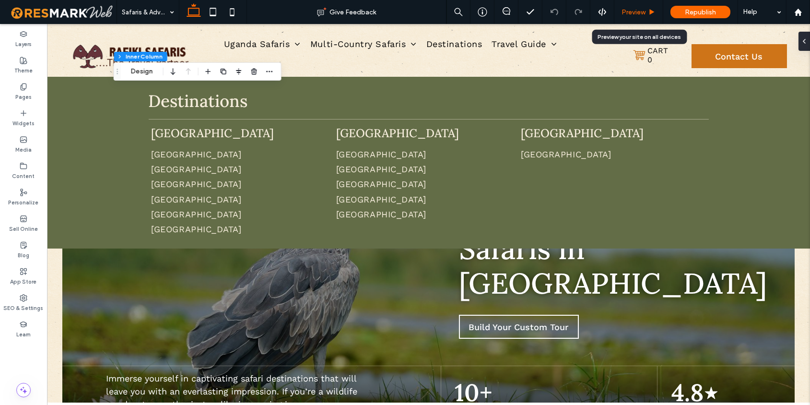
click at [636, 16] on span "Preview" at bounding box center [633, 12] width 24 height 8
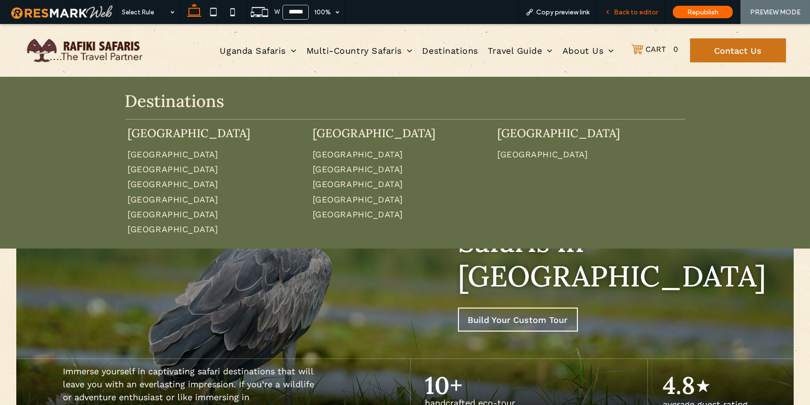
click at [636, 16] on div "Back to editor" at bounding box center [631, 12] width 69 height 24
click at [629, 12] on span "Back to editor" at bounding box center [635, 12] width 44 height 8
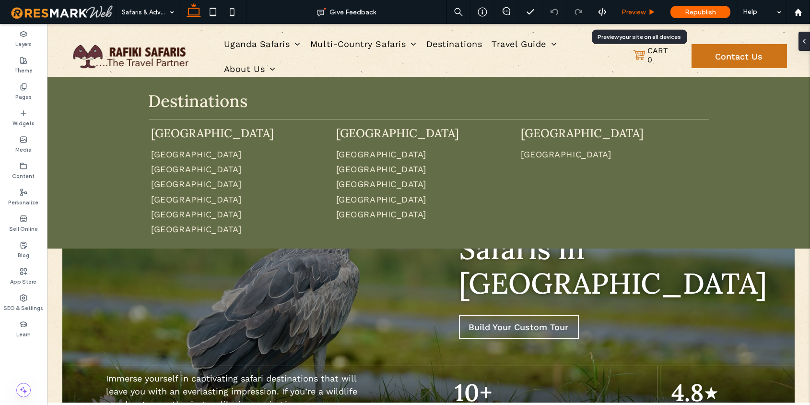
click at [629, 11] on span "Preview" at bounding box center [633, 12] width 24 height 8
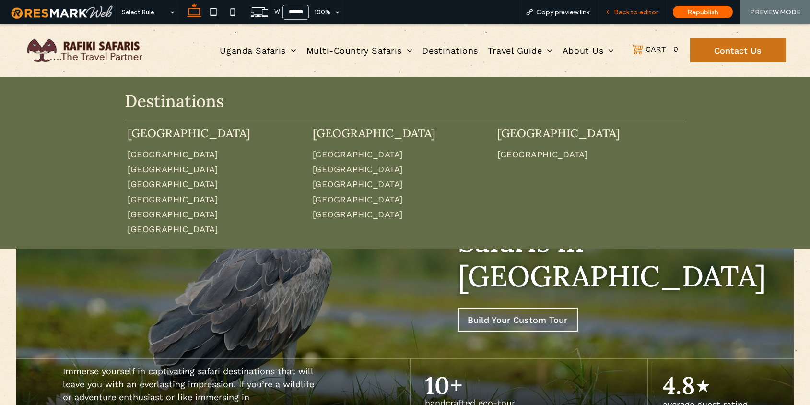
click at [621, 14] on span "Back to editor" at bounding box center [635, 12] width 44 height 8
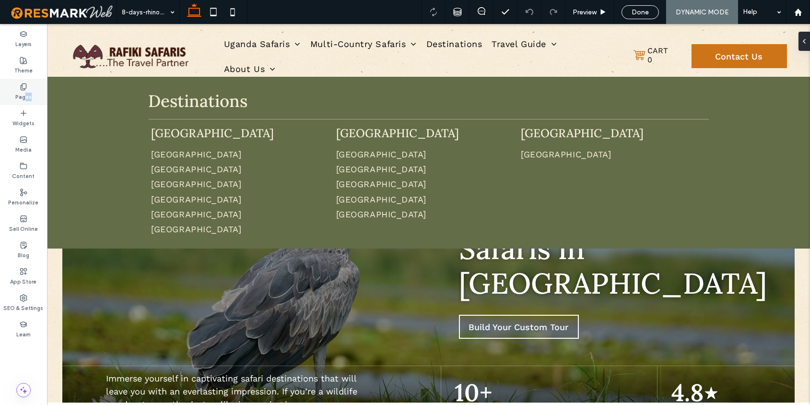
click at [24, 101] on div "Pages" at bounding box center [23, 92] width 47 height 26
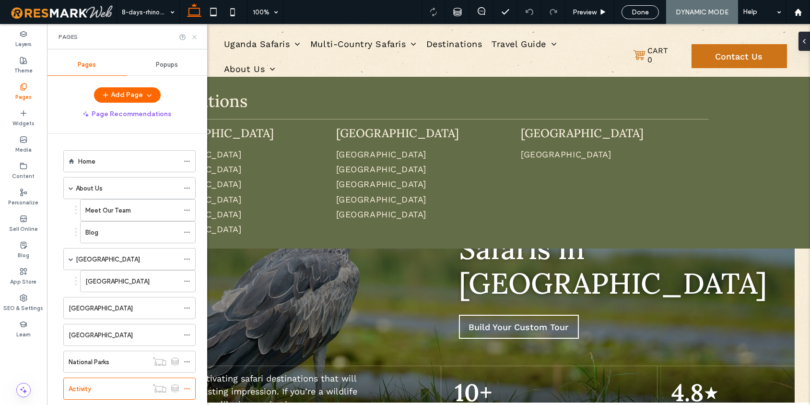
click at [195, 38] on icon at bounding box center [194, 37] width 7 height 7
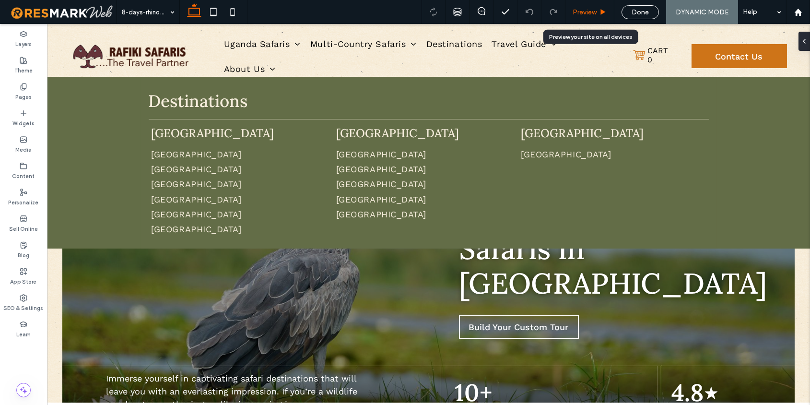
click at [592, 13] on span "Preview" at bounding box center [584, 12] width 24 height 8
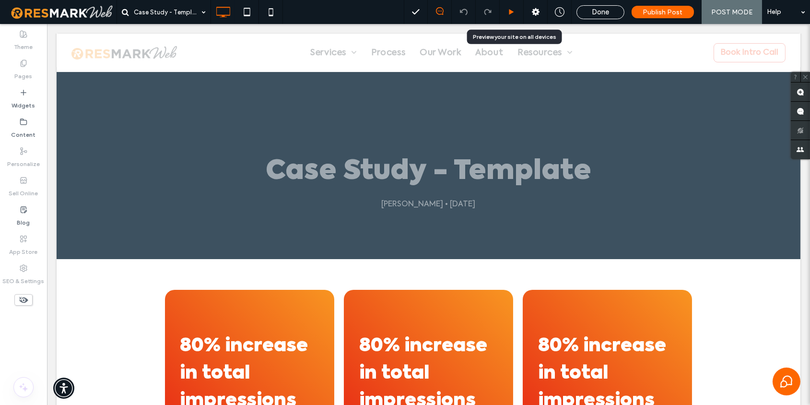
click at [514, 11] on icon at bounding box center [511, 12] width 7 height 7
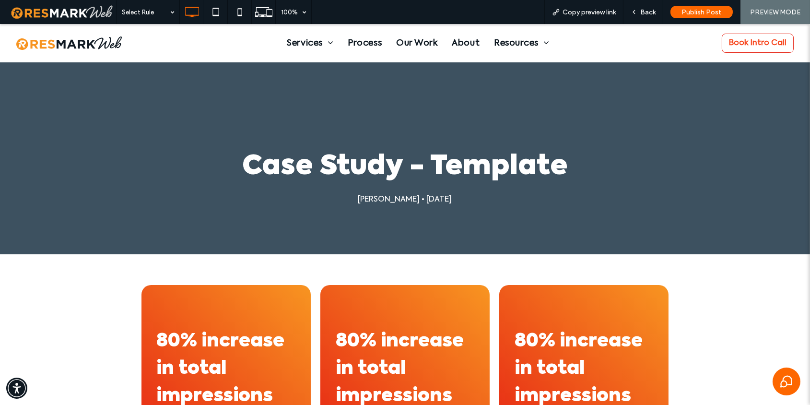
drag, startPoint x: 196, startPoint y: 147, endPoint x: 673, endPoint y: 237, distance: 485.2
click at [673, 237] on div "Case Study - Template Greg Rosenhan • September 17, 2025 Click To Paste Row + A…" at bounding box center [405, 158] width 810 height 192
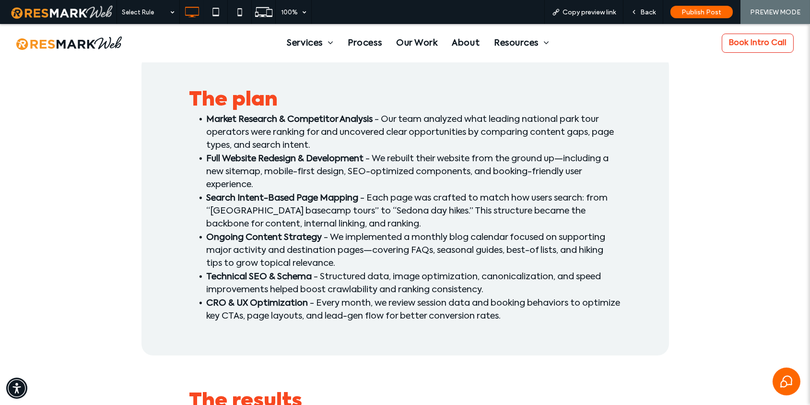
scroll to position [1494, 0]
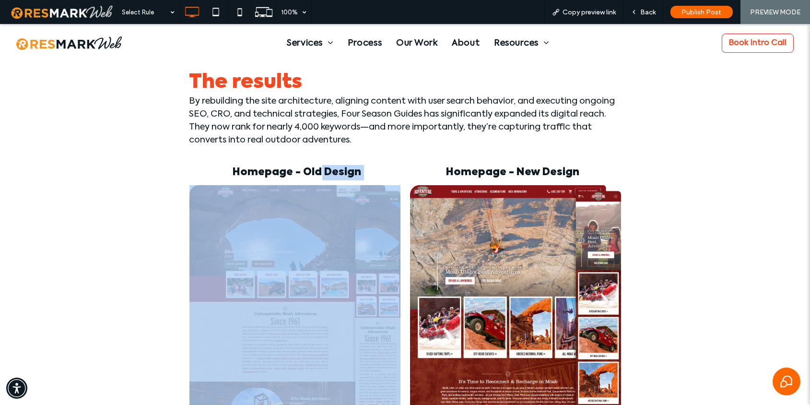
drag, startPoint x: 318, startPoint y: 175, endPoint x: 417, endPoint y: 177, distance: 99.2
click at [417, 177] on div "Homepage - Old Design Click To Paste Homepage - New Design Click To Paste" at bounding box center [404, 385] width 431 height 451
click at [497, 157] on div "Homepage - Old Design Click To Paste Homepage - New Design Click To Paste" at bounding box center [404, 390] width 527 height 480
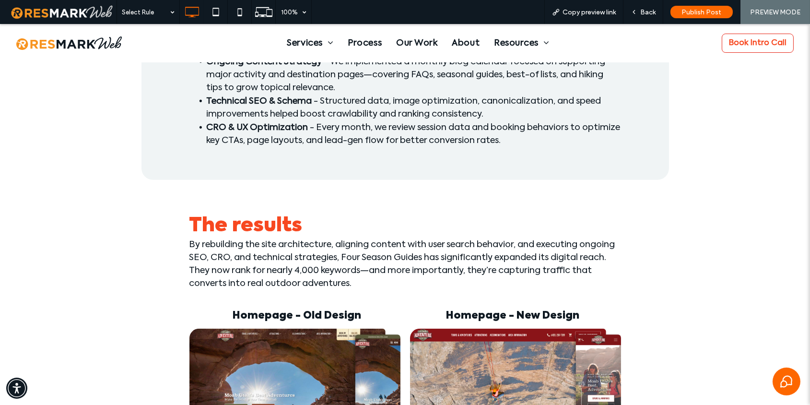
scroll to position [1142, 0]
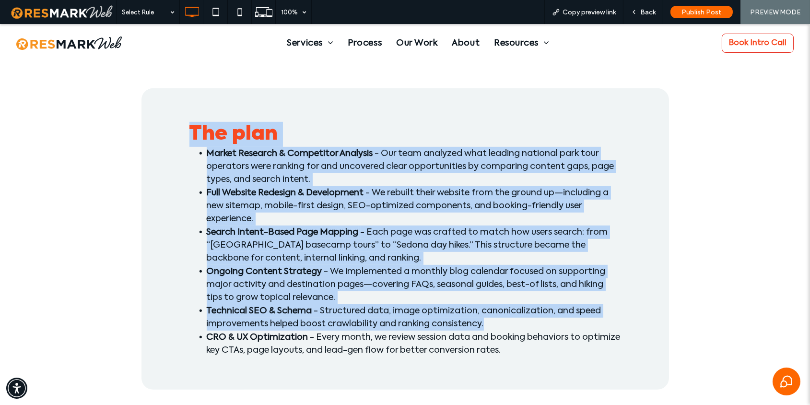
drag, startPoint x: 189, startPoint y: 141, endPoint x: 530, endPoint y: 314, distance: 382.4
click at [535, 320] on div "The plan Market Research & Competitor Analysis - Our team analyzed what leading…" at bounding box center [404, 238] width 527 height 301
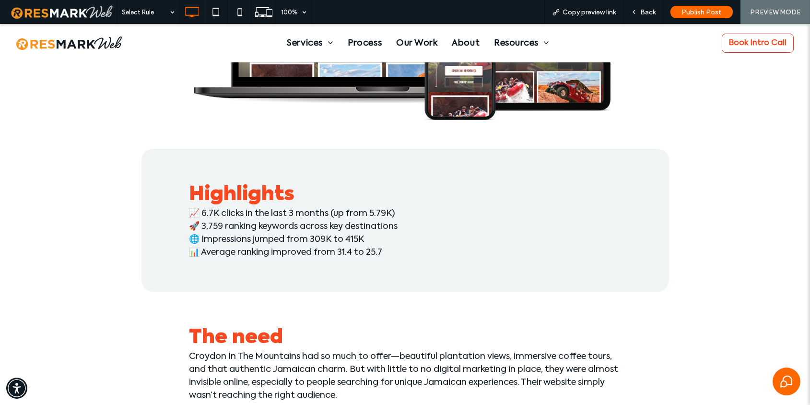
scroll to position [622, 0]
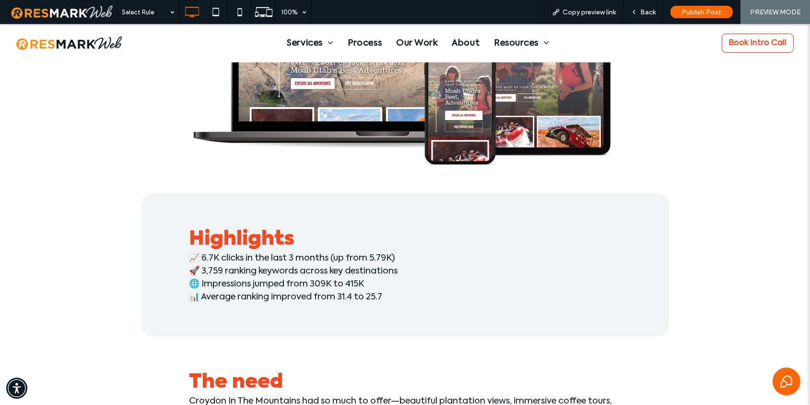
drag, startPoint x: 153, startPoint y: 220, endPoint x: 530, endPoint y: 301, distance: 384.8
click at [530, 301] on div "Highlights 📈 6.7K clicks in the last 3 months (up from 5.79K) 🚀 3,759 ranking k…" at bounding box center [404, 264] width 527 height 143
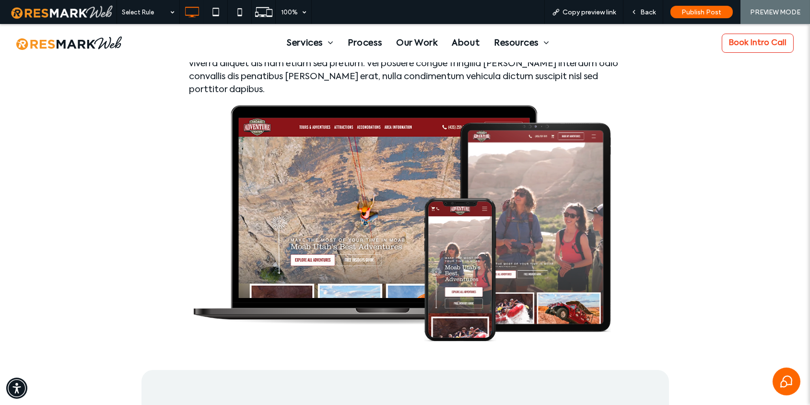
scroll to position [204, 0]
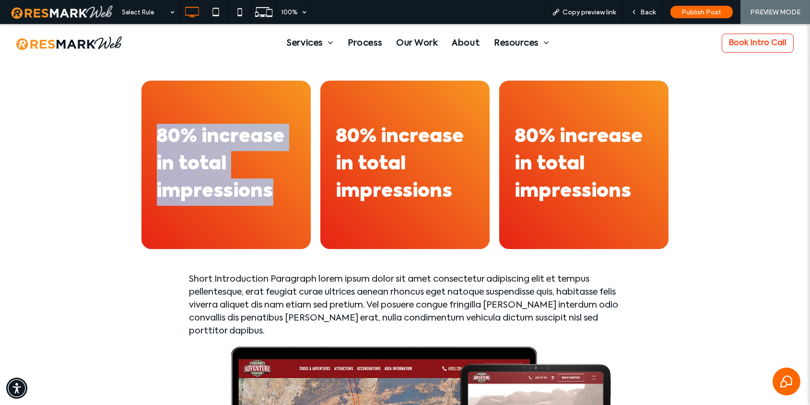
drag, startPoint x: 152, startPoint y: 127, endPoint x: 307, endPoint y: 190, distance: 167.1
click at [307, 190] on div "80% increase in total impressions Click To Paste" at bounding box center [225, 165] width 169 height 168
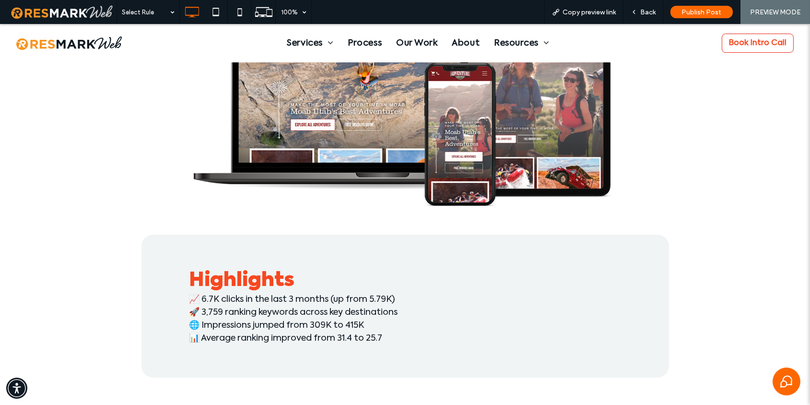
scroll to position [217, 0]
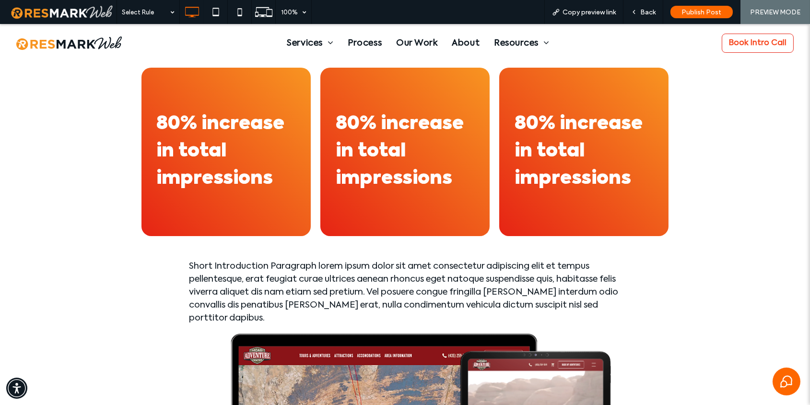
drag, startPoint x: 255, startPoint y: 169, endPoint x: 261, endPoint y: 169, distance: 5.8
click at [255, 169] on span "80% increase in total impressions" at bounding box center [221, 151] width 128 height 73
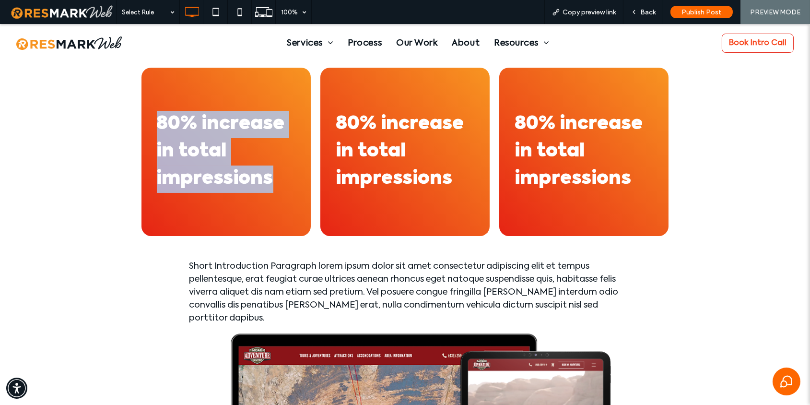
drag, startPoint x: 281, startPoint y: 180, endPoint x: 143, endPoint y: 93, distance: 163.4
click at [143, 93] on div "80% increase in total impressions Click To Paste" at bounding box center [225, 152] width 169 height 168
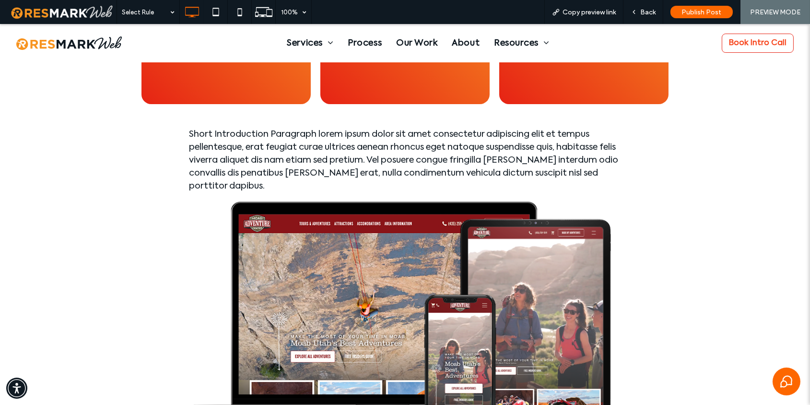
scroll to position [0, 0]
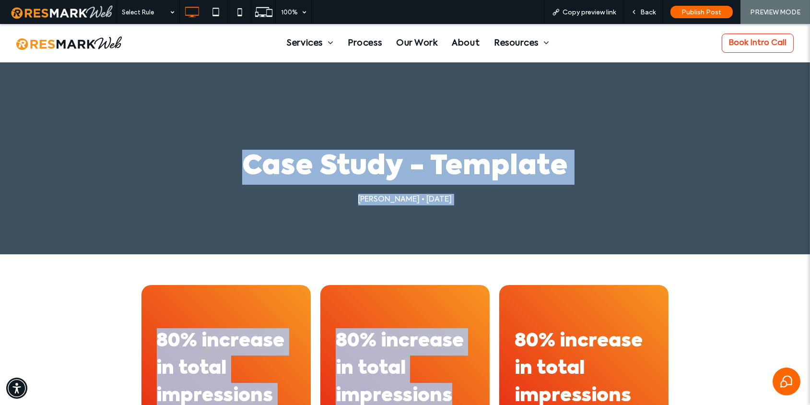
drag, startPoint x: 253, startPoint y: 136, endPoint x: 569, endPoint y: 297, distance: 355.6
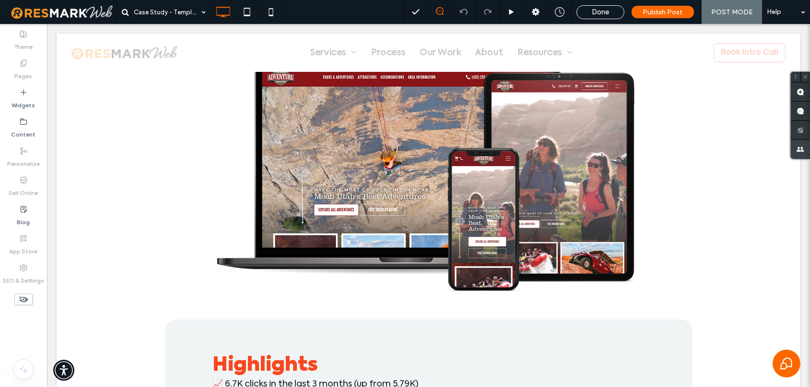
scroll to position [810, 0]
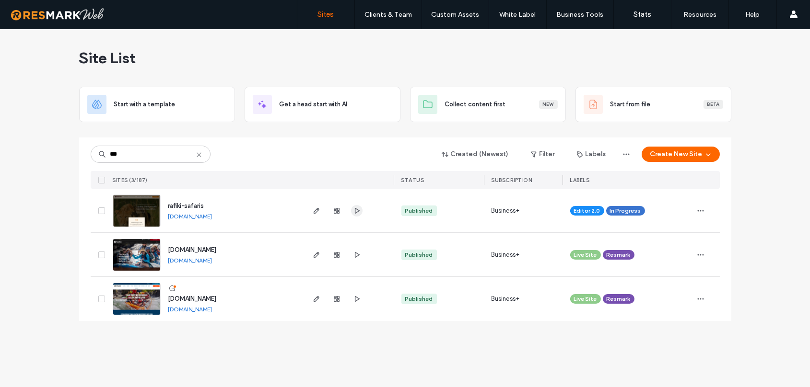
type input "***"
click at [361, 210] on span "button" at bounding box center [357, 211] width 12 height 12
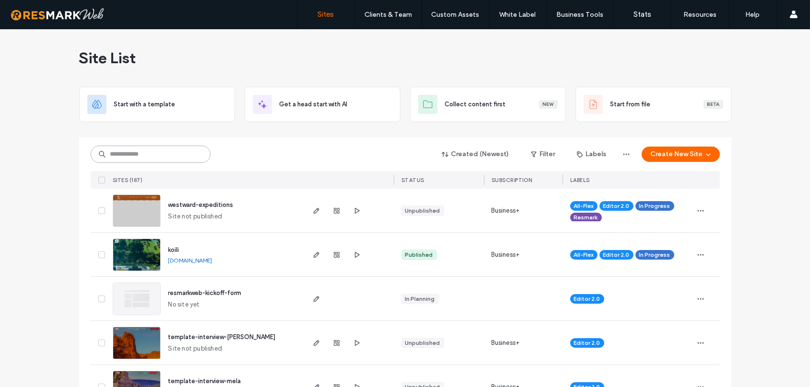
click at [139, 157] on input at bounding box center [151, 154] width 120 height 17
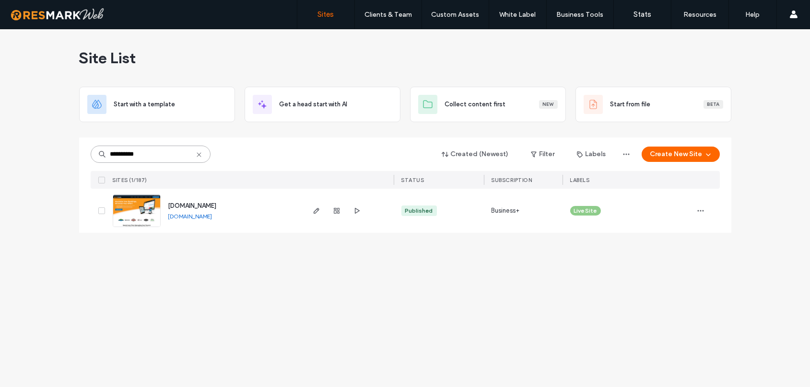
type input "**********"
click at [308, 211] on div at bounding box center [348, 211] width 91 height 44
click at [314, 213] on use "button" at bounding box center [316, 211] width 6 height 6
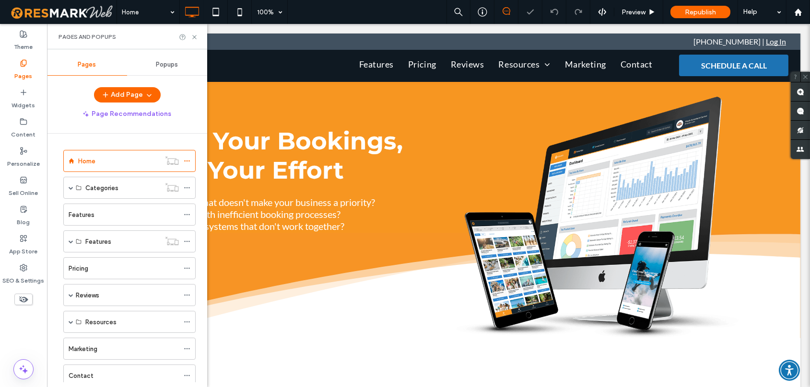
scroll to position [375, 0]
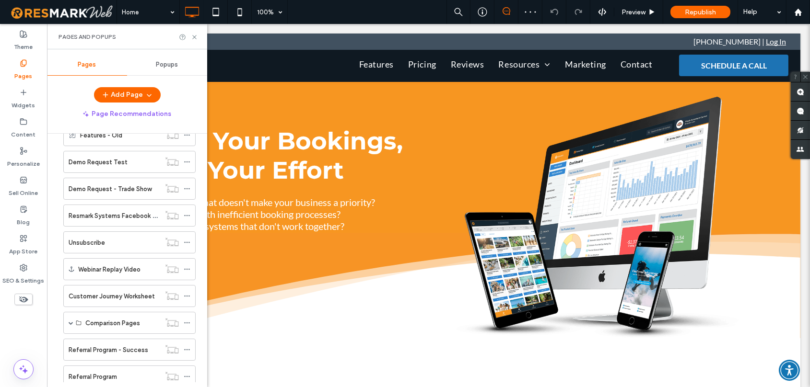
click at [126, 348] on label "Referral Program - Success" at bounding box center [109, 350] width 80 height 17
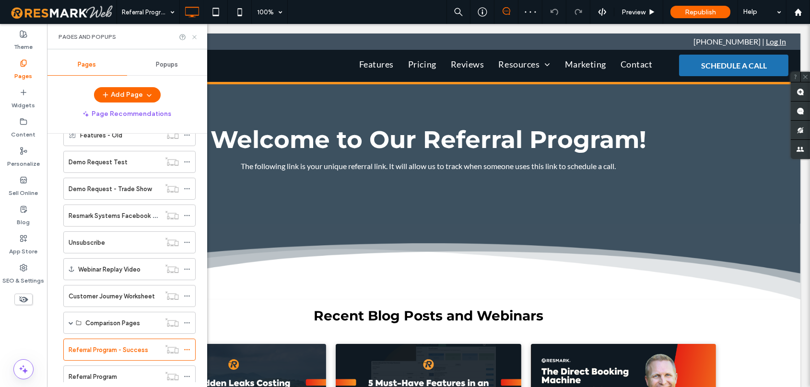
click at [196, 38] on icon at bounding box center [194, 37] width 7 height 7
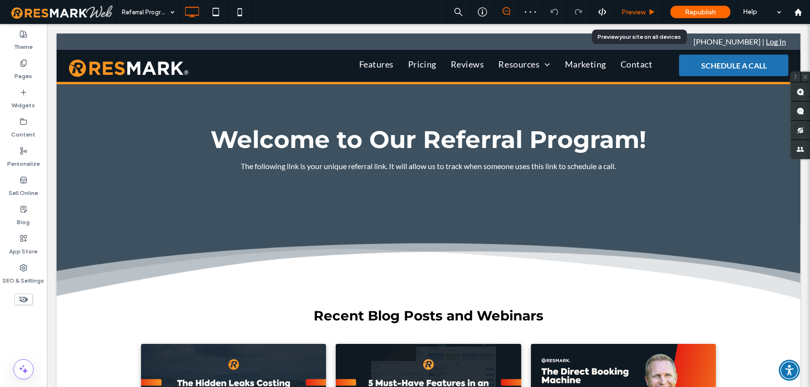
click at [636, 15] on span "Preview" at bounding box center [633, 12] width 24 height 8
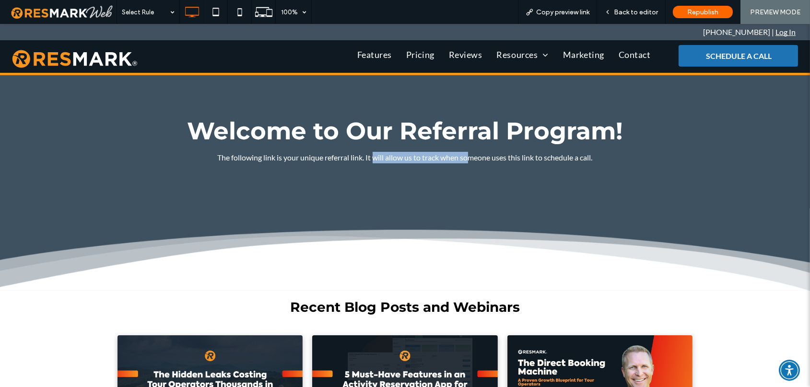
drag, startPoint x: 370, startPoint y: 158, endPoint x: 468, endPoint y: 156, distance: 98.3
click at [468, 156] on p "The following link is your unique referral link. It will allow us to track when…" at bounding box center [405, 158] width 537 height 12
click at [647, 9] on span "Back to editor" at bounding box center [635, 12] width 44 height 8
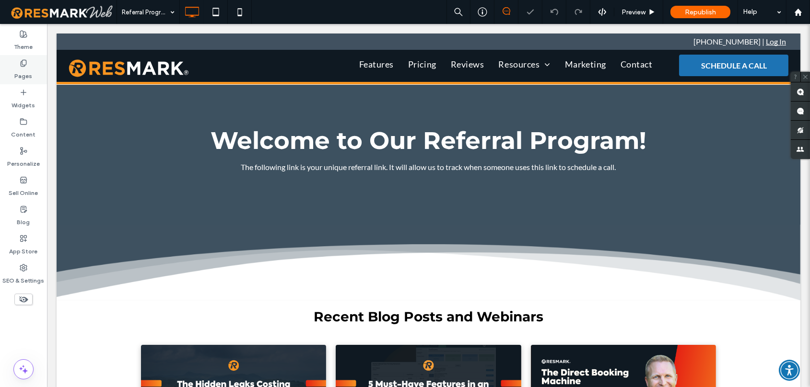
click at [26, 65] on icon at bounding box center [24, 63] width 8 height 8
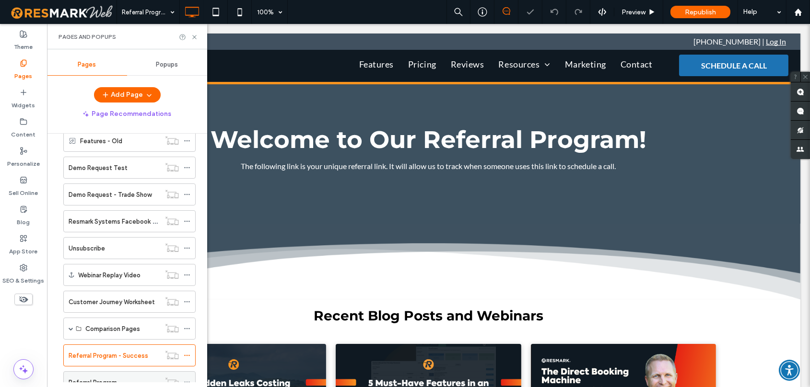
scroll to position [455, 0]
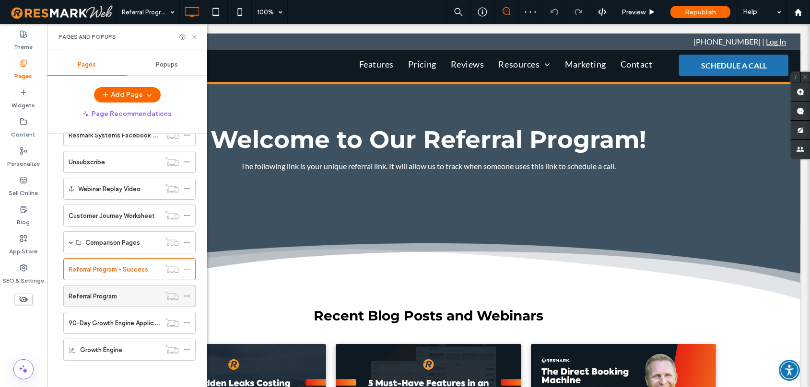
click at [103, 296] on label "Referral Program" at bounding box center [93, 296] width 48 height 17
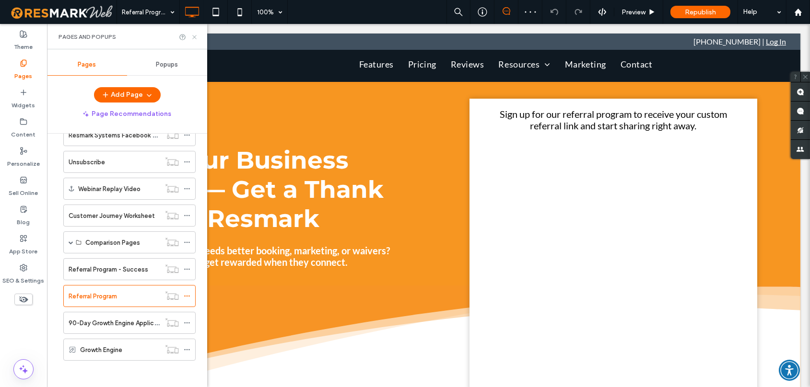
drag, startPoint x: 195, startPoint y: 36, endPoint x: 201, endPoint y: 2, distance: 34.5
click at [195, 36] on use at bounding box center [194, 37] width 4 height 4
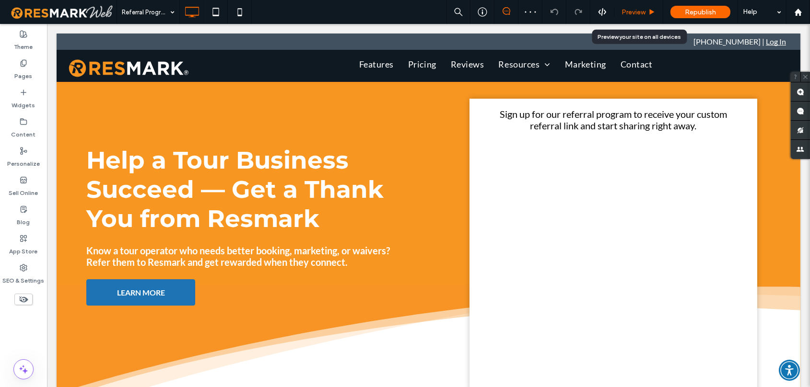
click at [636, 11] on span "Preview" at bounding box center [633, 12] width 24 height 8
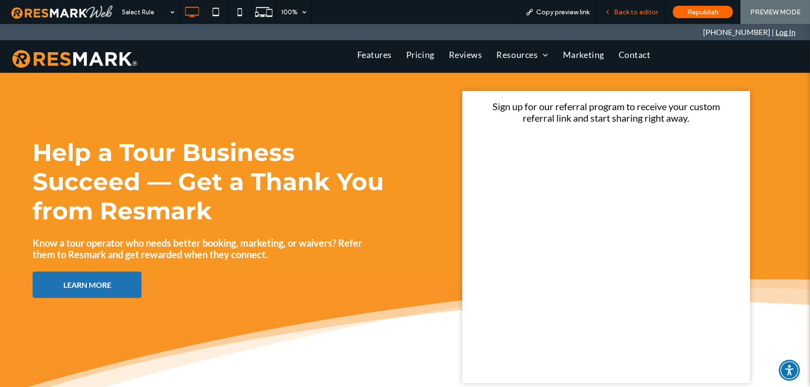
click at [629, 12] on span "Back to editor" at bounding box center [635, 12] width 44 height 8
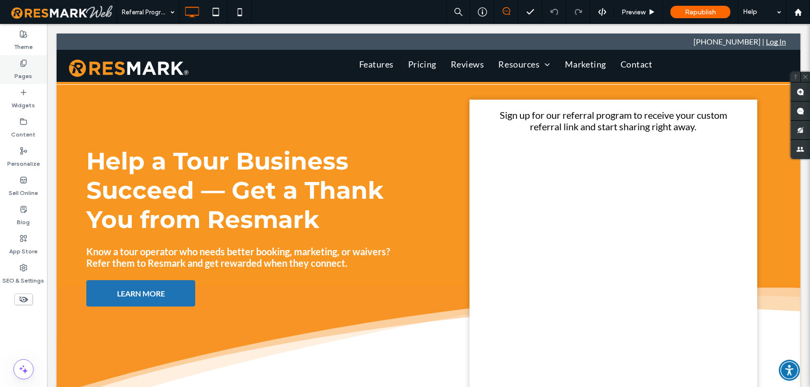
click at [23, 72] on label "Pages" at bounding box center [24, 73] width 18 height 13
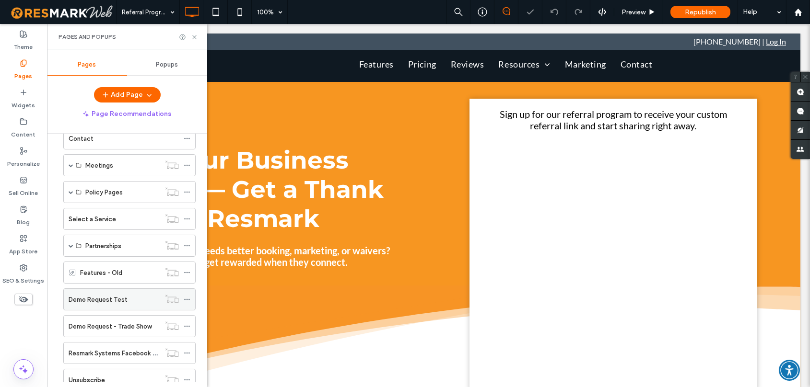
scroll to position [455, 0]
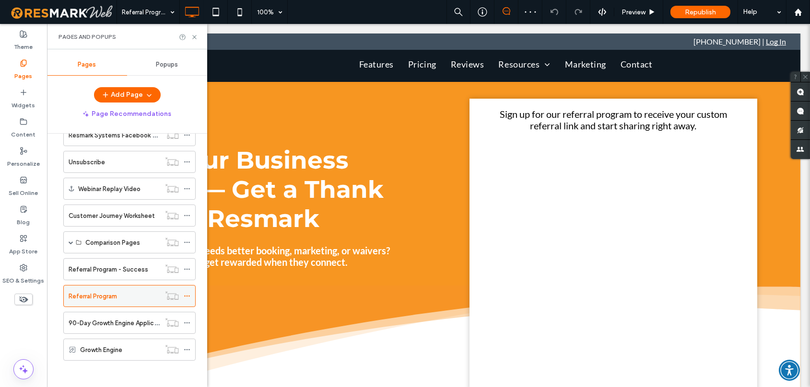
click at [187, 293] on icon at bounding box center [187, 296] width 7 height 7
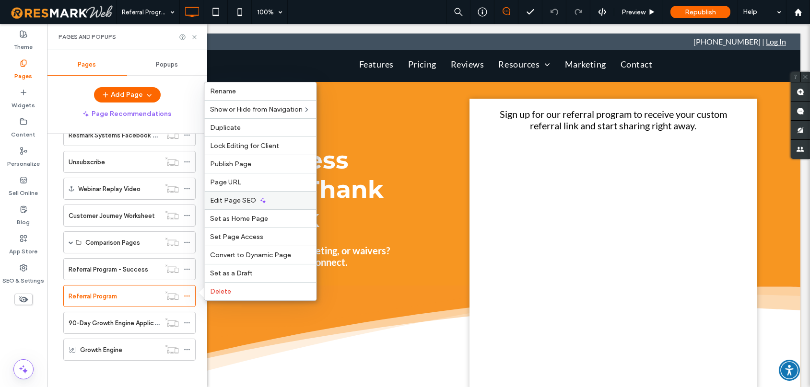
click at [277, 199] on div "Edit Page SEO" at bounding box center [260, 200] width 112 height 18
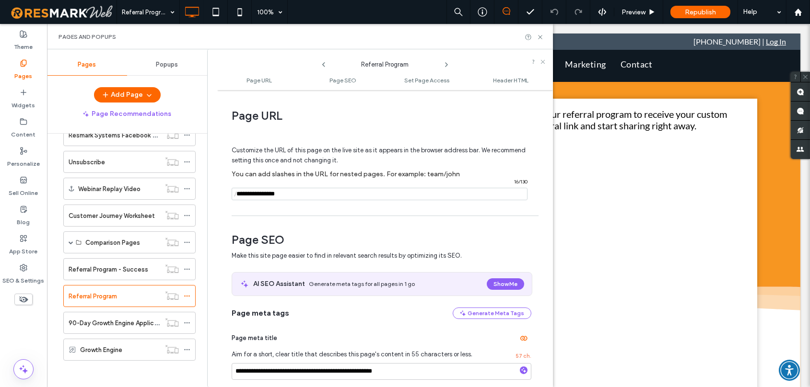
click at [285, 189] on input "notEmpty" at bounding box center [379, 194] width 296 height 12
click at [291, 198] on input "notEmpty" at bounding box center [379, 194] width 296 height 12
click at [540, 37] on use at bounding box center [540, 37] width 4 height 4
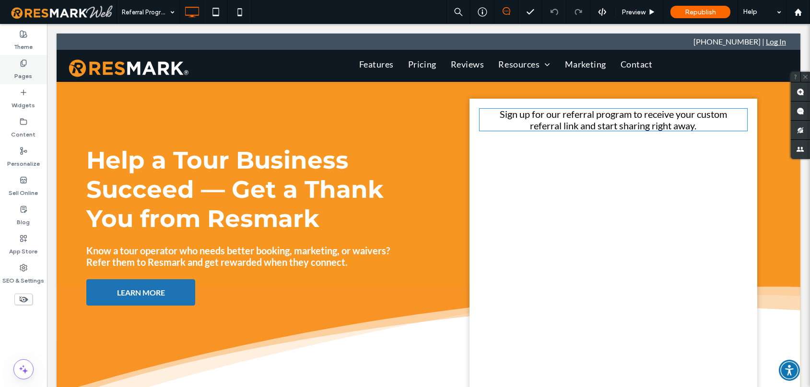
click at [21, 70] on label "Pages" at bounding box center [24, 73] width 18 height 13
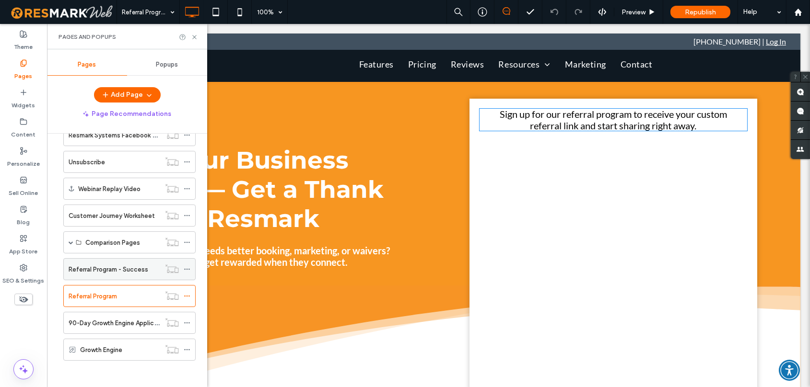
click at [100, 267] on label "Referral Program - Success" at bounding box center [109, 269] width 80 height 17
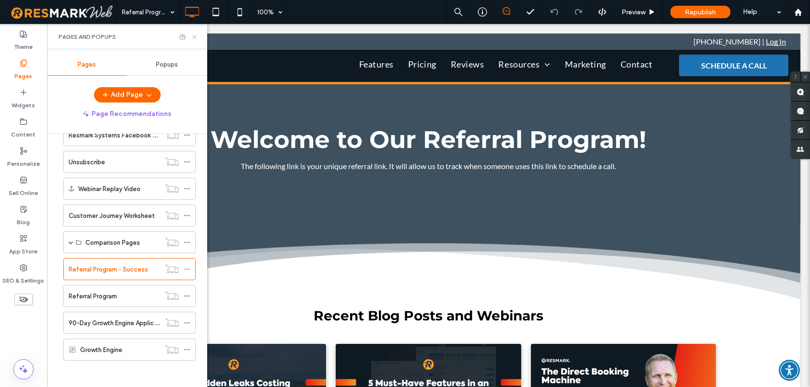
click at [192, 34] on icon at bounding box center [194, 37] width 7 height 7
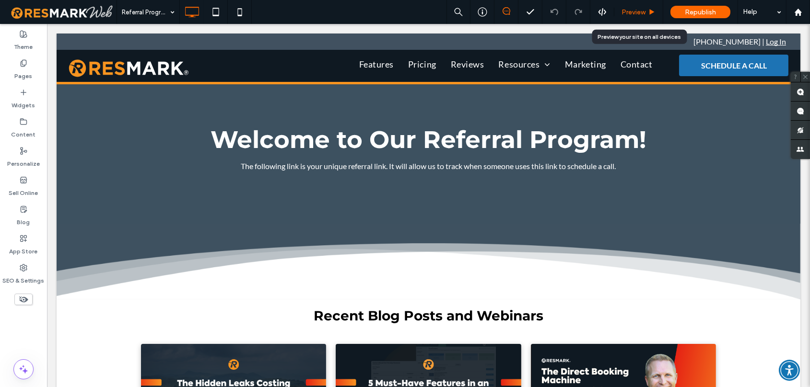
click at [638, 14] on span "Preview" at bounding box center [633, 12] width 24 height 8
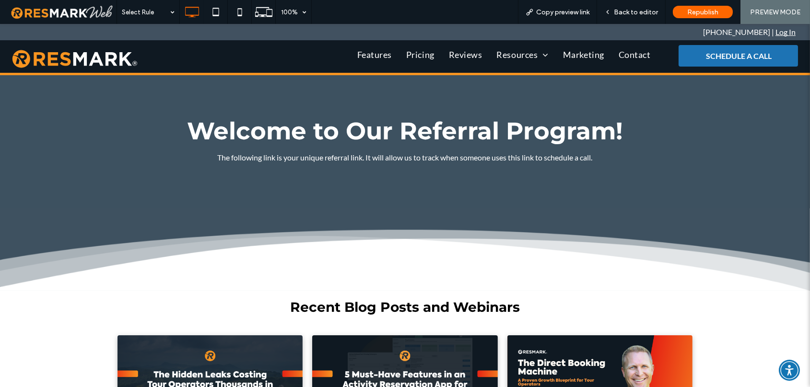
click at [384, 152] on p "The following link is your unique referral link. It will allow us to track when…" at bounding box center [405, 158] width 537 height 12
click at [383, 174] on div "Welcome to Our Referral Program! The following link is your unique referral lin…" at bounding box center [404, 144] width 575 height 67
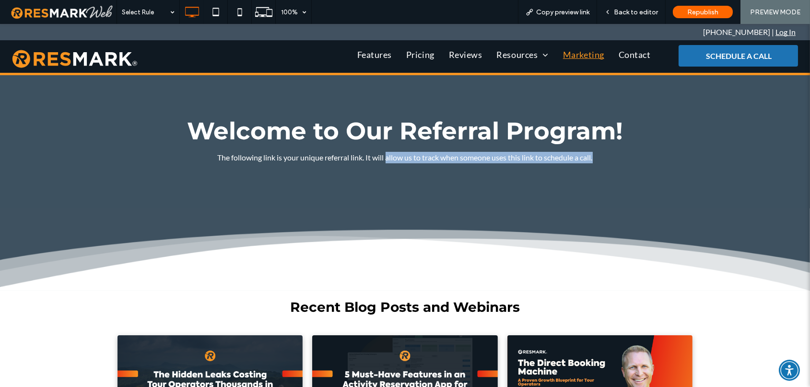
drag, startPoint x: 383, startPoint y: 160, endPoint x: 551, endPoint y: 55, distance: 198.5
click at [425, 202] on div "Welcome to Our Referral Program! The following link is your unique referral lin…" at bounding box center [404, 144] width 575 height 139
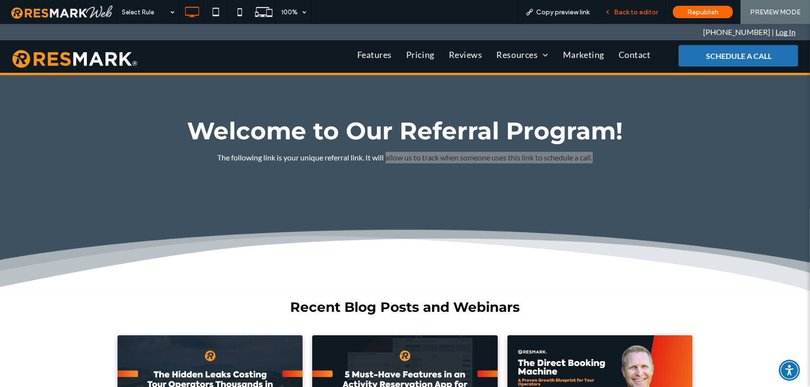
click at [641, 6] on div "Back to editor" at bounding box center [631, 12] width 69 height 24
click at [641, 9] on span "Back to editor" at bounding box center [635, 12] width 44 height 8
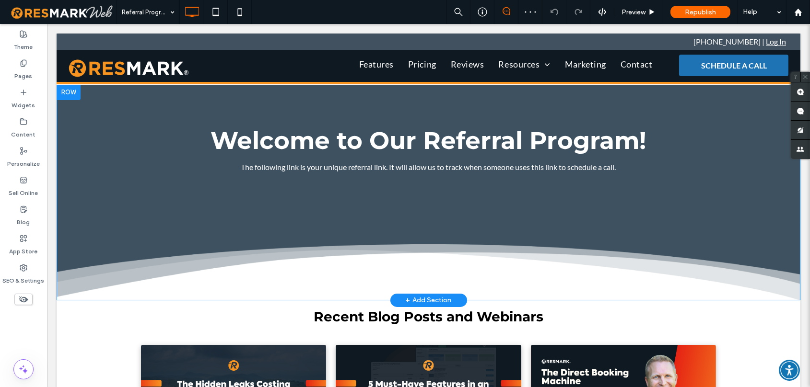
drag, startPoint x: 388, startPoint y: 200, endPoint x: 390, endPoint y: 214, distance: 14.0
click at [391, 219] on div "Welcome to Our Referral Program! The following link is your unique referral lin…" at bounding box center [428, 154] width 575 height 139
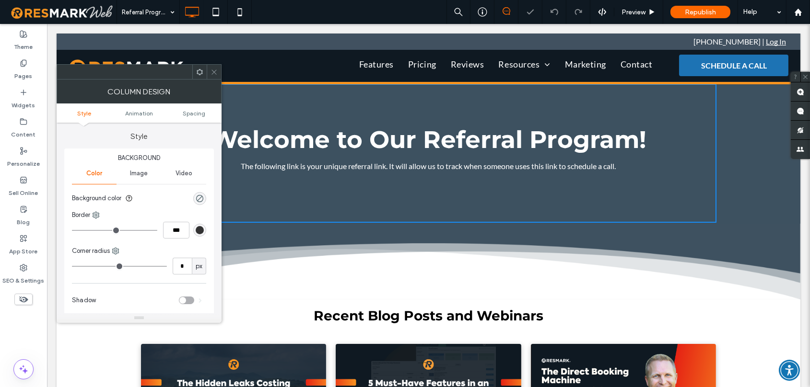
click at [390, 164] on p "The following link is your unique referral link. It will allow us to track when…" at bounding box center [428, 167] width 537 height 12
click at [214, 72] on icon at bounding box center [213, 72] width 7 height 7
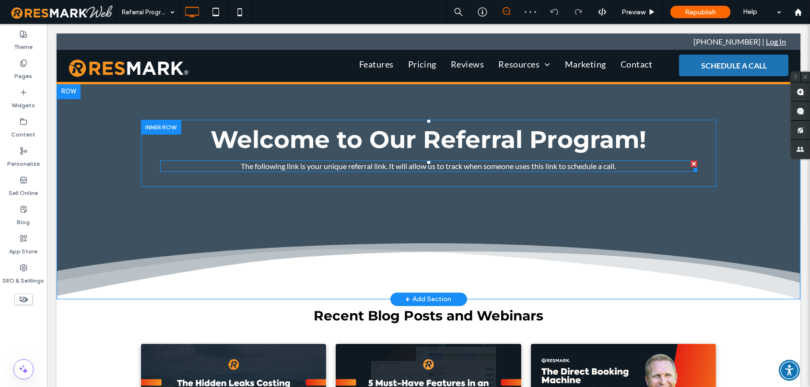
click at [384, 166] on span at bounding box center [428, 167] width 537 height 12
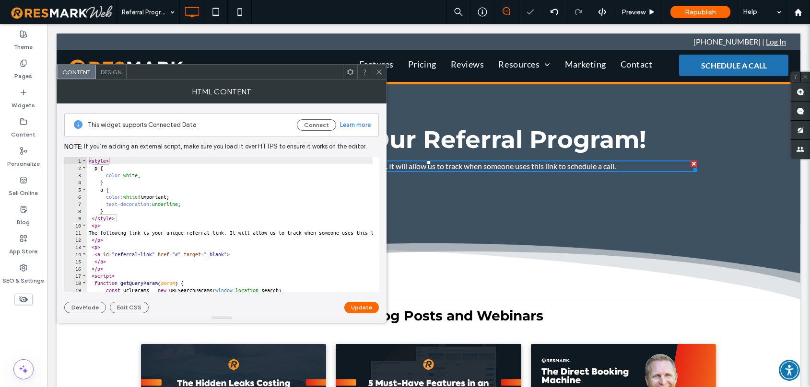
click at [629, 167] on p "The following link is your unique referral link. It will allow us to track when…" at bounding box center [428, 167] width 537 height 12
click at [623, 161] on p "The following link is your unique referral link. It will allow us to track when…" at bounding box center [428, 167] width 537 height 12
click at [376, 69] on icon at bounding box center [378, 72] width 7 height 7
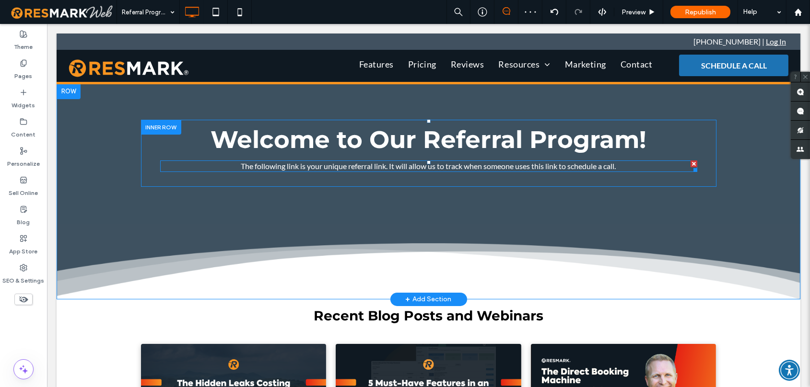
click at [631, 162] on span at bounding box center [428, 167] width 537 height 12
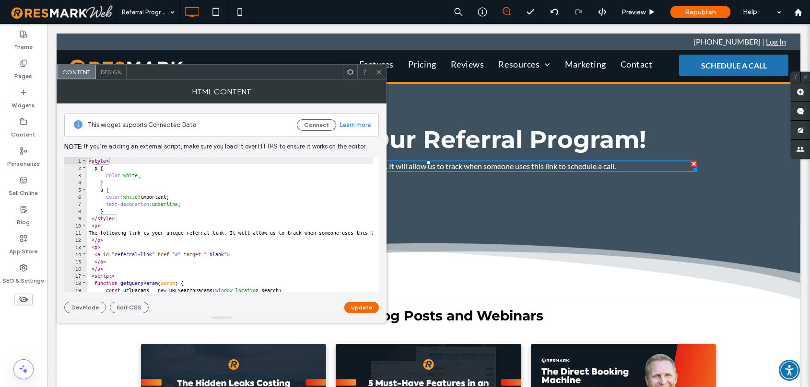
click at [380, 72] on icon at bounding box center [378, 72] width 7 height 7
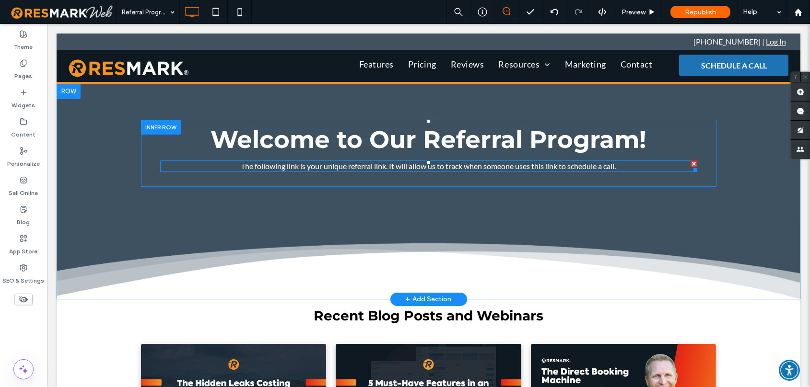
click at [648, 161] on span at bounding box center [428, 167] width 537 height 12
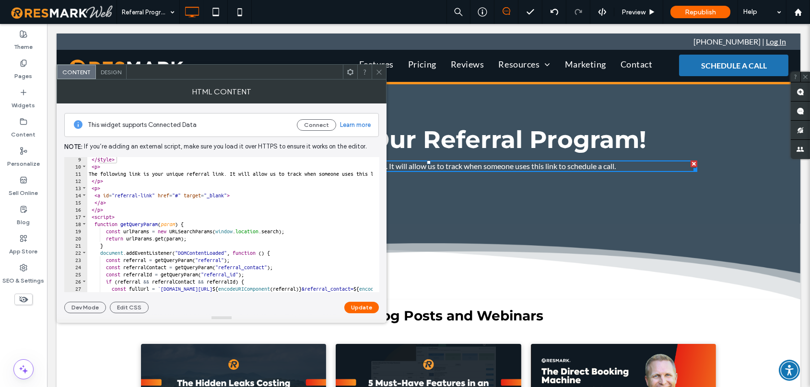
scroll to position [109, 0]
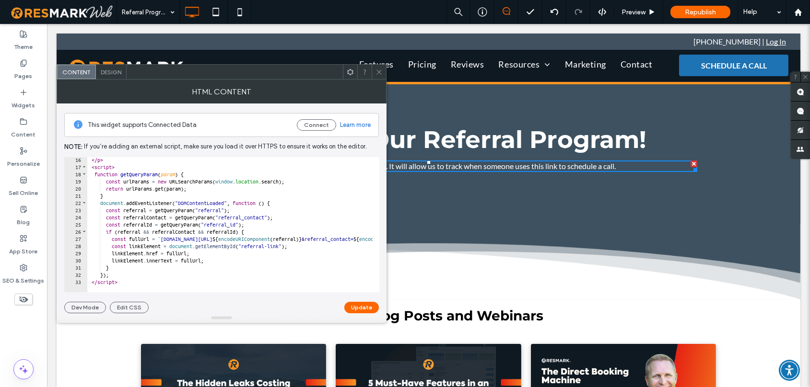
click at [378, 73] on icon at bounding box center [378, 72] width 7 height 7
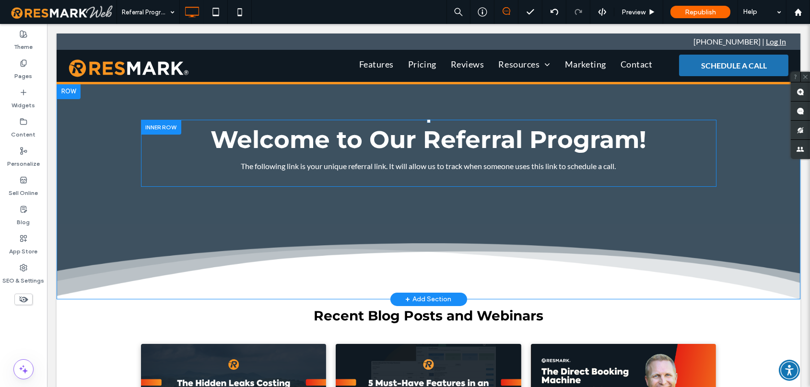
click at [410, 178] on div "Welcome to Our Referral Program! The following link is your unique referral lin…" at bounding box center [428, 153] width 537 height 53
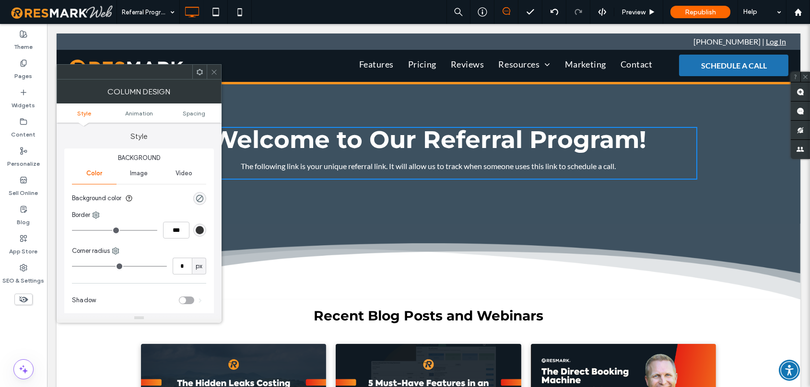
click at [439, 162] on p "The following link is your unique referral link. It will allow us to track when…" at bounding box center [428, 167] width 537 height 12
click at [219, 74] on div at bounding box center [214, 72] width 14 height 14
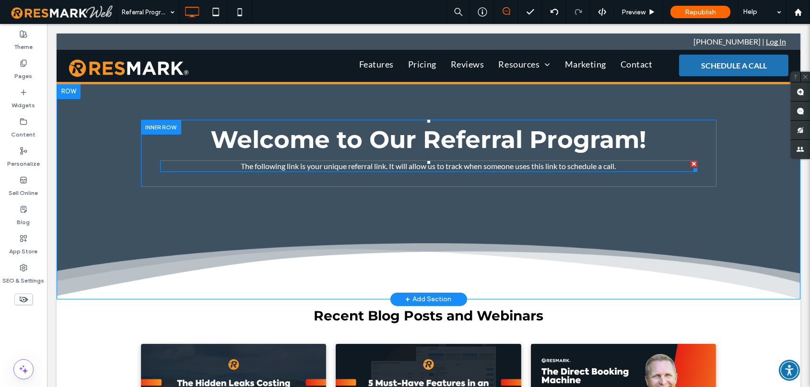
click at [640, 167] on span at bounding box center [428, 167] width 537 height 12
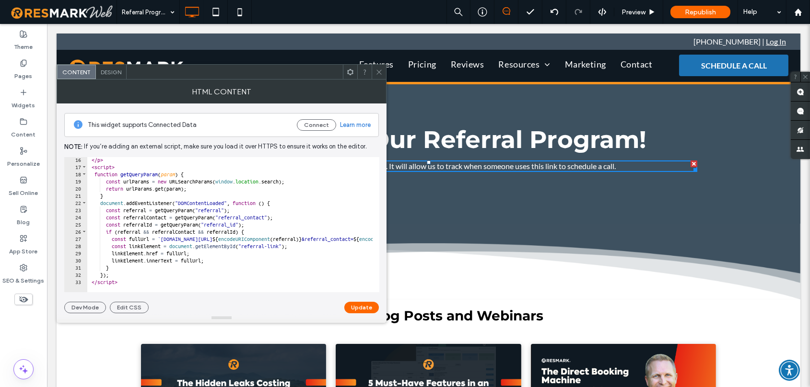
click at [381, 72] on icon at bounding box center [378, 72] width 7 height 7
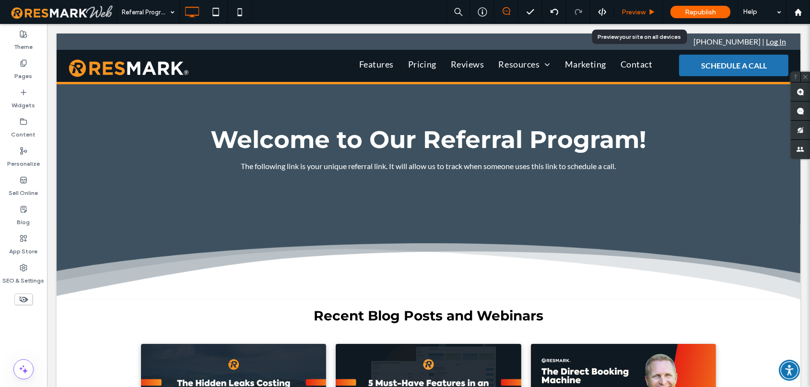
click at [636, 12] on span "Preview" at bounding box center [633, 12] width 24 height 8
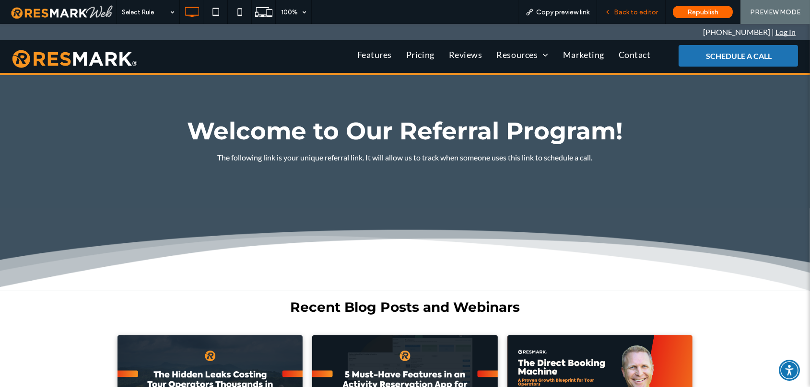
click at [639, 11] on span "Back to editor" at bounding box center [635, 12] width 44 height 8
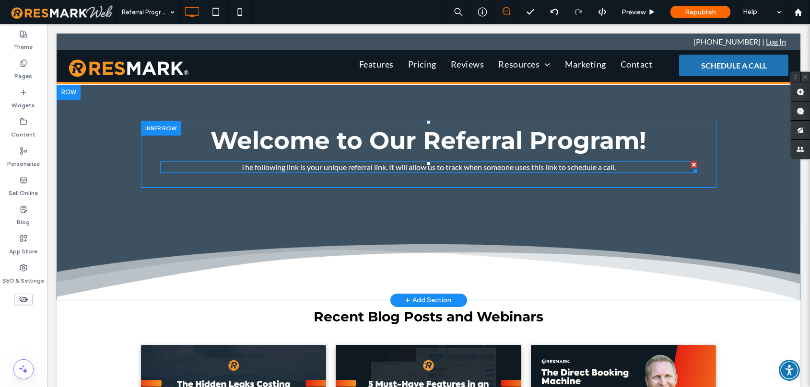
click at [496, 169] on span at bounding box center [428, 168] width 537 height 12
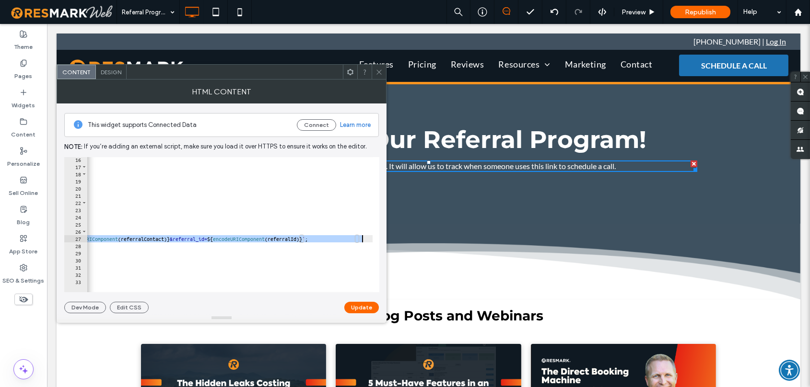
scroll to position [0, 450]
drag, startPoint x: 175, startPoint y: 240, endPoint x: 361, endPoint y: 241, distance: 186.0
click at [361, 241] on div "</ p > < script > function getQueryParam ( param ) { const urlParams = new URLS…" at bounding box center [5, 227] width 736 height 143
drag, startPoint x: 175, startPoint y: 239, endPoint x: 367, endPoint y: 241, distance: 191.7
click at [367, 241] on div "</ p > < script > function getQueryParam ( param ) { const urlParams = new URLS…" at bounding box center [5, 227] width 736 height 143
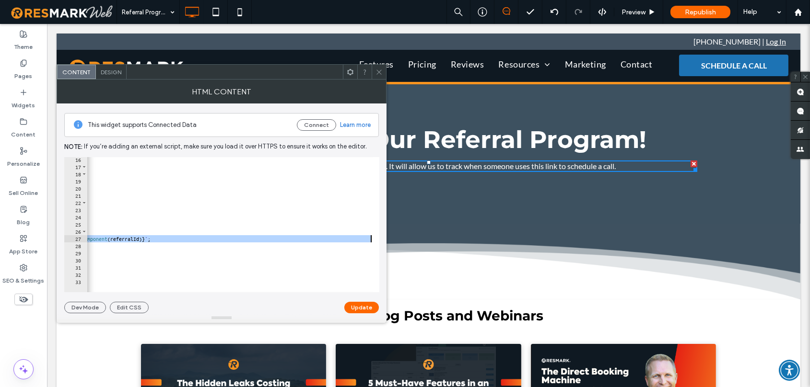
paste textarea "Cursor at row 27"
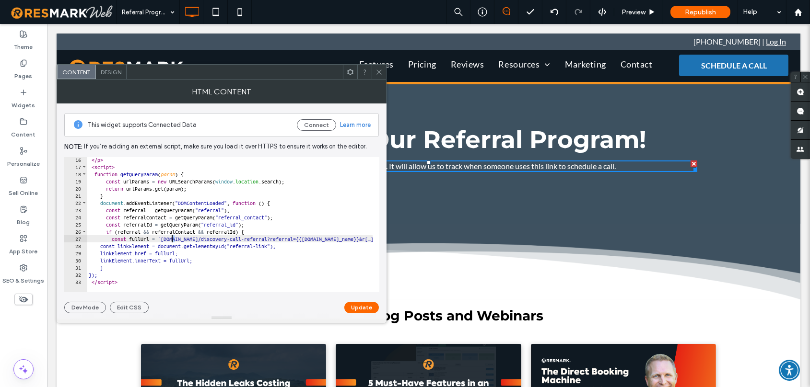
click at [173, 239] on div "</ p > < script > function getQueryParam ( param ) { const urlParams = new URLS…" at bounding box center [373, 227] width 573 height 143
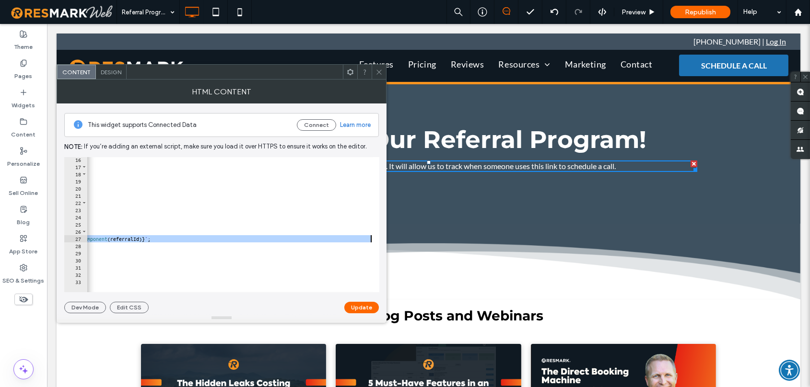
click at [344, 271] on div "</ p > < script > function getQueryParam ( param ) { const urlParams = new URLS…" at bounding box center [5, 227] width 736 height 143
drag, startPoint x: 156, startPoint y: 238, endPoint x: 363, endPoint y: 241, distance: 207.1
click at [363, 241] on div "</ p > < script > function getQueryParam ( param ) { const urlParams = new URLS…" at bounding box center [5, 227] width 736 height 143
paste textarea "Cursor at row 27"
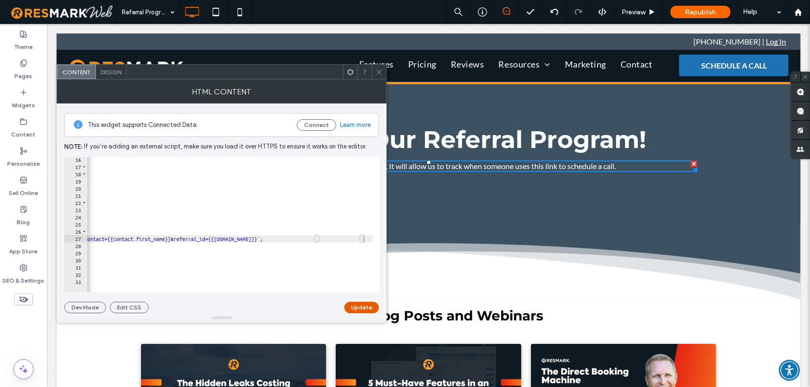
click at [371, 308] on button "Update" at bounding box center [361, 308] width 35 height 12
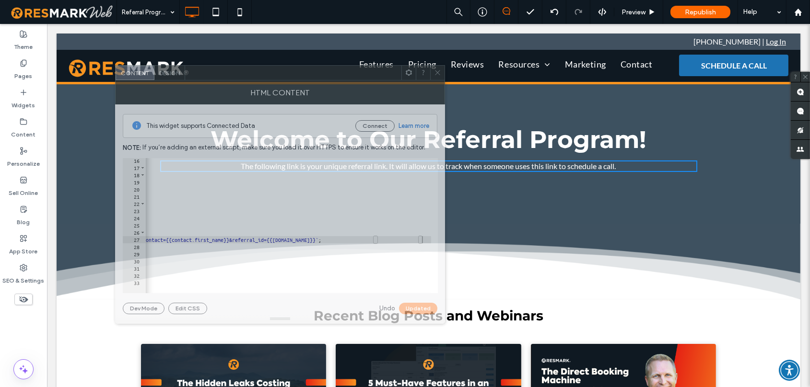
drag, startPoint x: 303, startPoint y: 79, endPoint x: 380, endPoint y: 82, distance: 76.8
click at [380, 82] on div "HTML Content" at bounding box center [280, 93] width 330 height 24
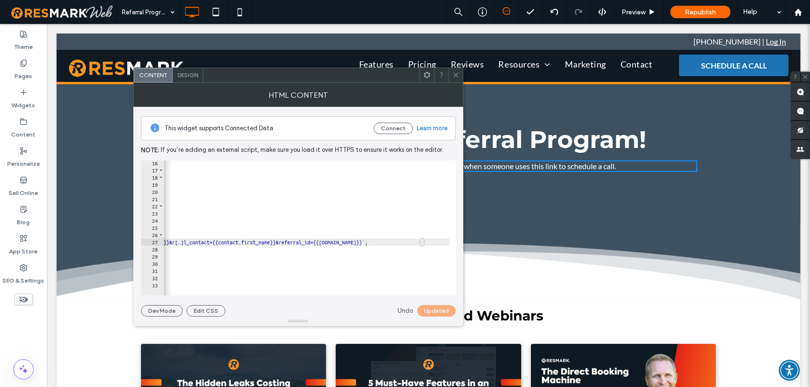
scroll to position [0, 0]
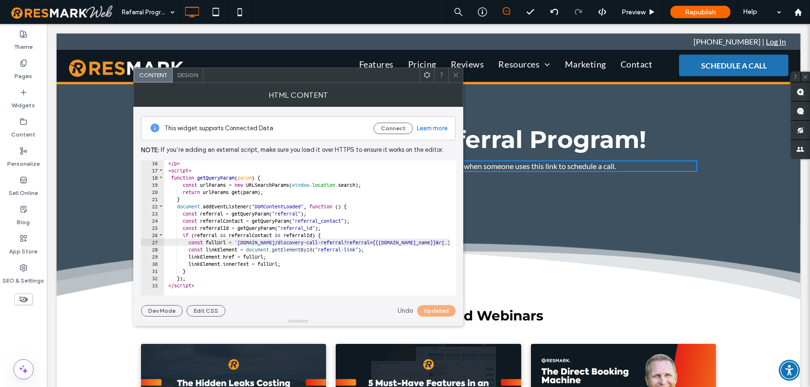
drag, startPoint x: 378, startPoint y: 293, endPoint x: 59, endPoint y: 240, distance: 323.2
click at [242, 236] on div "</ p > < script > function getQueryParam ( param ) { const urlParams = new URLS…" at bounding box center [453, 231] width 580 height 143
click at [252, 242] on div "</ p > < script > function getQueryParam ( param ) { const urlParams = new URLS…" at bounding box center [453, 231] width 580 height 143
click at [405, 310] on link "Undo" at bounding box center [405, 311] width 16 height 10
click at [253, 243] on div "</ p > < script > function getQueryParam ( param ) { const urlParams = new URLS…" at bounding box center [531, 231] width 736 height 143
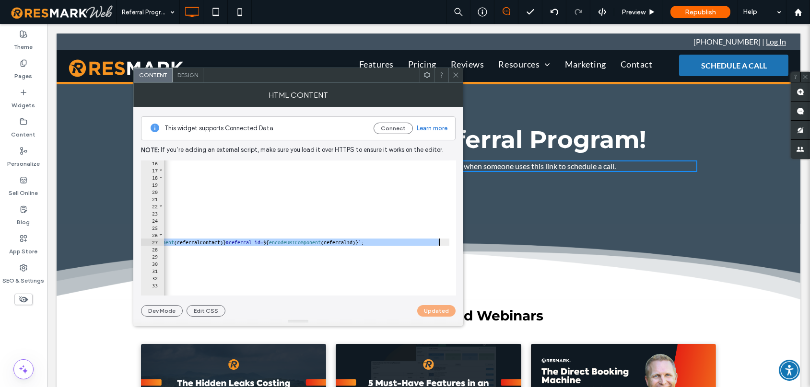
scroll to position [0, 450]
drag, startPoint x: 252, startPoint y: 242, endPoint x: 440, endPoint y: 244, distance: 187.9
click at [440, 244] on div "</ p > < script > function getQueryParam ( param ) { const urlParams = new URLS…" at bounding box center [81, 231] width 736 height 143
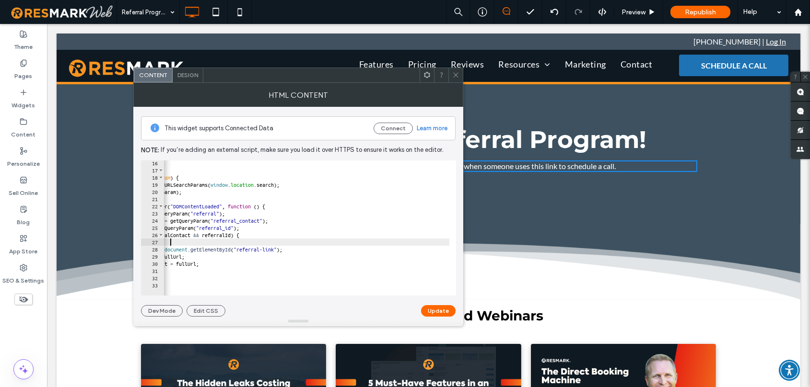
paste textarea "**********"
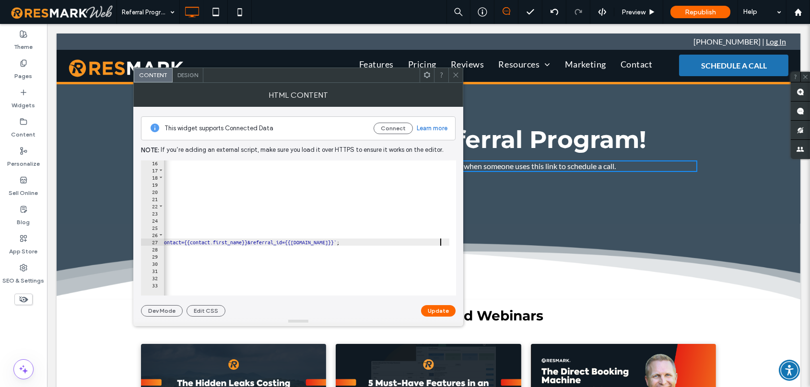
scroll to position [0, 295]
click at [436, 308] on button "Update" at bounding box center [438, 311] width 35 height 12
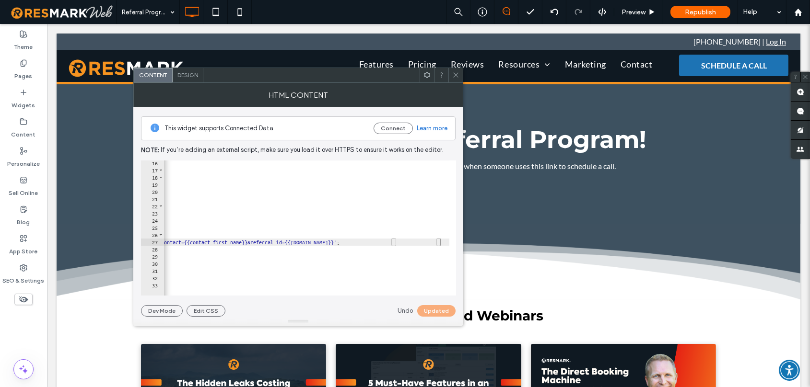
click at [436, 309] on div "Undo Updated" at bounding box center [426, 311] width 58 height 12
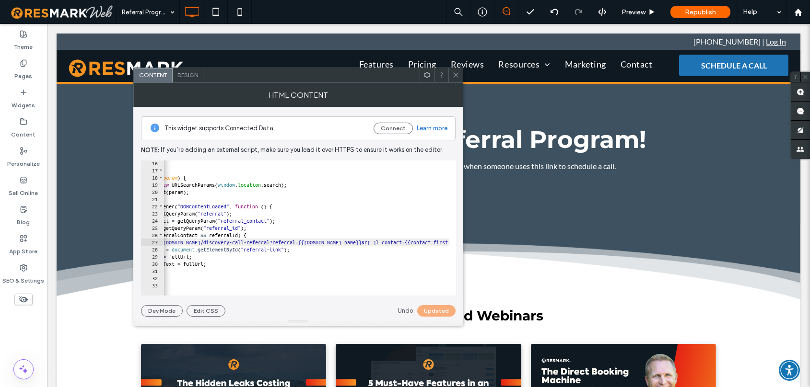
scroll to position [0, 72]
click at [331, 275] on div "</ p > < script > function getQueryParam ( param ) { const urlParams = new URLS…" at bounding box center [382, 231] width 580 height 143
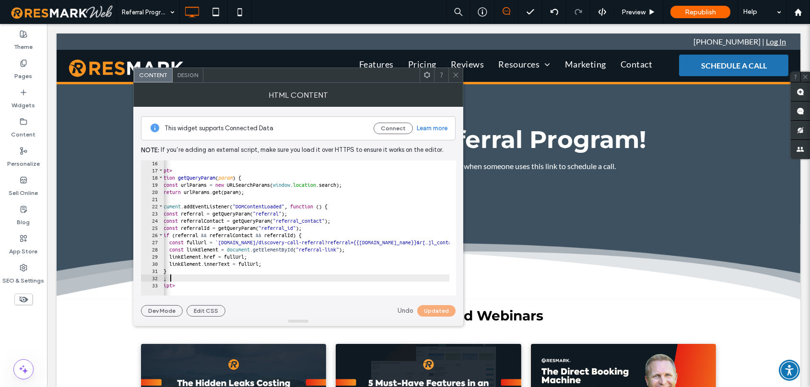
click at [272, 244] on div "</ p > < script > function getQueryParam ( param ) { const urlParams = new URLS…" at bounding box center [434, 231] width 580 height 143
type textarea "**********"
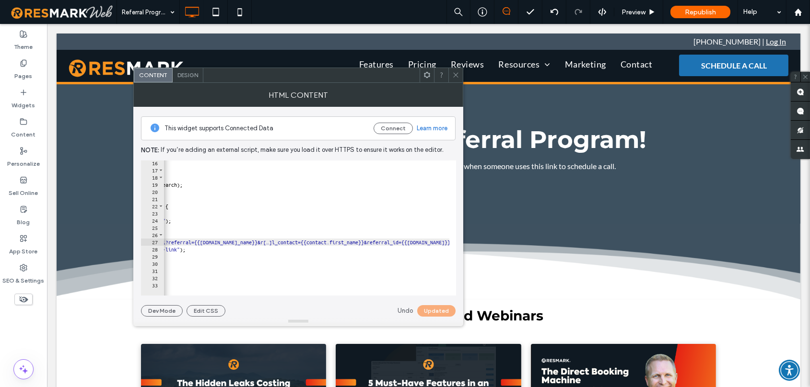
scroll to position [0, 295]
click at [442, 312] on div "Undo Updated" at bounding box center [426, 311] width 58 height 12
click at [405, 313] on link "Undo" at bounding box center [405, 311] width 16 height 10
click at [453, 78] on icon at bounding box center [455, 74] width 7 height 7
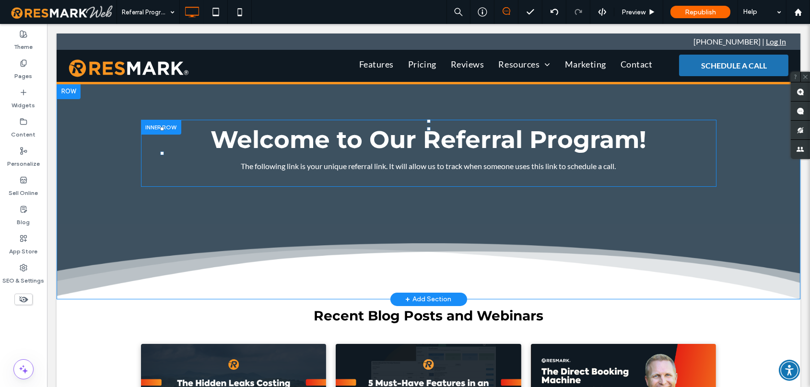
click at [428, 164] on p "The following link is your unique referral link. It will allow us to track when…" at bounding box center [428, 167] width 537 height 12
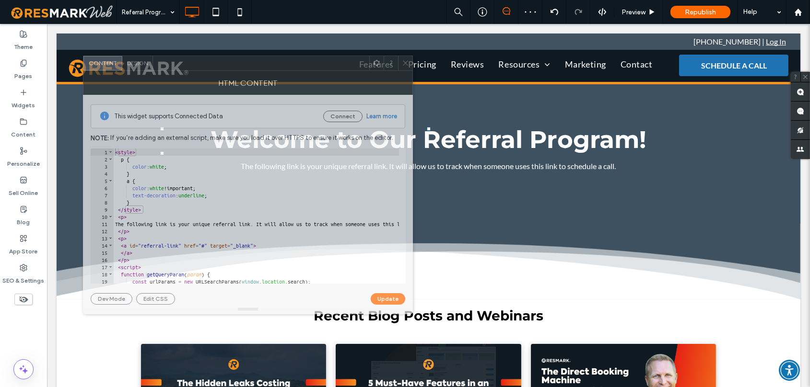
drag, startPoint x: 293, startPoint y: 77, endPoint x: 320, endPoint y: 68, distance: 27.7
click at [320, 68] on div at bounding box center [261, 63] width 216 height 14
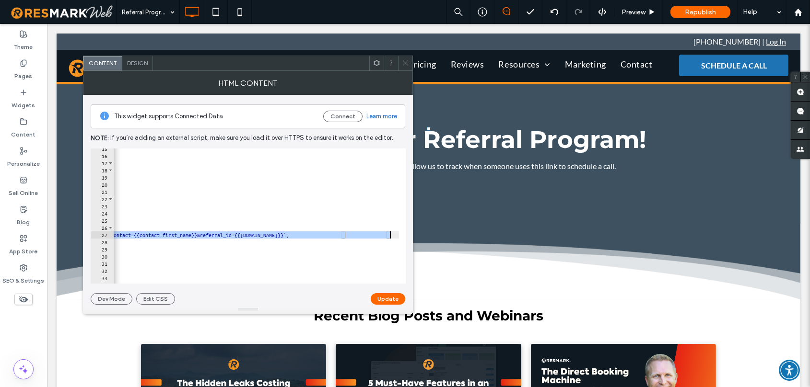
drag, startPoint x: 201, startPoint y: 236, endPoint x: 391, endPoint y: 238, distance: 189.8
click at [391, 238] on div "</ a > </ p > < script > function getQueryParam ( param ) { const urlParams = n…" at bounding box center [108, 216] width 580 height 143
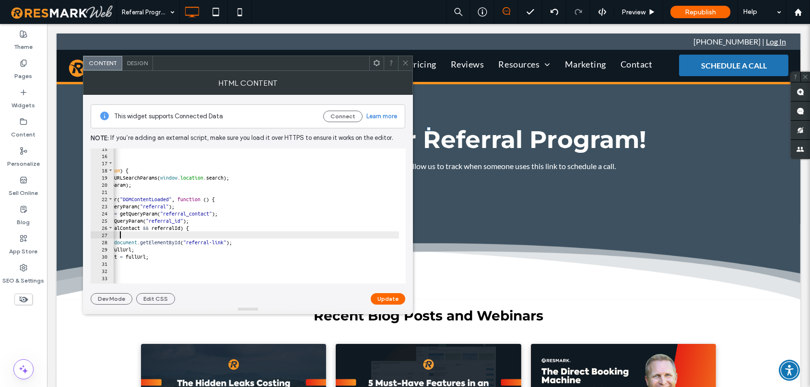
paste textarea "**********"
type textarea "**********"
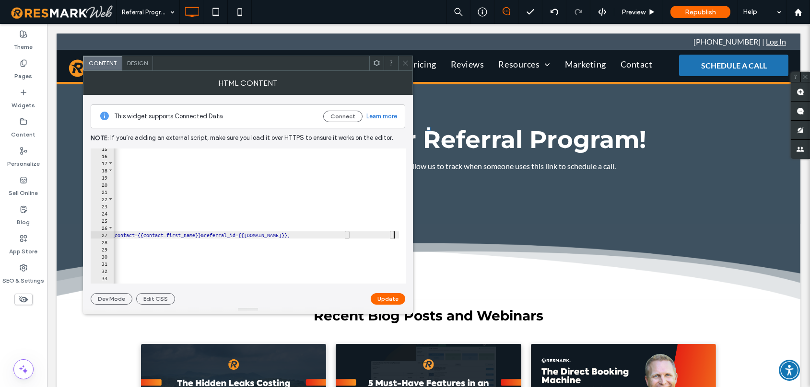
scroll to position [0, 291]
click at [393, 301] on button "Update" at bounding box center [387, 299] width 35 height 12
click at [404, 61] on icon at bounding box center [405, 62] width 7 height 7
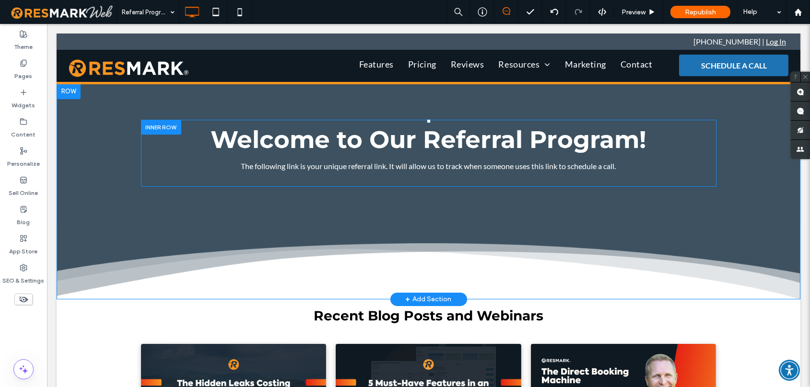
click at [645, 164] on p "The following link is your unique referral link. It will allow us to track when…" at bounding box center [428, 167] width 537 height 12
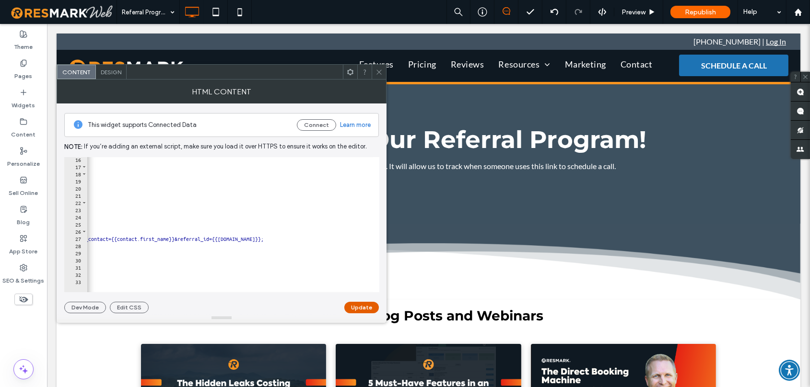
click at [357, 308] on button "Update" at bounding box center [361, 308] width 35 height 12
click at [378, 73] on icon at bounding box center [378, 72] width 7 height 7
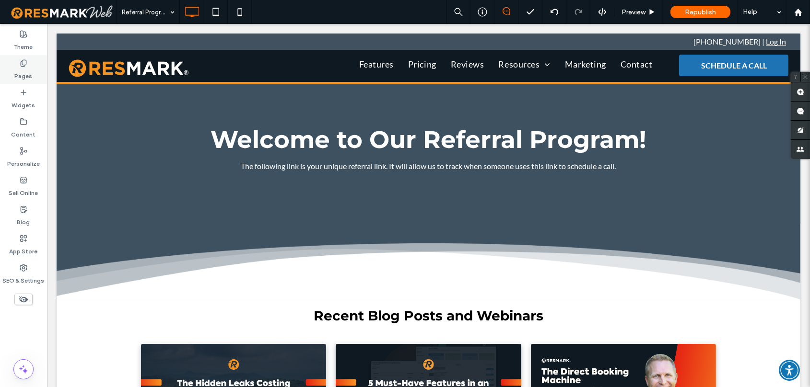
click at [29, 64] on div "Pages" at bounding box center [23, 69] width 47 height 29
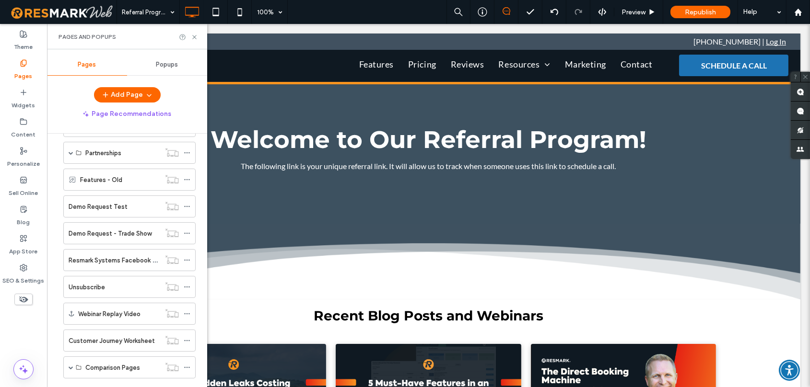
scroll to position [455, 0]
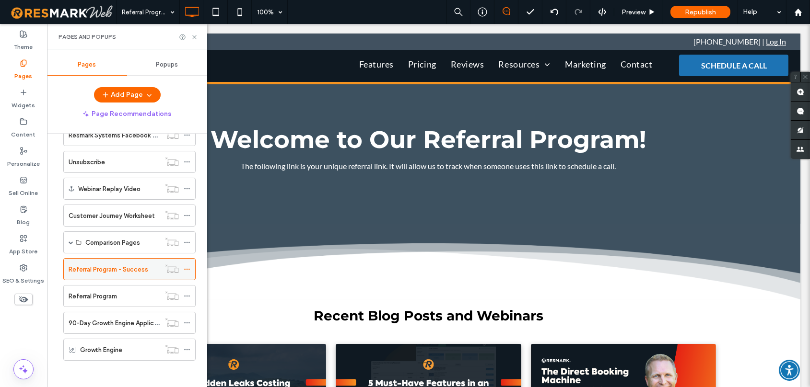
click at [187, 267] on icon at bounding box center [187, 269] width 7 height 7
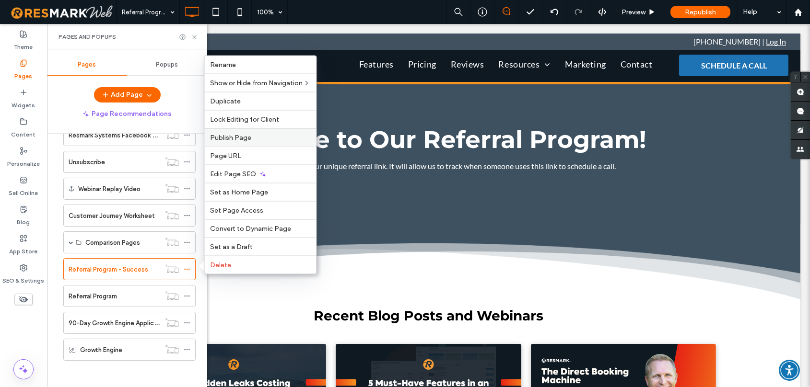
click at [274, 136] on label "Publish Page" at bounding box center [260, 138] width 100 height 8
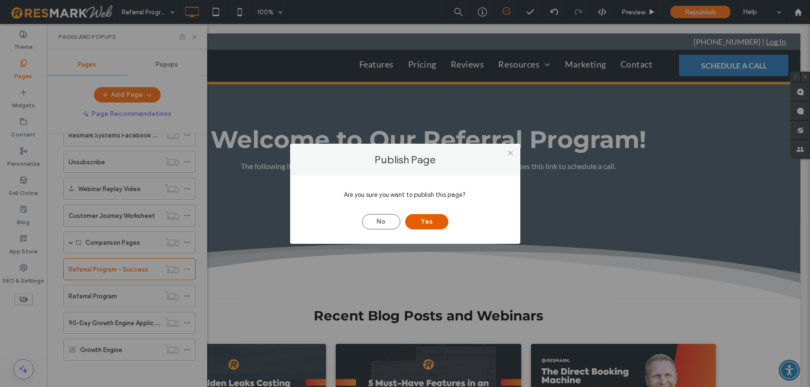
click at [423, 223] on button "Yes" at bounding box center [426, 221] width 43 height 15
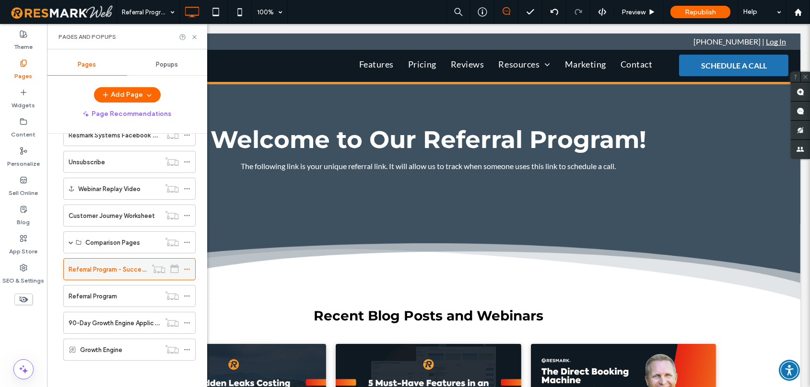
click at [141, 264] on label "Referral Program - Success" at bounding box center [109, 269] width 80 height 17
click at [196, 34] on icon at bounding box center [194, 37] width 7 height 7
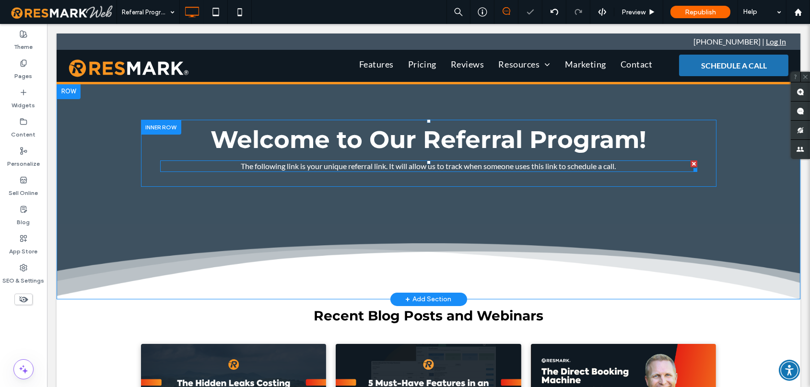
click at [395, 166] on span at bounding box center [428, 167] width 537 height 12
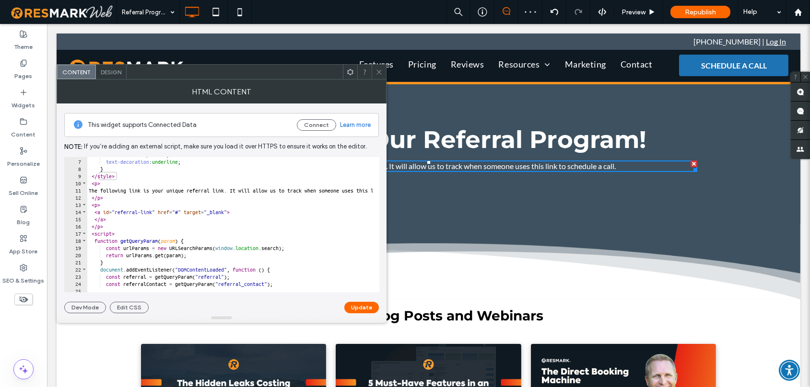
scroll to position [109, 0]
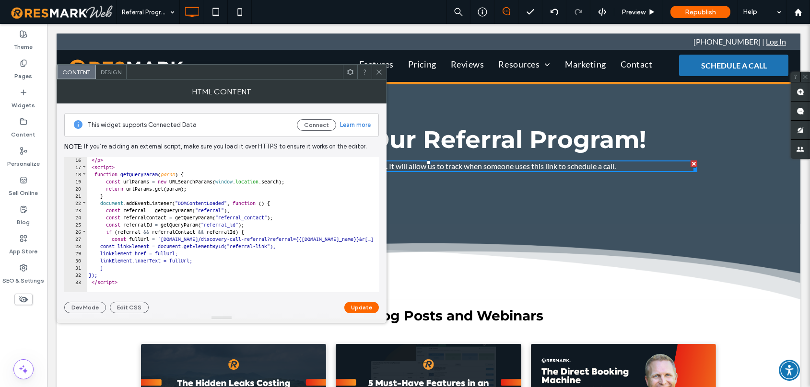
type textarea "**********"
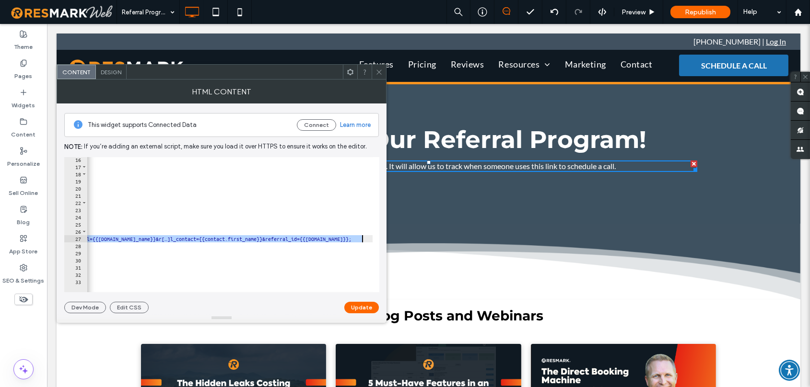
scroll to position [0, 291]
drag, startPoint x: 175, startPoint y: 241, endPoint x: 368, endPoint y: 241, distance: 192.2
click at [368, 241] on div "</ p > < script > function getQueryParam ( param ) { const urlParams = new URLS…" at bounding box center [84, 227] width 577 height 143
click at [372, 71] on div at bounding box center [378, 72] width 14 height 14
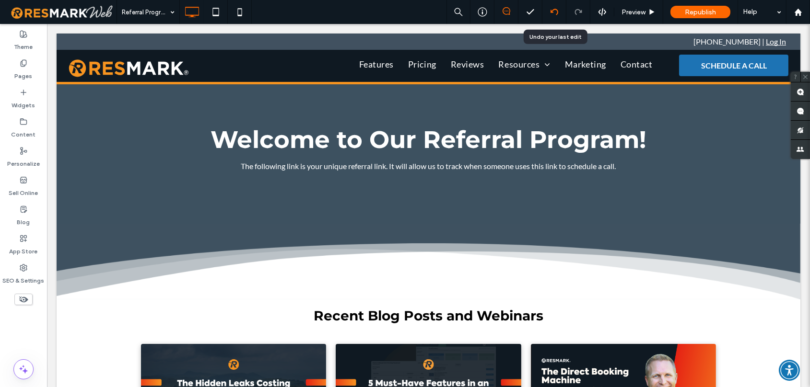
click at [549, 12] on div at bounding box center [553, 12] width 23 height 8
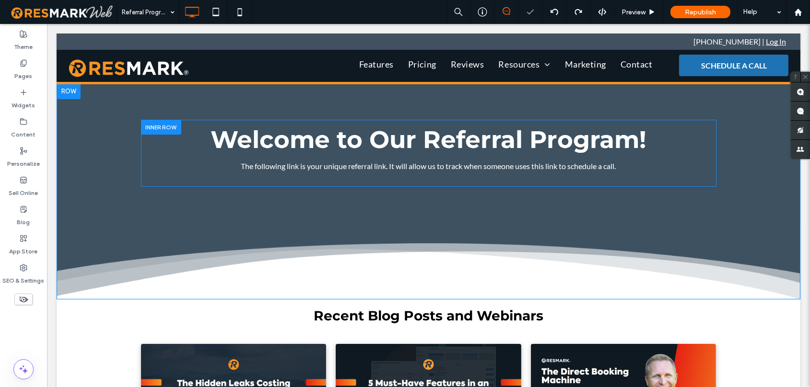
click at [634, 167] on span at bounding box center [428, 167] width 537 height 12
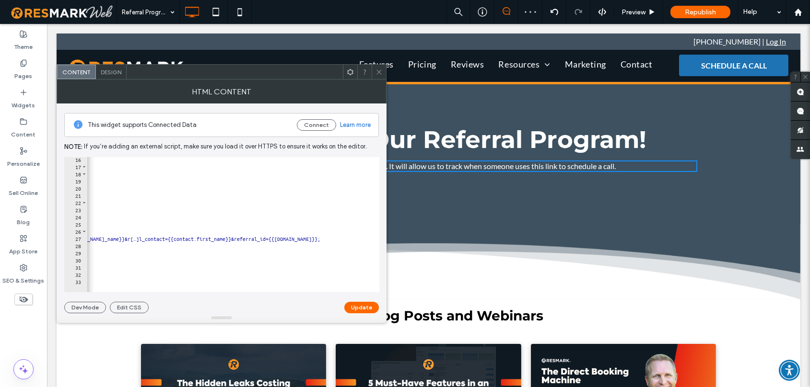
scroll to position [0, 291]
drag, startPoint x: 551, startPoint y: 200, endPoint x: 567, endPoint y: 192, distance: 18.2
click at [551, 200] on div "Welcome to Our Referral Program! The following link is your unique referral lin…" at bounding box center [428, 153] width 575 height 139
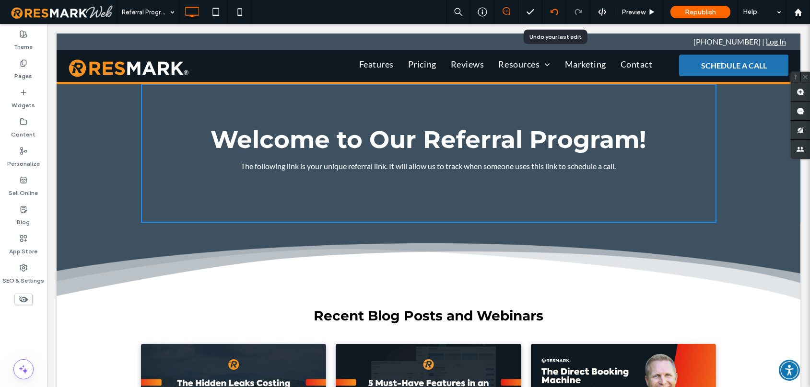
click at [553, 10] on use at bounding box center [554, 12] width 8 height 6
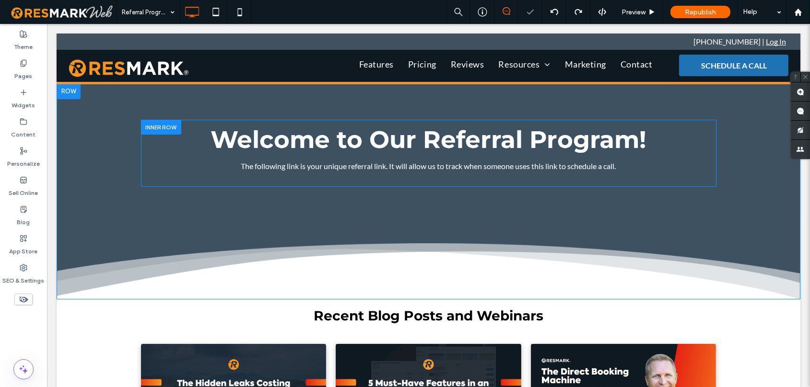
scroll to position [0, 0]
click at [535, 169] on span at bounding box center [428, 167] width 537 height 12
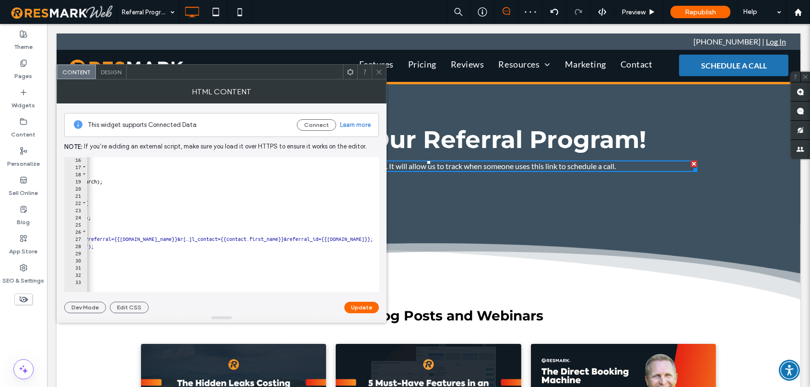
scroll to position [0, 291]
click at [554, 14] on icon at bounding box center [554, 12] width 8 height 8
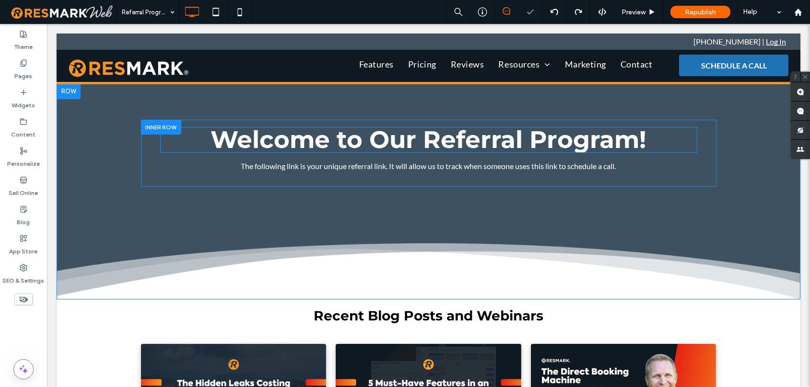
scroll to position [0, 0]
click at [578, 168] on span at bounding box center [428, 167] width 537 height 12
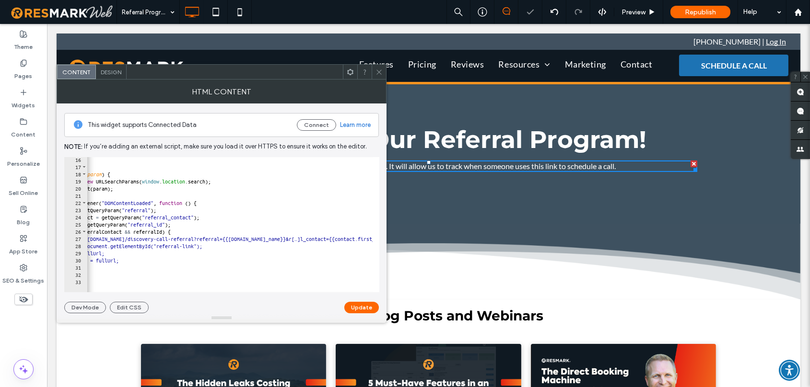
scroll to position [0, 291]
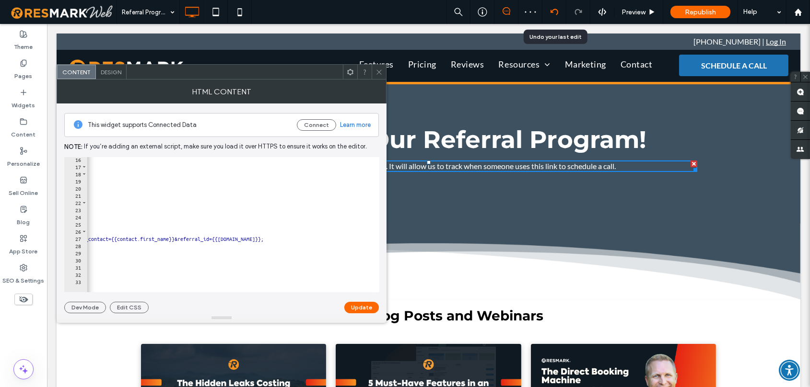
click at [555, 11] on icon at bounding box center [554, 12] width 8 height 8
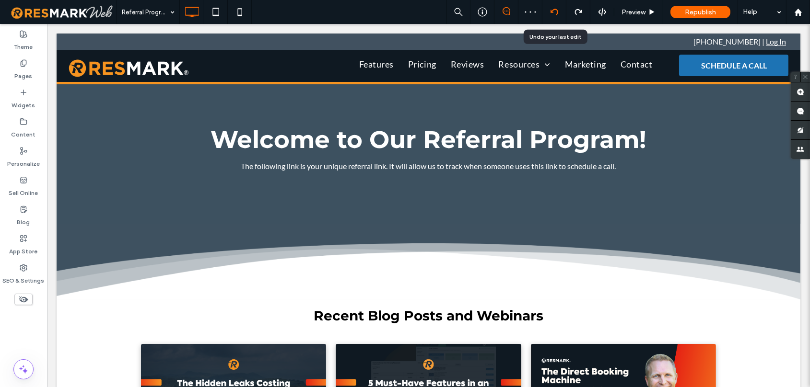
scroll to position [0, 0]
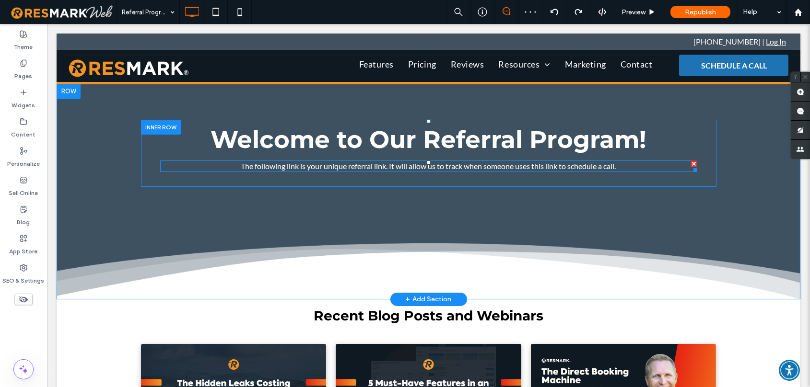
click at [474, 169] on span at bounding box center [428, 167] width 537 height 12
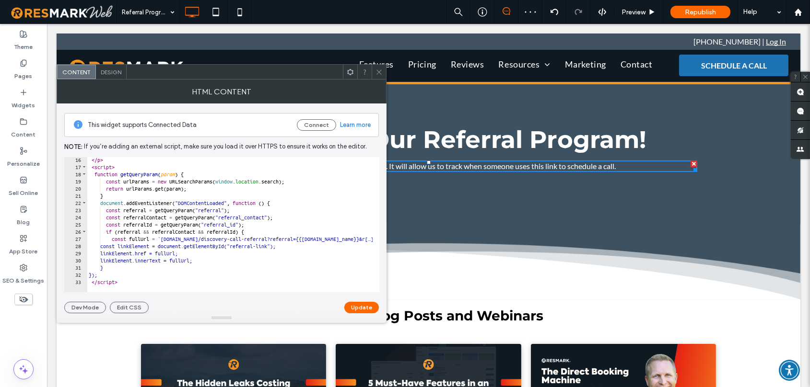
scroll to position [0, 291]
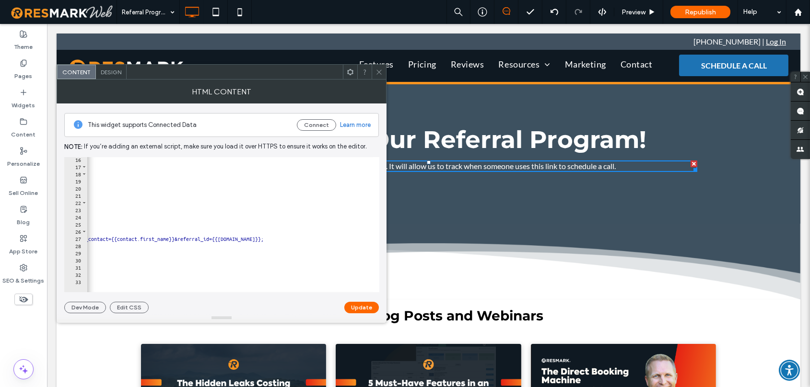
click at [509, 210] on div "Welcome to Our Referral Program! The following link is your unique referral lin…" at bounding box center [428, 153] width 575 height 139
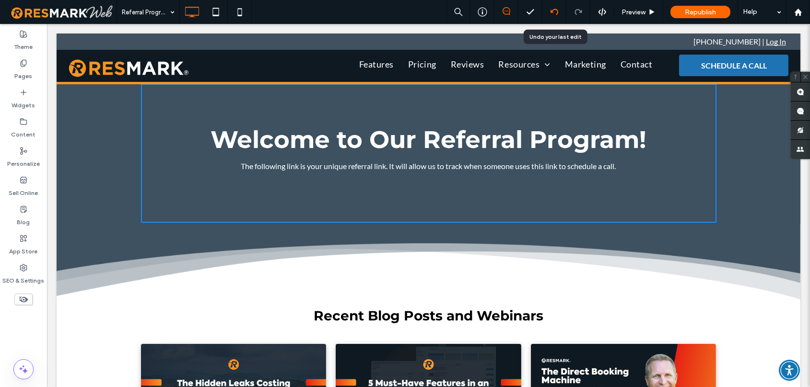
click at [551, 12] on icon at bounding box center [554, 12] width 8 height 8
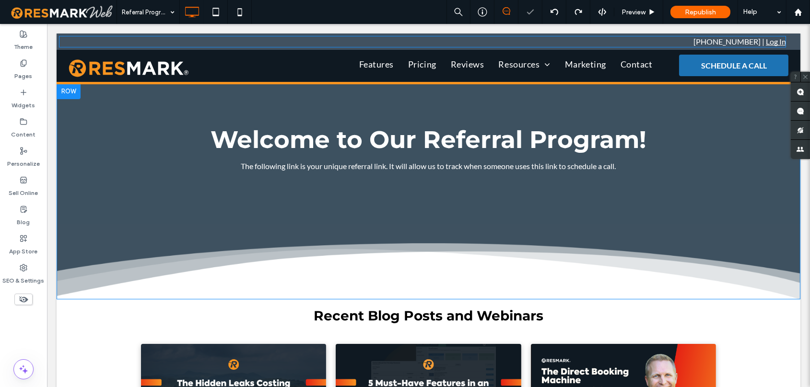
scroll to position [0, 0]
click at [425, 166] on span at bounding box center [428, 167] width 537 height 12
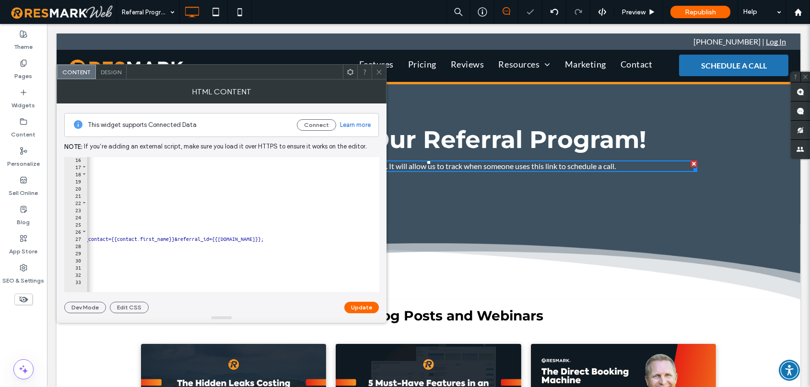
scroll to position [0, 291]
drag, startPoint x: 203, startPoint y: 289, endPoint x: 360, endPoint y: 164, distance: 200.5
click at [491, 231] on div "Welcome to Our Referral Program! The following link is your unique referral lin…" at bounding box center [428, 192] width 743 height 216
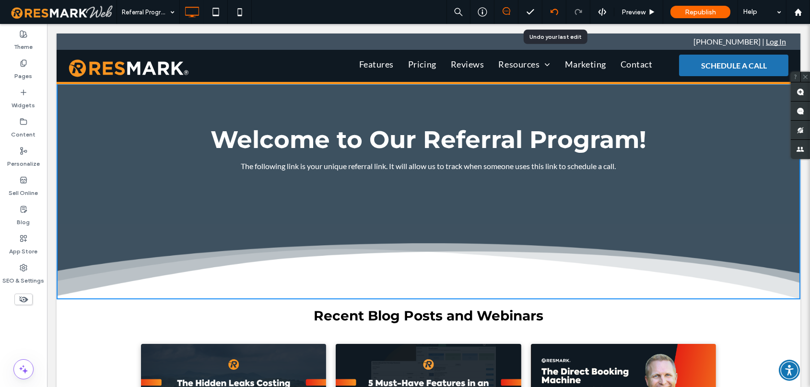
click at [550, 12] on use at bounding box center [554, 12] width 8 height 6
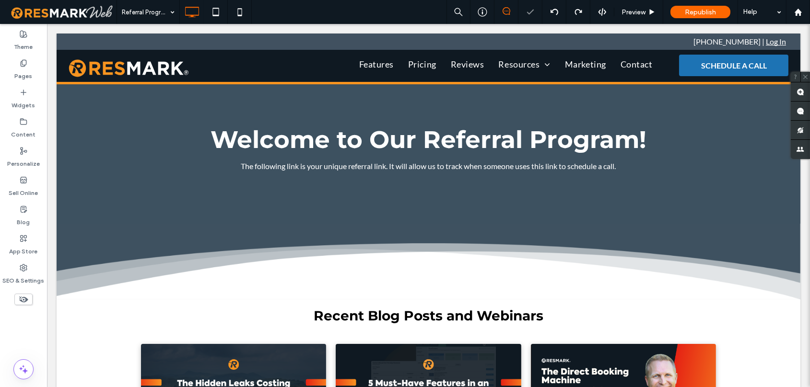
scroll to position [0, 0]
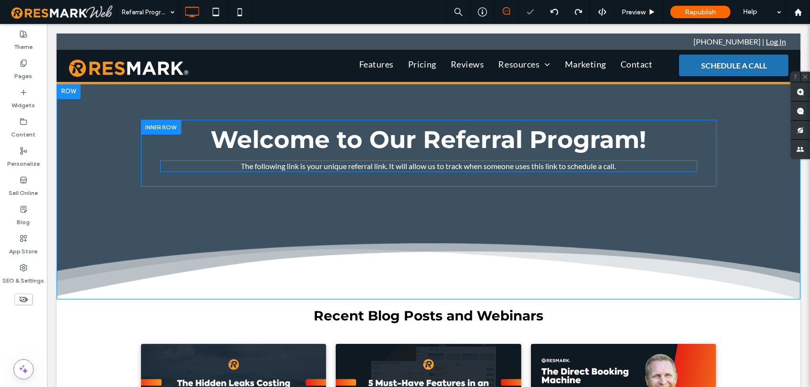
click at [580, 167] on span at bounding box center [428, 167] width 537 height 12
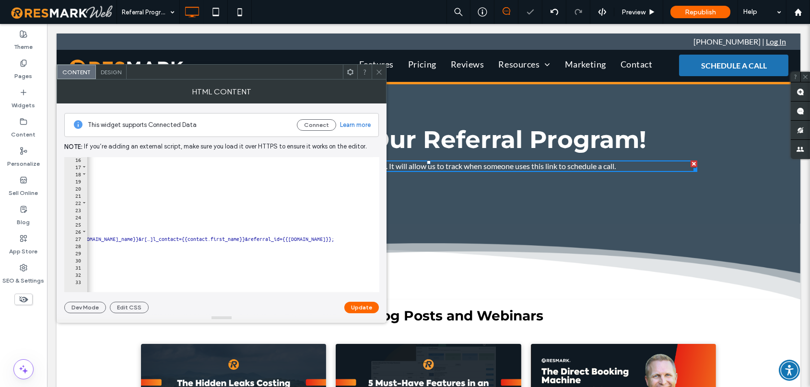
scroll to position [0, 291]
click at [400, 287] on div "Welcome to Our Referral Program! The following link is your unique referral lin…" at bounding box center [428, 192] width 743 height 216
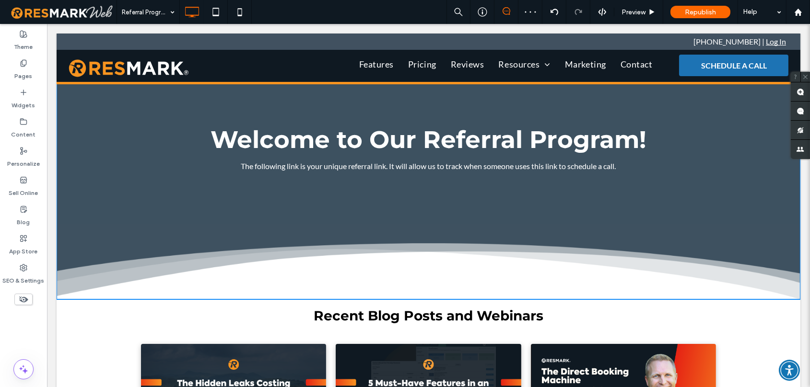
click at [449, 146] on span "Welcome to Our Referral Program!" at bounding box center [428, 139] width 435 height 29
drag, startPoint x: 499, startPoint y: 169, endPoint x: 502, endPoint y: 162, distance: 7.1
click at [499, 169] on p "The following link is your unique referral link. It will allow us to track when…" at bounding box center [428, 167] width 537 height 12
click at [23, 65] on icon at bounding box center [24, 63] width 8 height 8
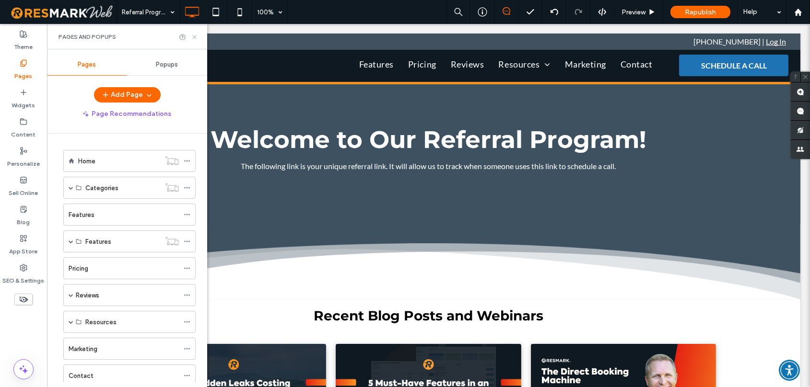
drag, startPoint x: 195, startPoint y: 39, endPoint x: 141, endPoint y: 23, distance: 55.8
click at [195, 39] on icon at bounding box center [194, 37] width 7 height 7
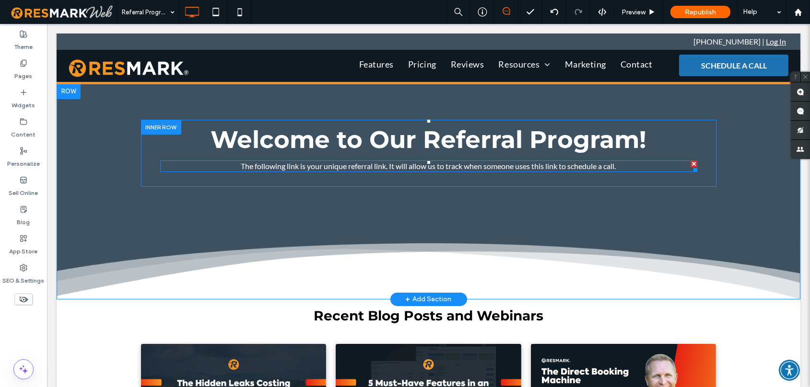
click at [655, 169] on span at bounding box center [428, 167] width 537 height 12
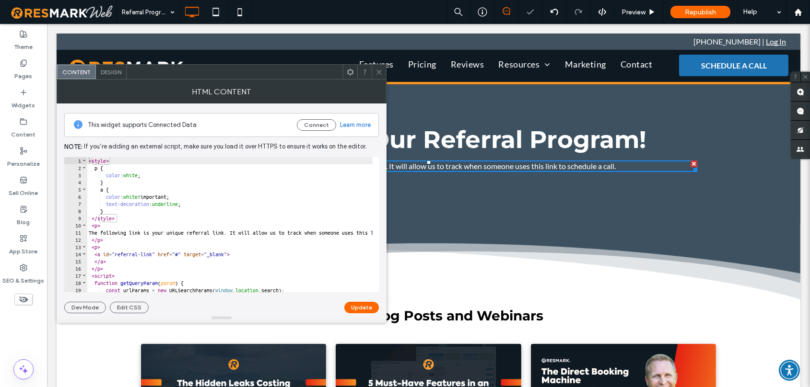
click at [380, 69] on icon at bounding box center [378, 72] width 7 height 7
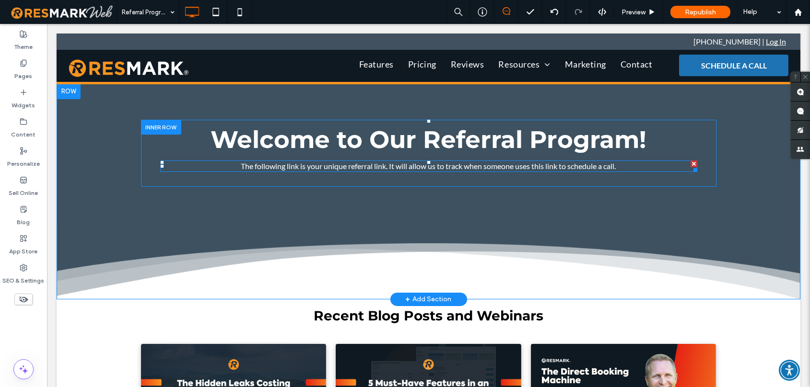
click at [678, 175] on div "Welcome to Our Referral Program! The following link is your unique referral lin…" at bounding box center [428, 153] width 537 height 53
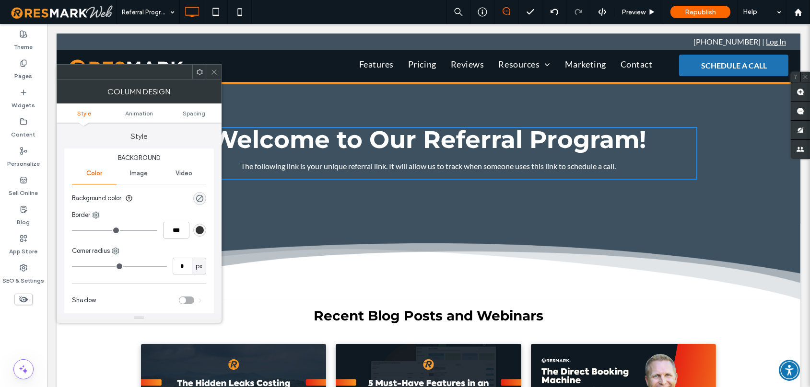
click at [581, 162] on p "The following link is your unique referral link. It will allow us to track when…" at bounding box center [428, 167] width 537 height 12
click at [218, 69] on div at bounding box center [214, 72] width 14 height 14
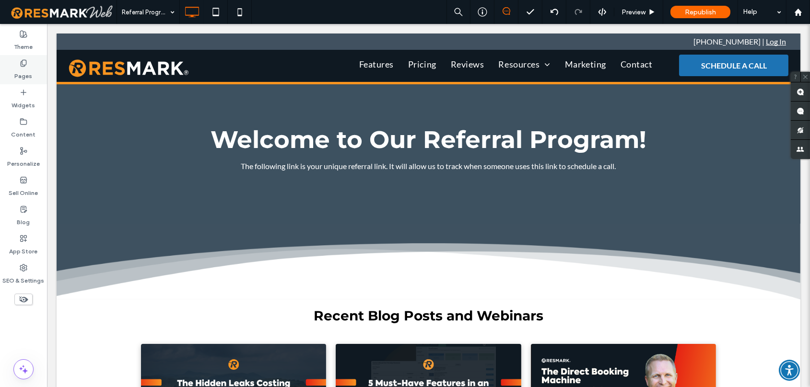
click at [23, 79] on label "Pages" at bounding box center [24, 73] width 18 height 13
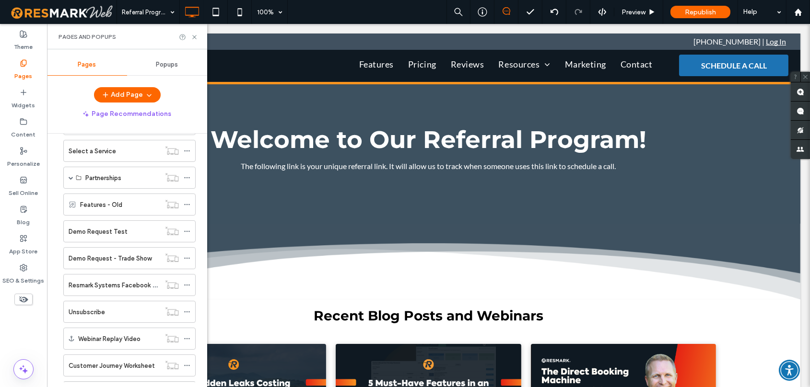
scroll to position [395, 0]
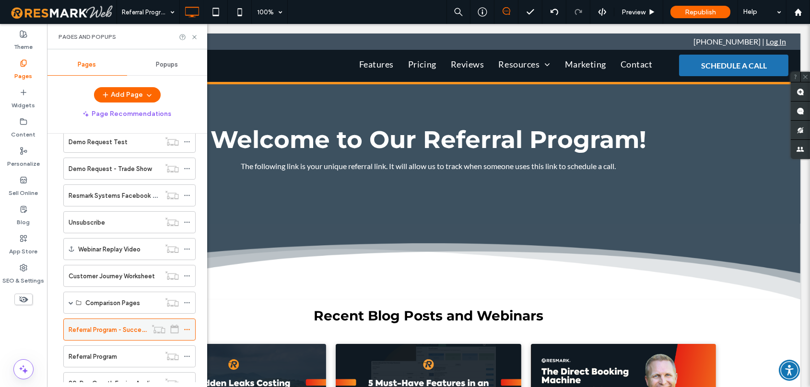
click at [181, 326] on div at bounding box center [165, 329] width 37 height 10
click at [185, 327] on icon at bounding box center [187, 329] width 7 height 7
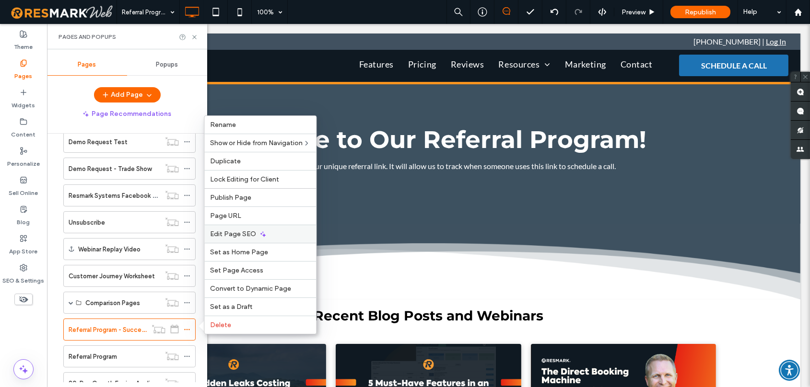
click at [273, 231] on div "Edit Page SEO" at bounding box center [260, 234] width 112 height 18
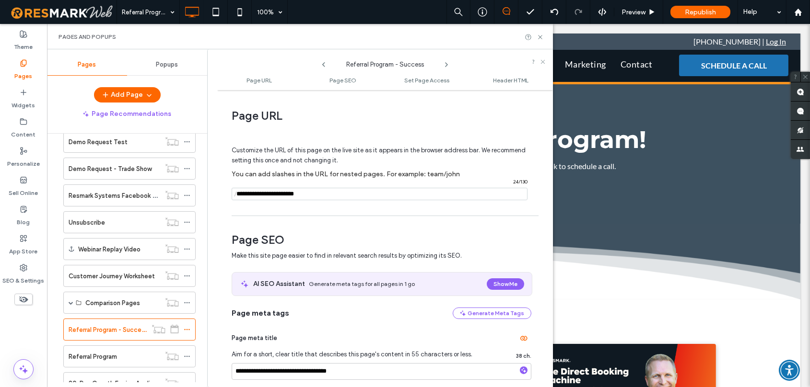
click at [335, 196] on input "notEmpty" at bounding box center [379, 194] width 296 height 12
click at [539, 37] on use at bounding box center [540, 37] width 4 height 4
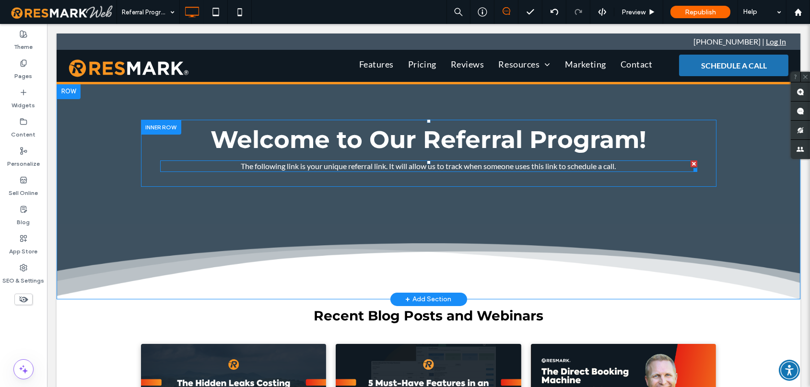
click at [459, 166] on span at bounding box center [428, 167] width 537 height 12
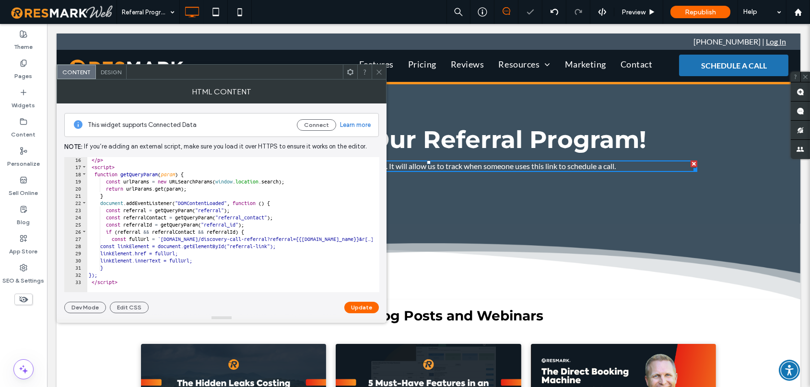
scroll to position [109, 0]
drag, startPoint x: 203, startPoint y: 284, endPoint x: 223, endPoint y: 286, distance: 20.2
click at [234, 290] on div at bounding box center [230, 287] width 286 height 9
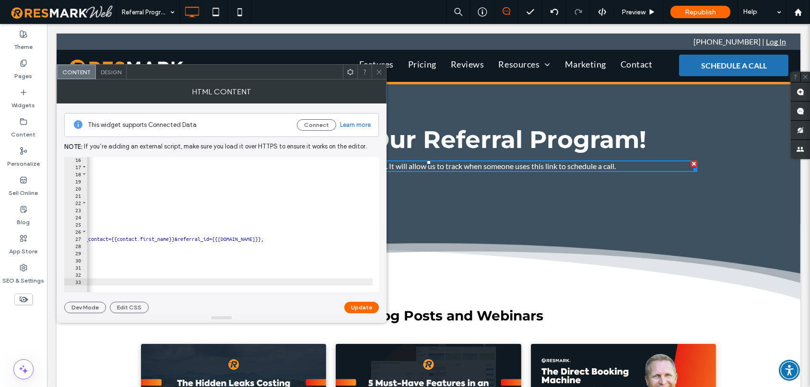
scroll to position [0, 291]
click at [365, 309] on button "Update" at bounding box center [361, 308] width 35 height 12
click at [381, 70] on use at bounding box center [378, 71] width 5 height 5
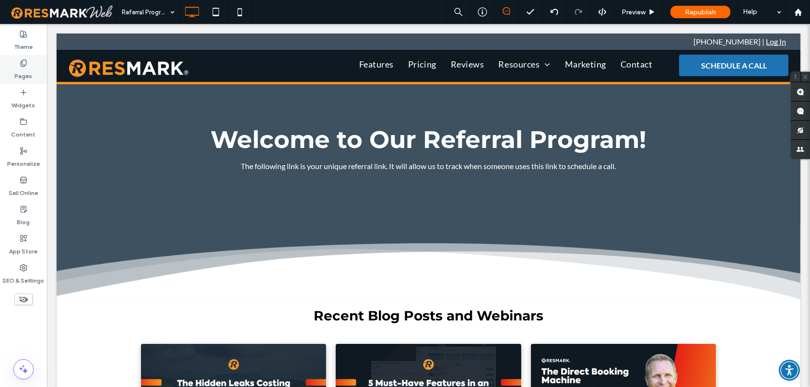
click at [28, 69] on label "Pages" at bounding box center [24, 73] width 18 height 13
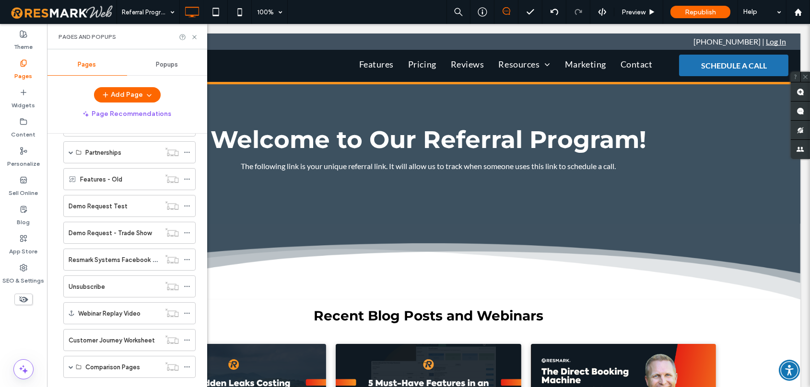
scroll to position [455, 0]
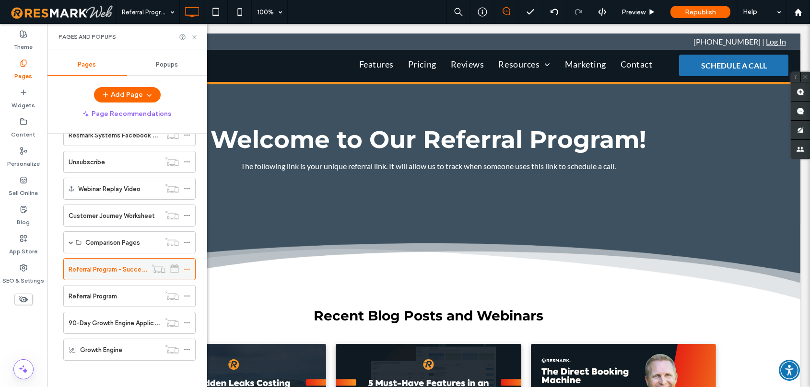
click at [187, 269] on use at bounding box center [186, 269] width 5 height 1
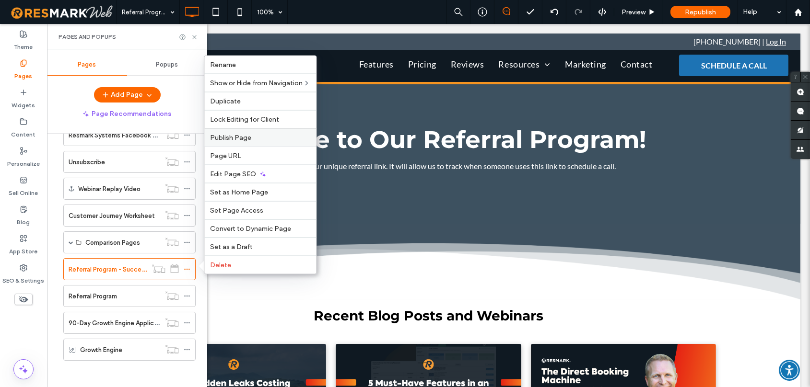
click at [254, 140] on label "Publish Page" at bounding box center [260, 138] width 100 height 8
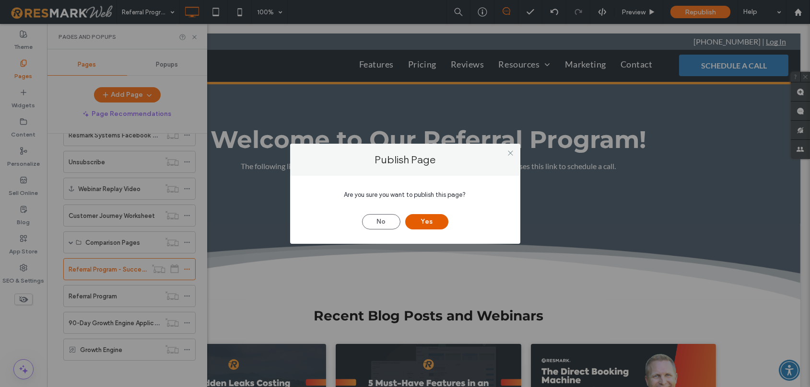
click at [411, 223] on button "Yes" at bounding box center [426, 221] width 43 height 15
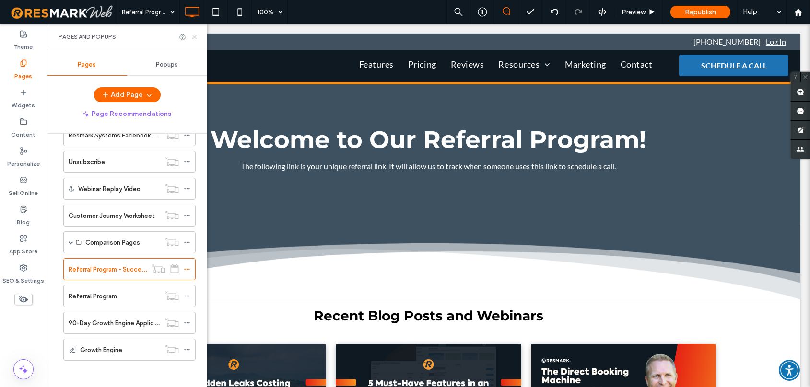
click at [193, 34] on icon at bounding box center [194, 37] width 7 height 7
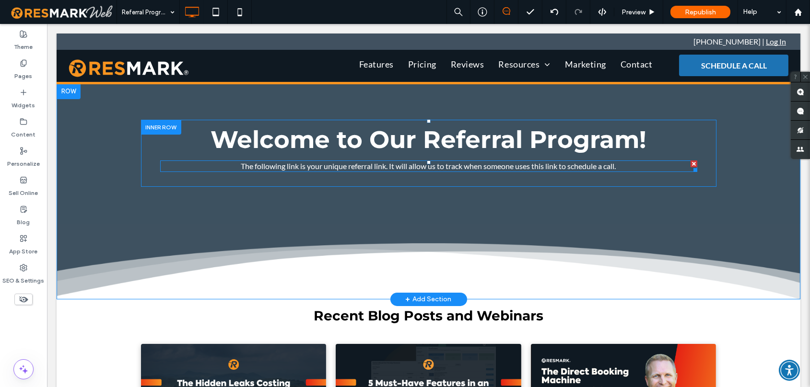
click at [459, 171] on span at bounding box center [428, 167] width 537 height 12
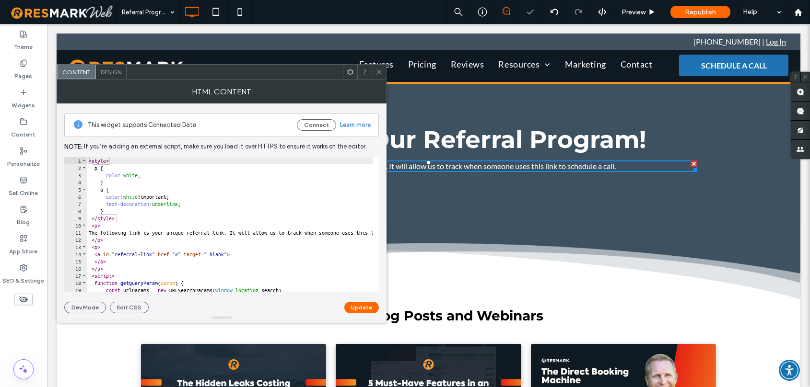
click at [377, 65] on span at bounding box center [378, 72] width 7 height 14
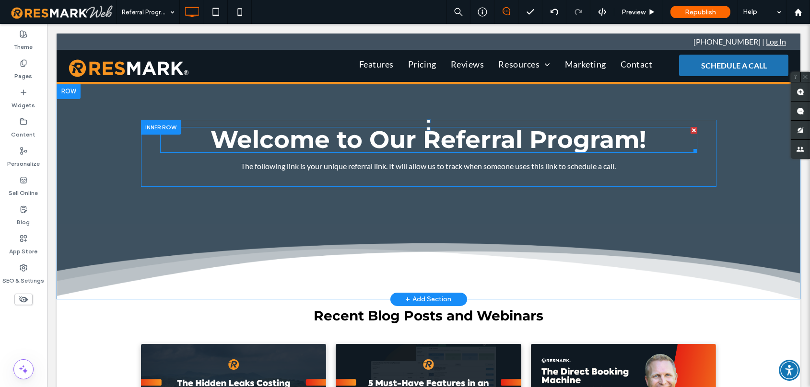
click at [676, 150] on h1 "Welcome to Our Referral Program!" at bounding box center [428, 140] width 537 height 24
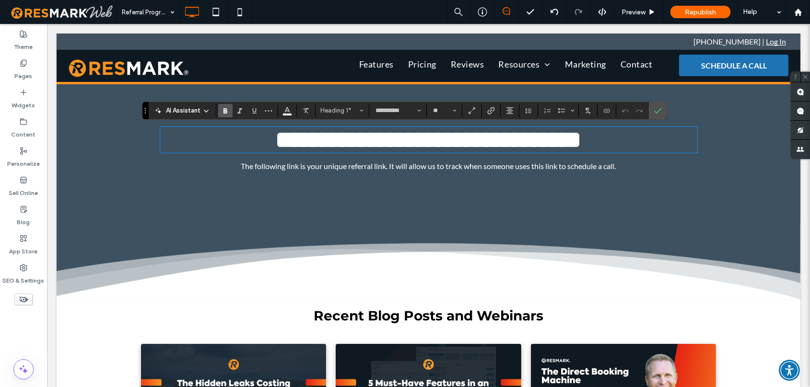
click at [614, 166] on p "The following link is your unique referral link. It will allow us to track when…" at bounding box center [428, 167] width 537 height 12
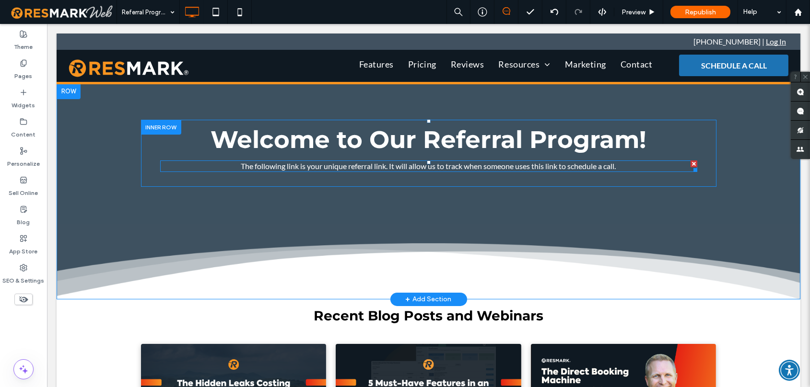
click at [614, 166] on span at bounding box center [428, 167] width 537 height 12
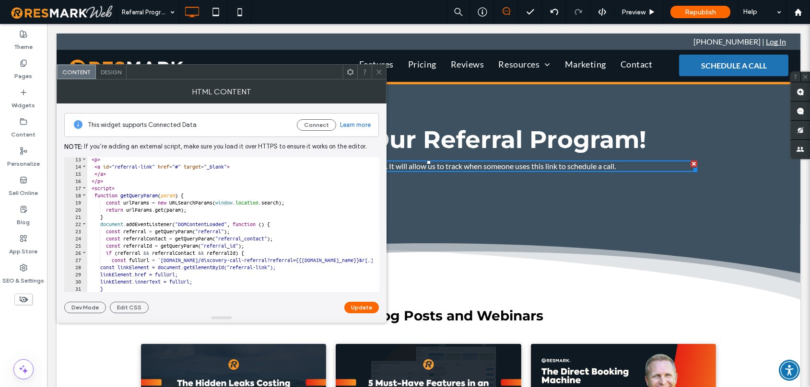
scroll to position [105, 0]
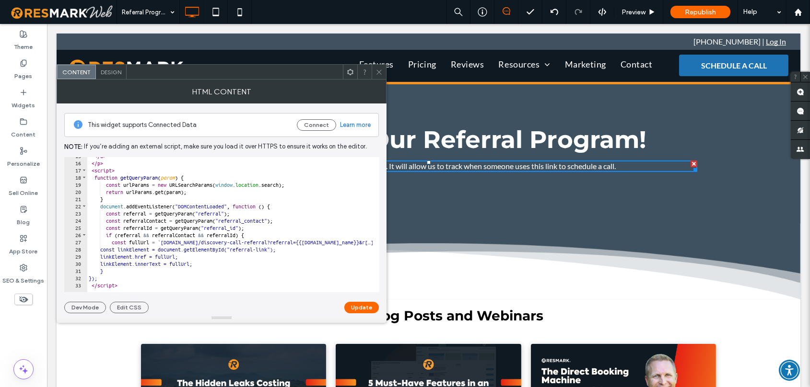
click at [382, 73] on icon at bounding box center [378, 72] width 7 height 7
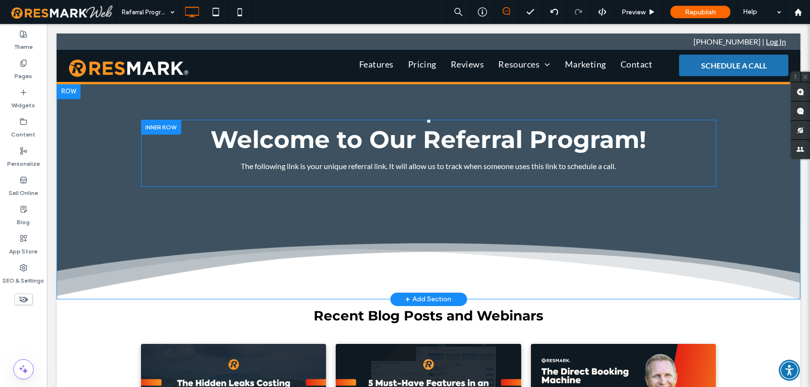
click at [488, 178] on div "Welcome to Our Referral Program! The following link is your unique referral lin…" at bounding box center [428, 153] width 537 height 53
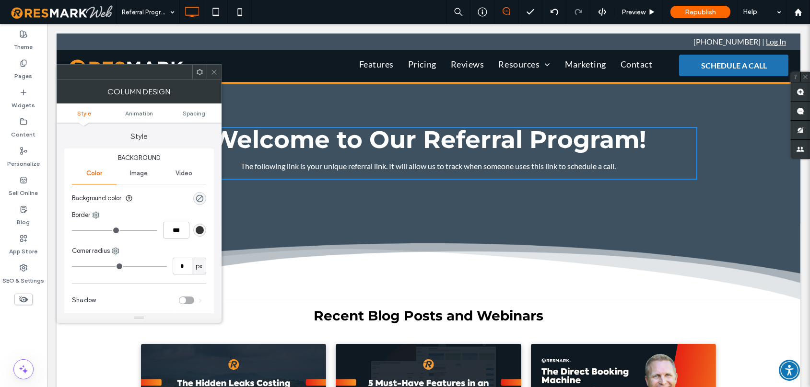
click at [218, 69] on div at bounding box center [214, 72] width 14 height 14
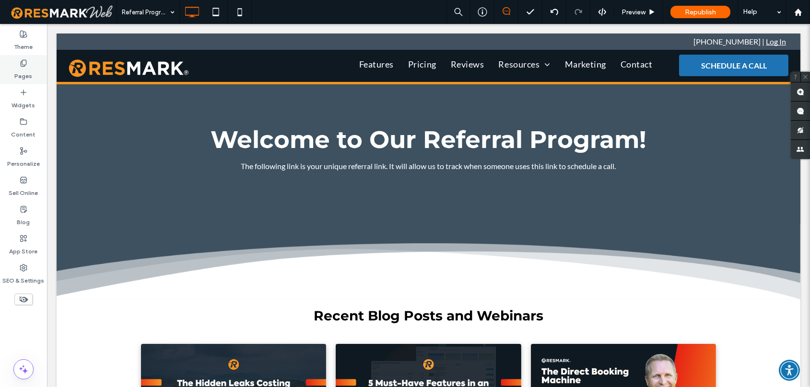
click at [28, 72] on label "Pages" at bounding box center [24, 73] width 18 height 13
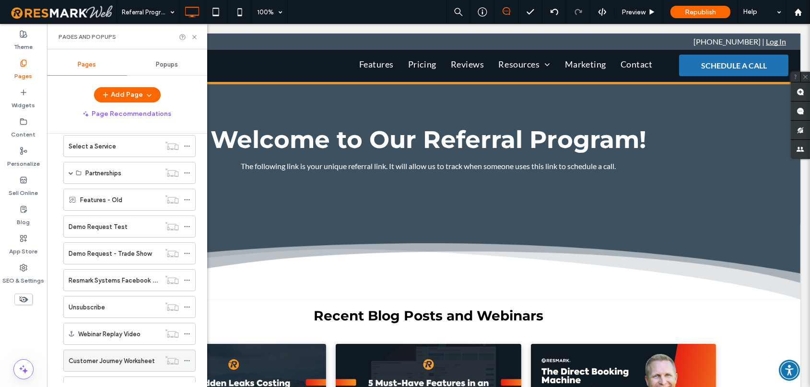
scroll to position [355, 0]
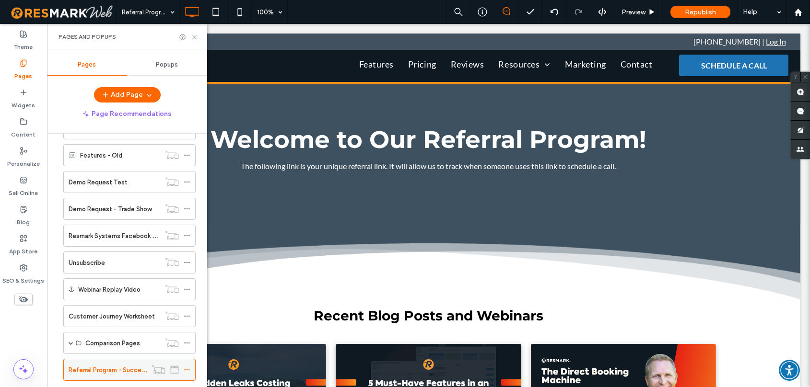
click at [186, 367] on icon at bounding box center [187, 370] width 7 height 7
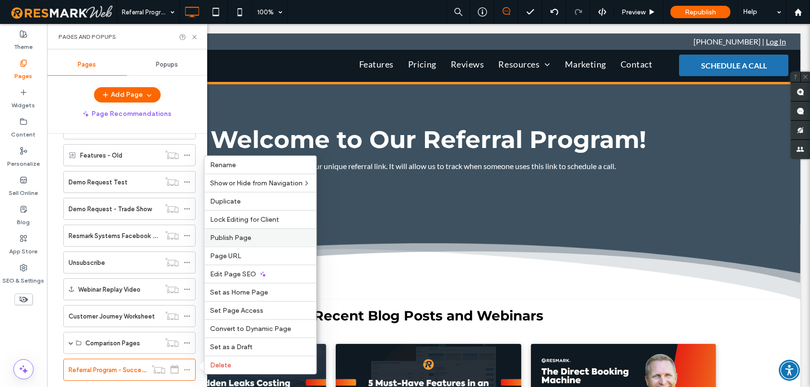
click at [251, 237] on label "Publish Page" at bounding box center [260, 238] width 100 height 8
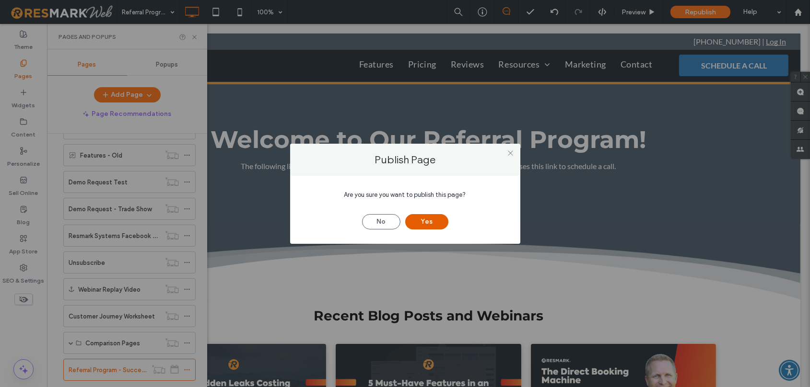
click at [421, 220] on button "Yes" at bounding box center [426, 221] width 43 height 15
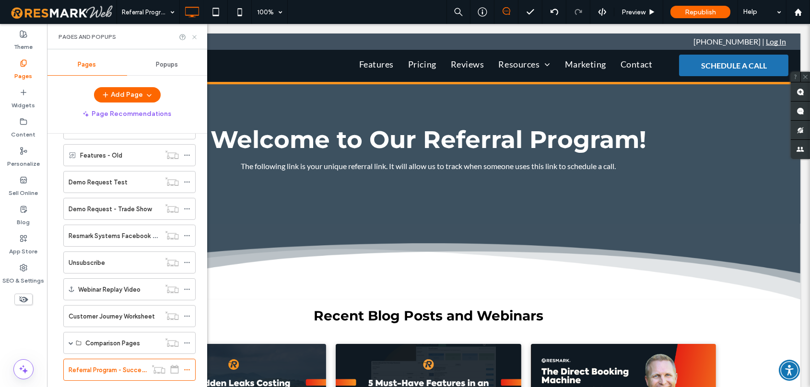
click at [195, 37] on use at bounding box center [194, 37] width 4 height 4
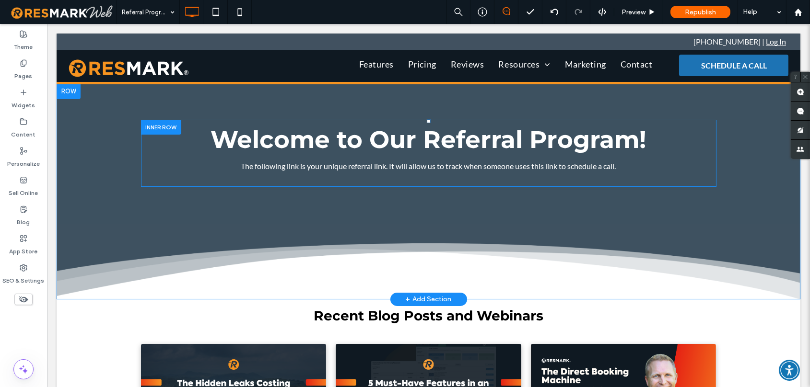
click at [646, 175] on div "Welcome to Our Referral Program! The following link is your unique referral lin…" at bounding box center [428, 153] width 537 height 53
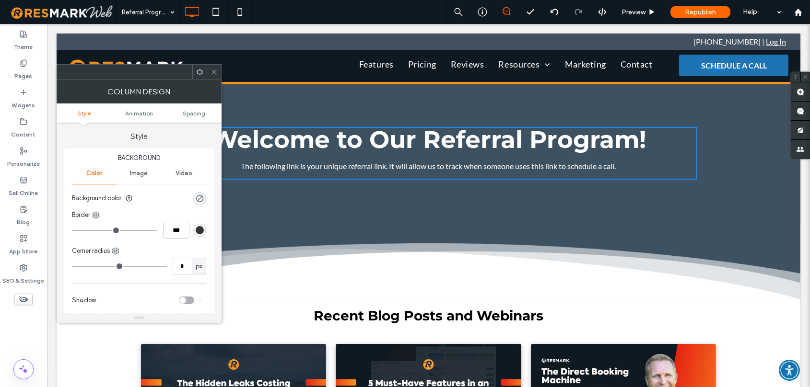
click at [606, 159] on div "Welcome to Our Referral Program! The following link is your unique referral lin…" at bounding box center [428, 153] width 537 height 53
click at [212, 70] on icon at bounding box center [213, 72] width 7 height 7
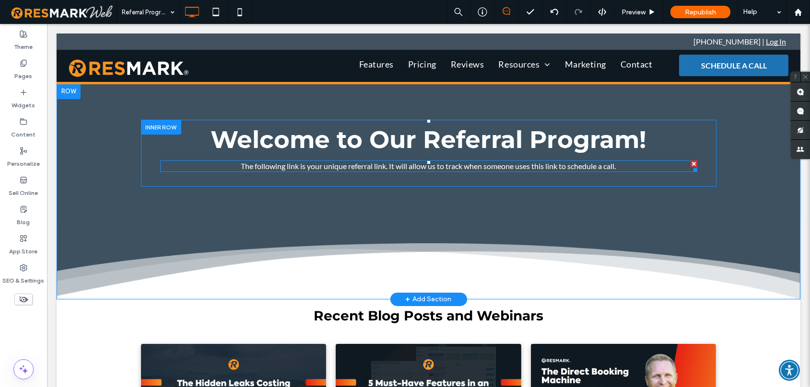
click span
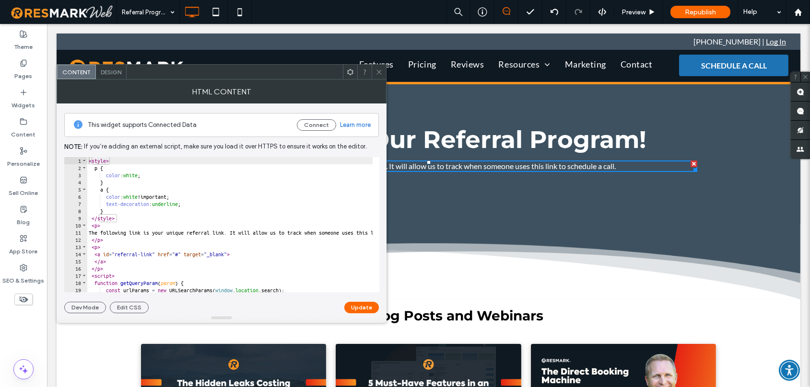
scroll to position [0, 0]
click button "Connect"
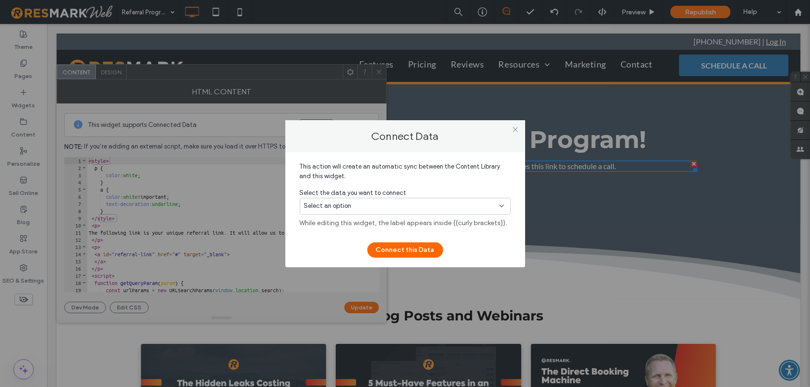
click div
click use
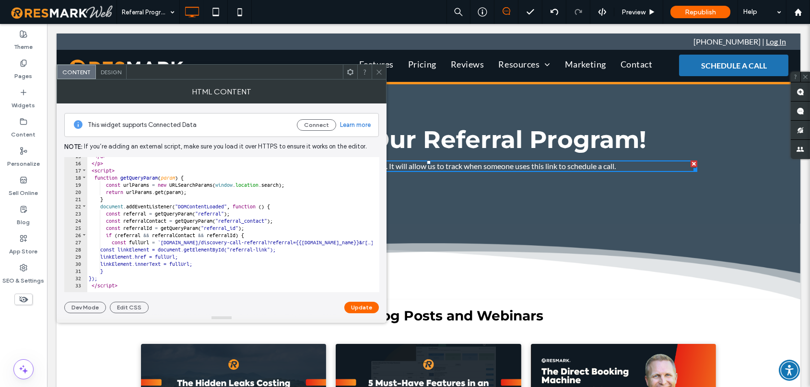
scroll to position [109, 0]
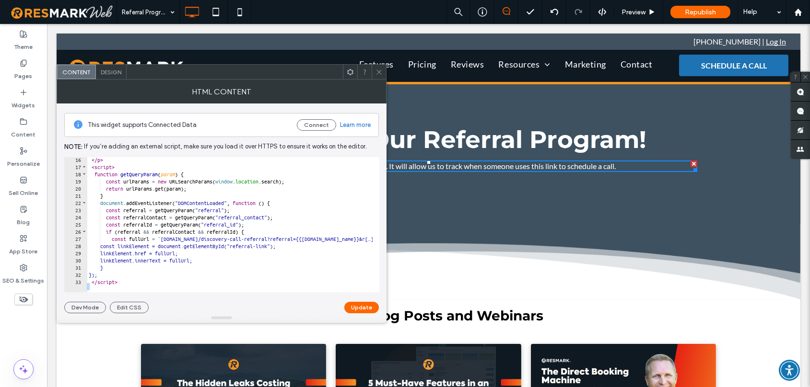
drag, startPoint x: 209, startPoint y: 293, endPoint x: 254, endPoint y: 301, distance: 44.8
click div "This widget supports Connected Data Connect Learn more Note: If you’re adding a…"
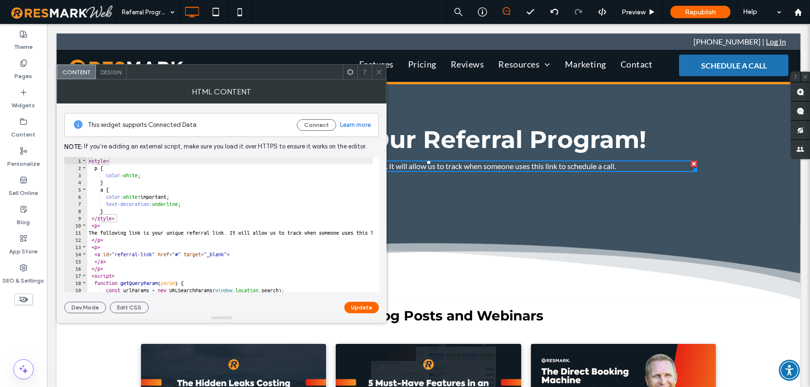
click div "< style > p { color : white ; } a { color : white !important; text-decoration :…"
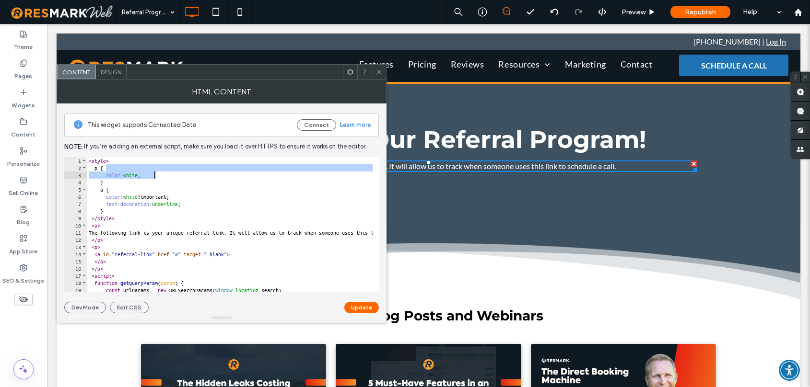
click div "< style > p { color : white ; } a { color : white !important; text-decoration :…"
type textarea "**********"
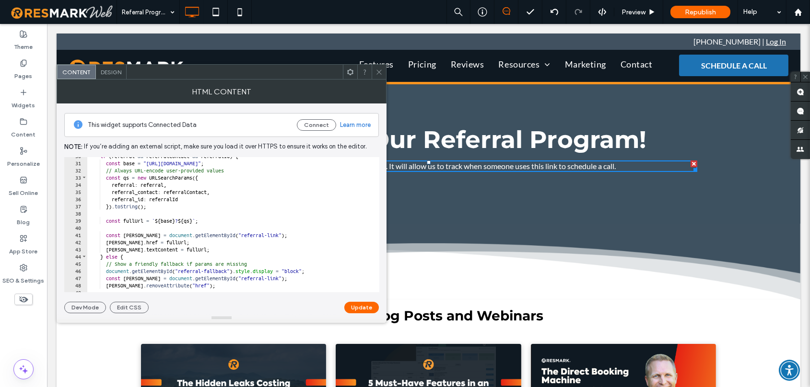
scroll to position [253, 0]
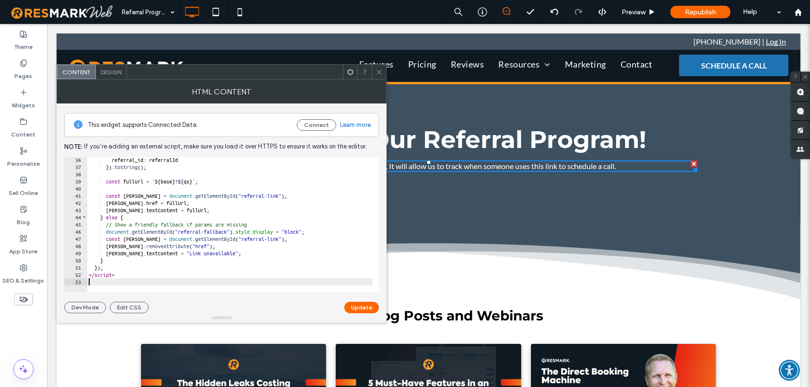
type textarea "*********"
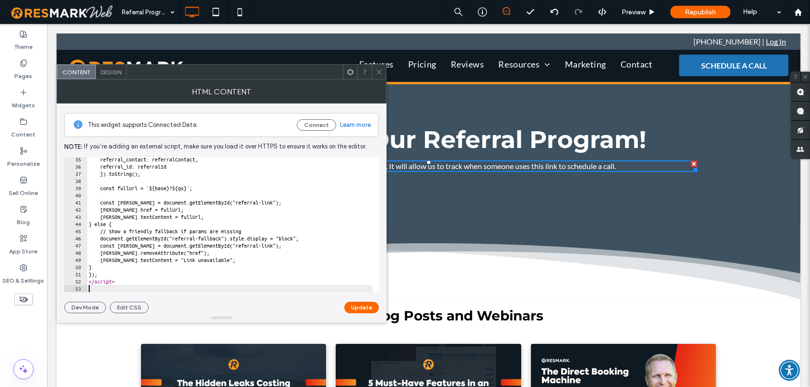
scroll to position [245, 0]
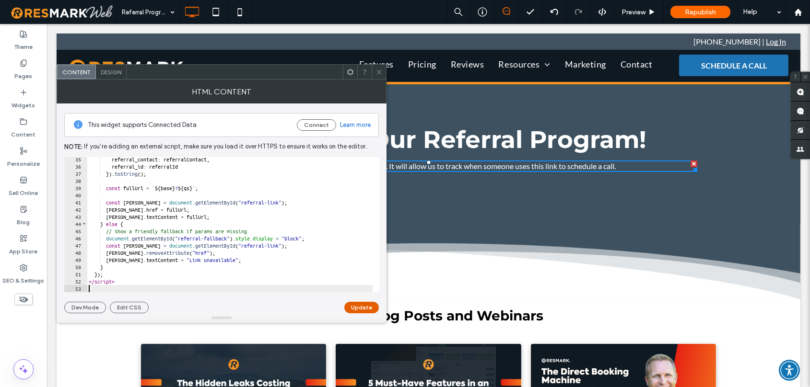
click button "Update"
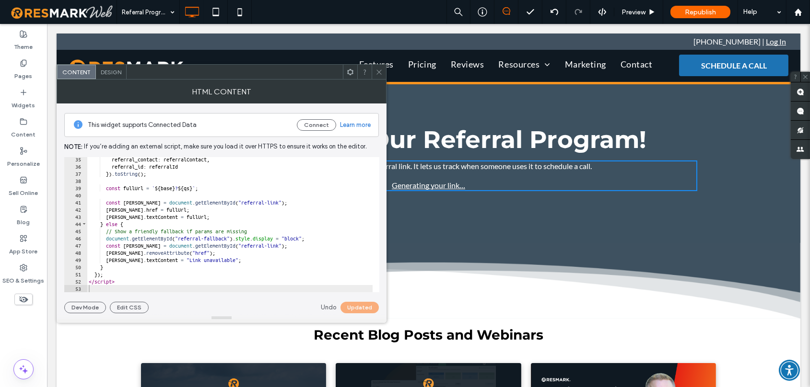
click icon
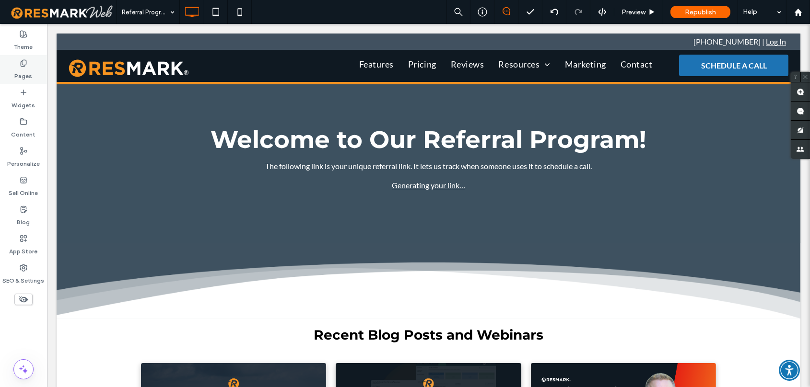
click label "Pages"
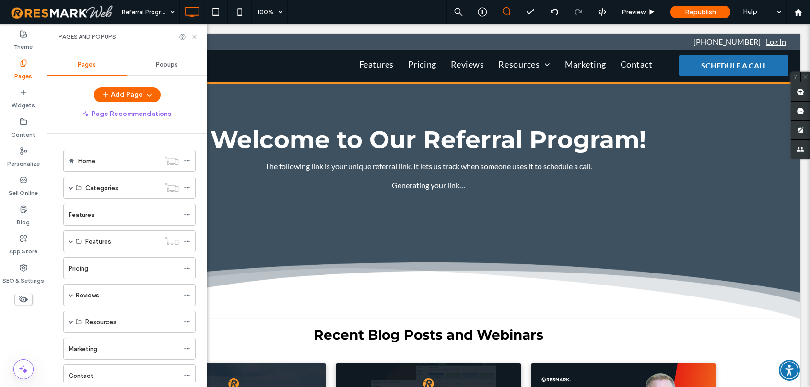
scroll to position [408, 0]
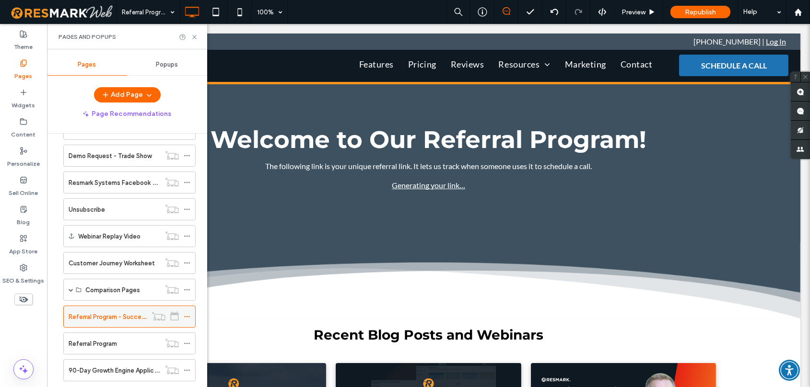
click icon
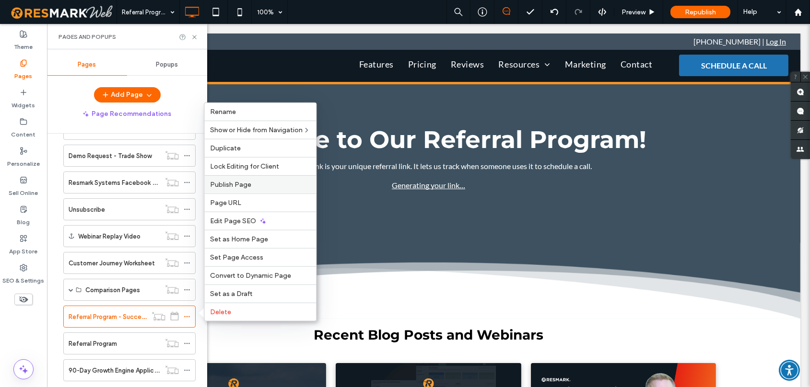
click label "Publish Page"
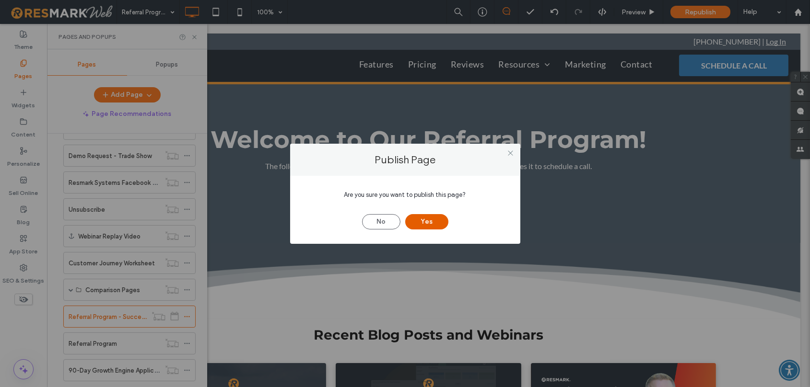
click button "Yes"
